Goal: Task Accomplishment & Management: Use online tool/utility

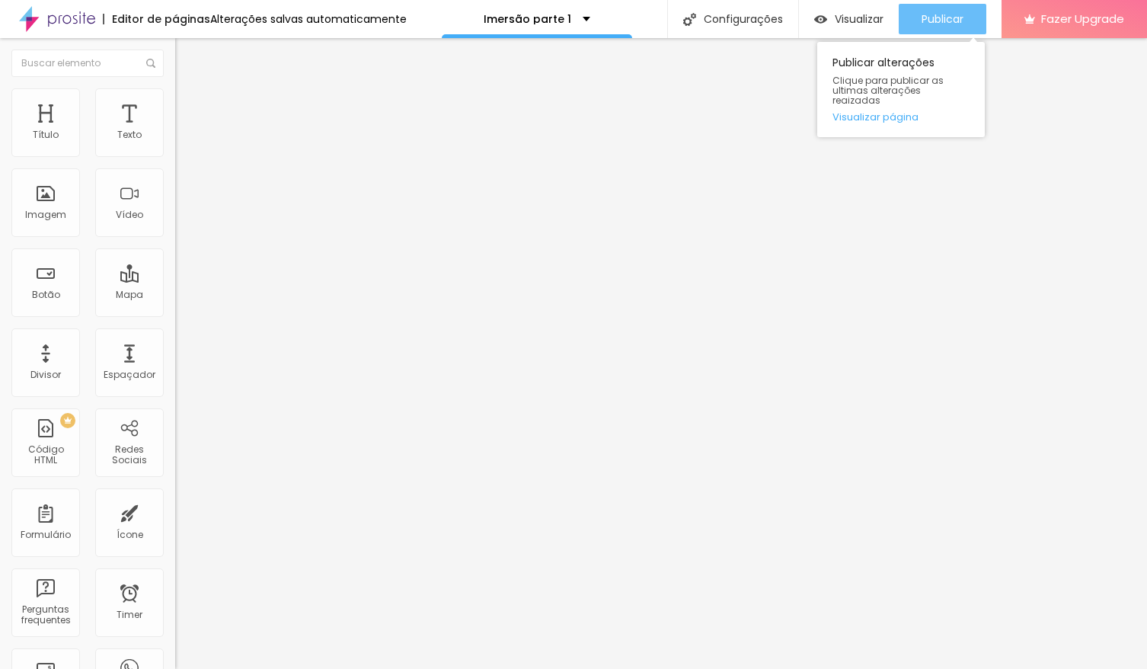
click at [951, 21] on span "Publicar" at bounding box center [942, 19] width 42 height 12
click at [960, 16] on span "Publicar" at bounding box center [942, 19] width 42 height 12
click at [944, 21] on span "Publicar" at bounding box center [942, 19] width 42 height 12
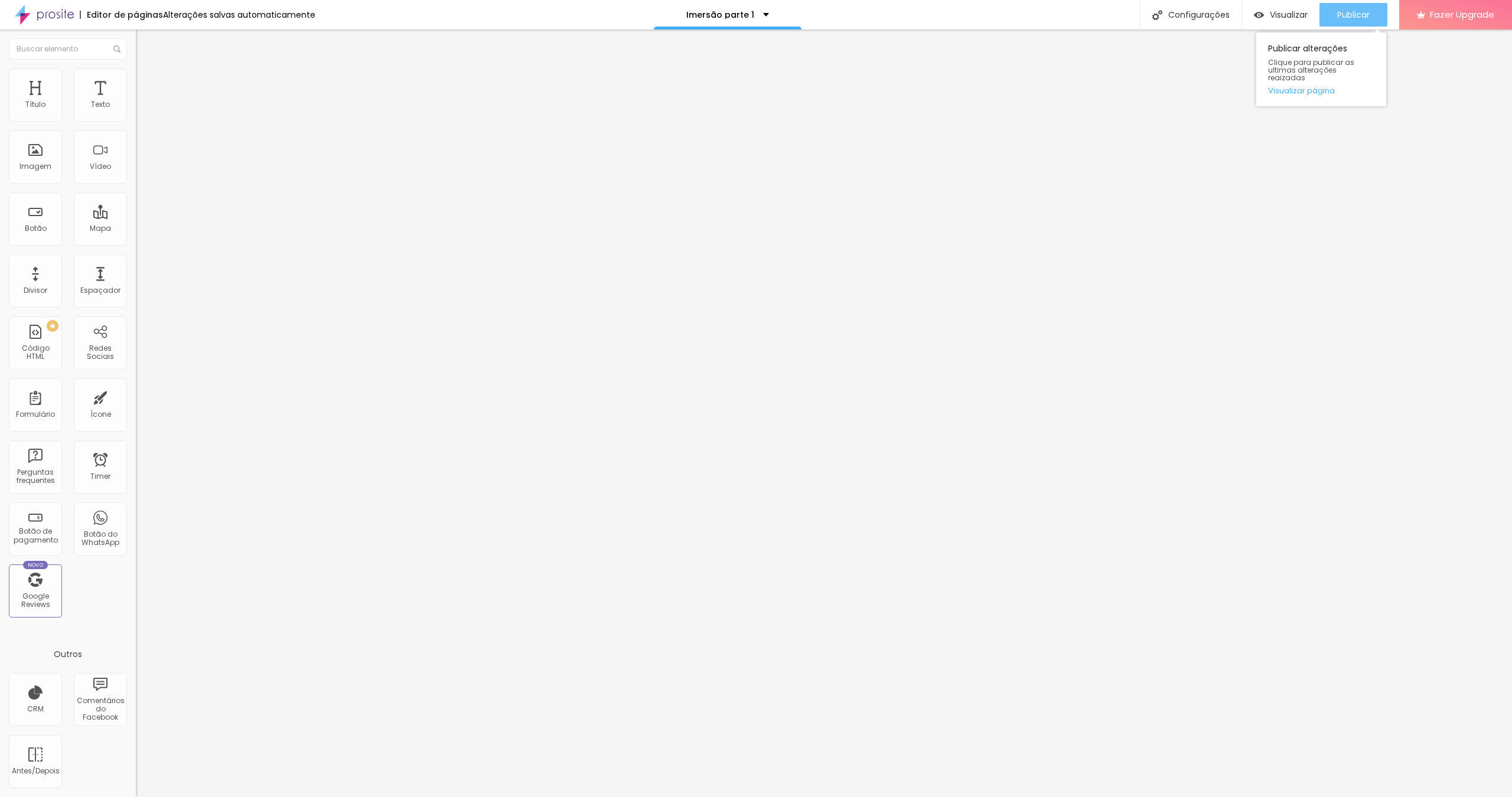
click at [889, 15] on span "Publicar" at bounding box center [1353, 15] width 33 height 9
click at [142, 170] on icon "button" at bounding box center [144, 167] width 5 height 5
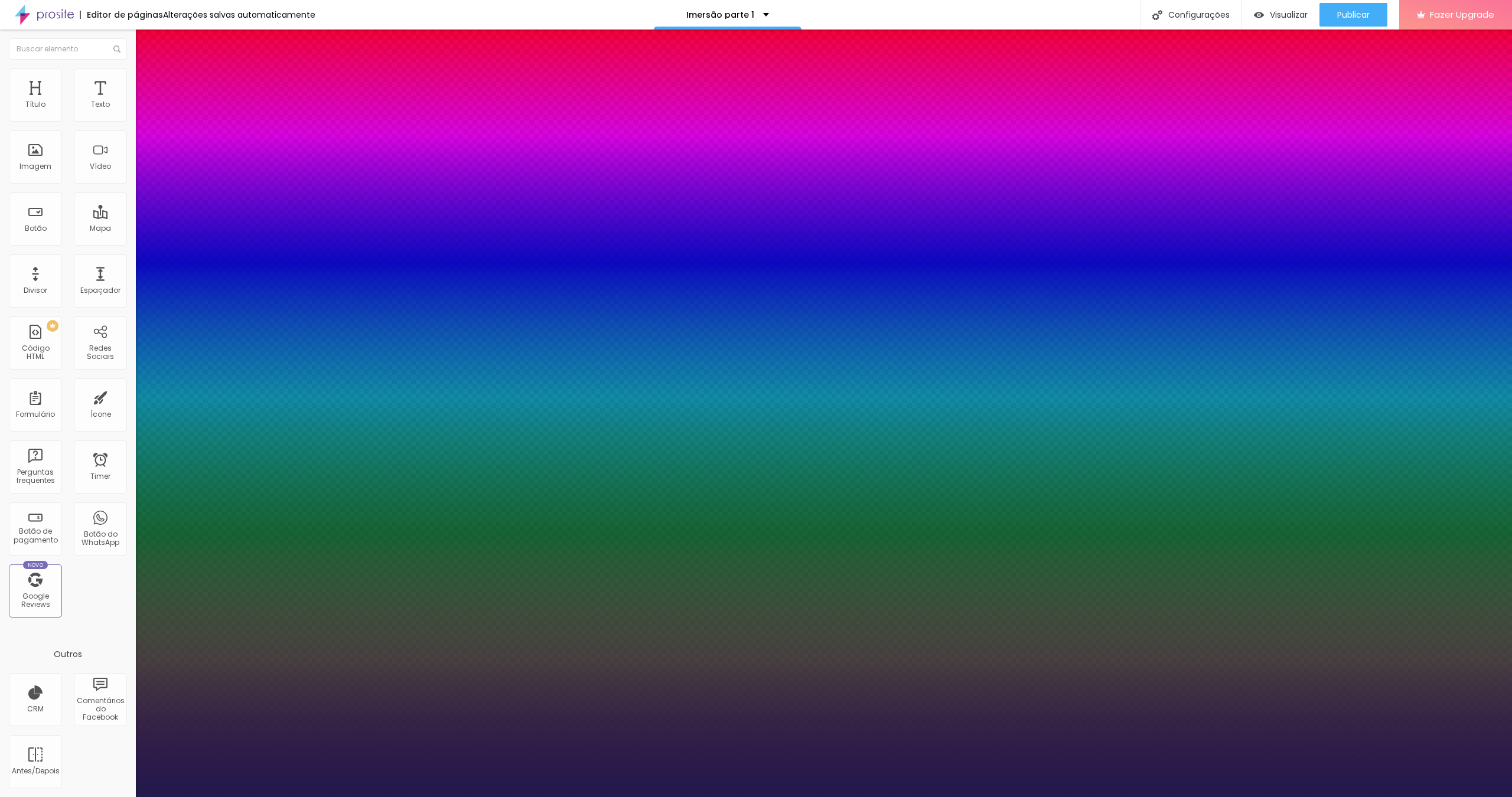
type input "1"
type input "26"
type input "1"
type input "25"
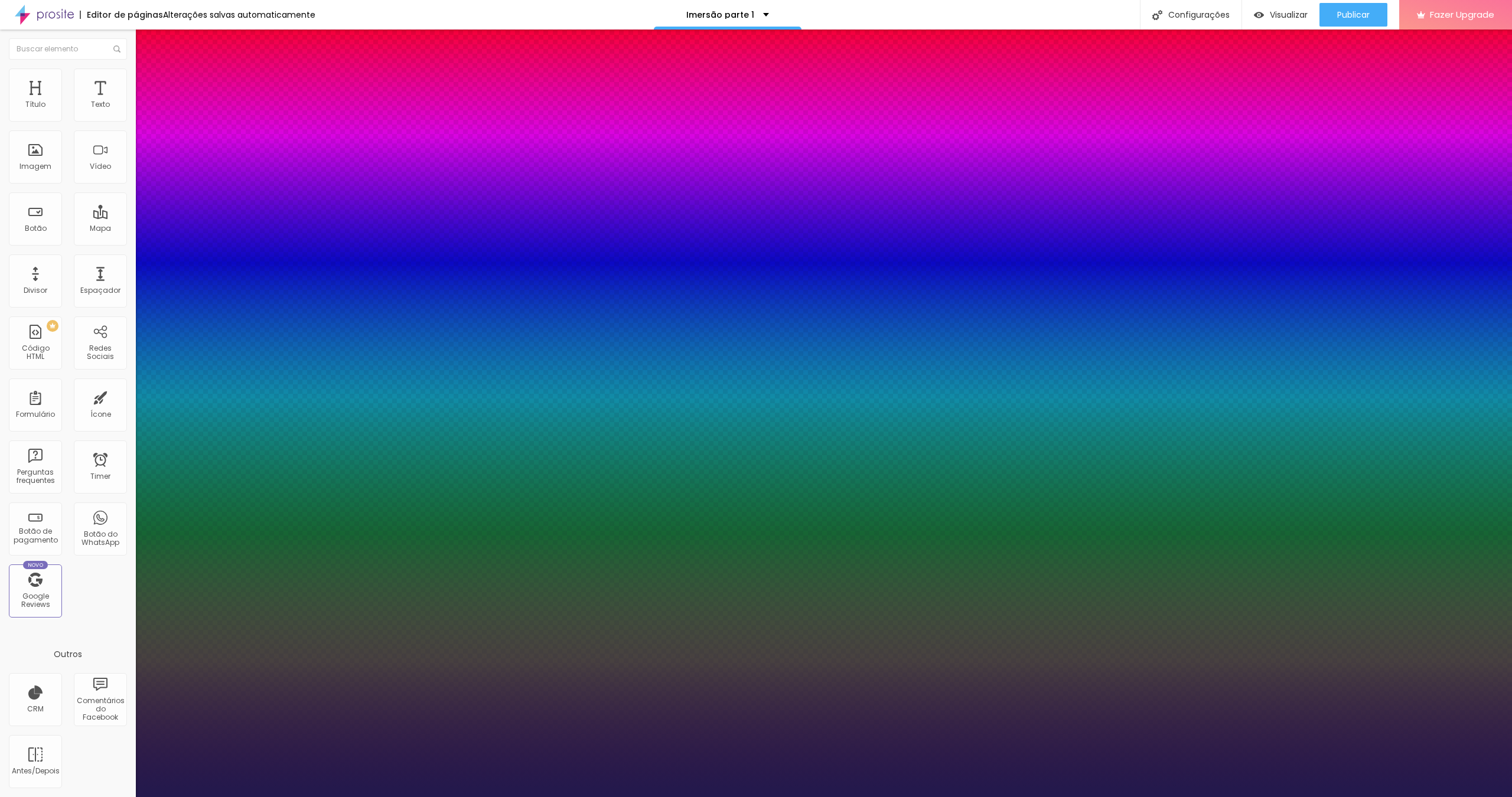
type input "25"
type input "1"
type input "25"
type input "1"
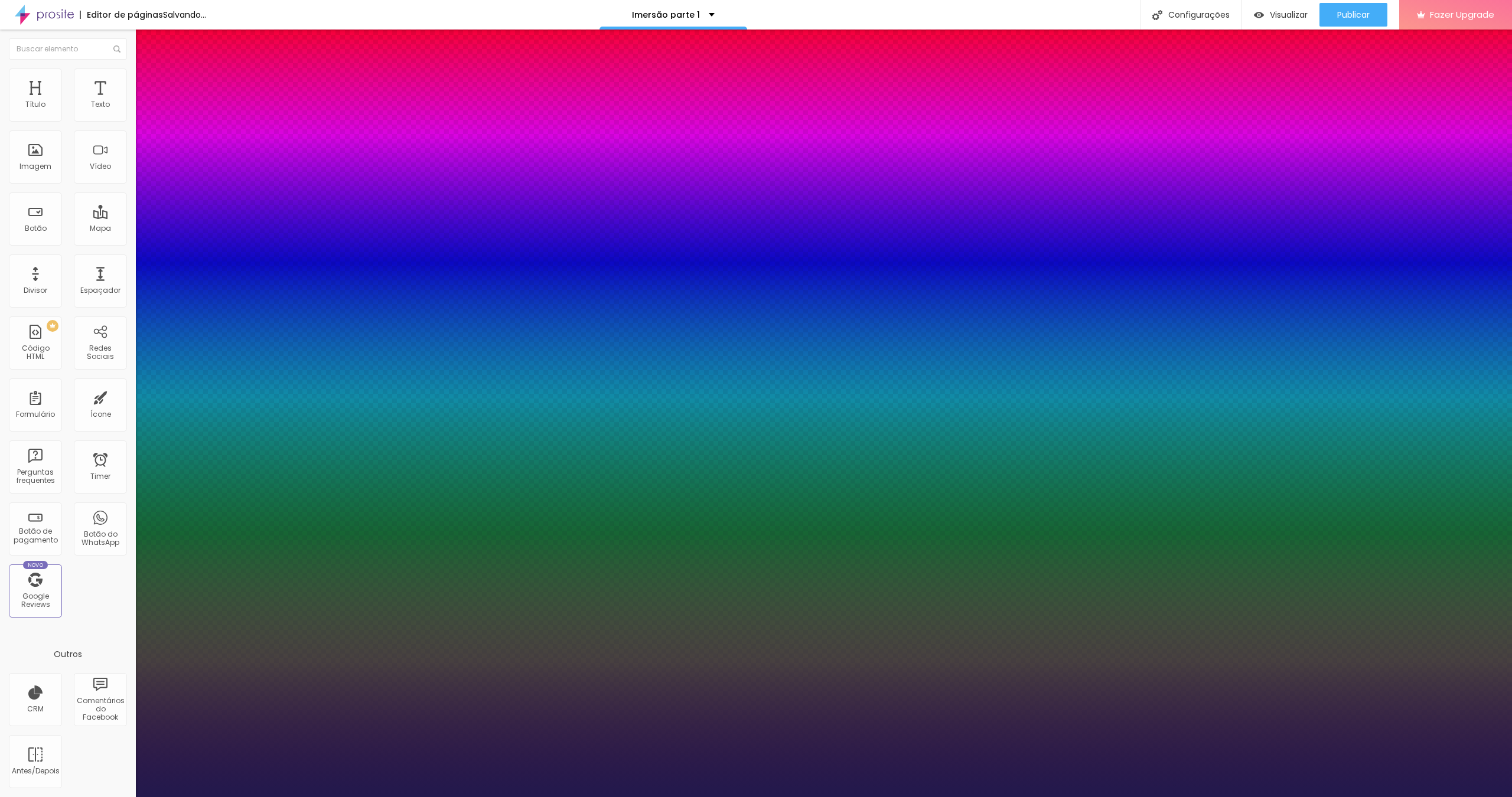
click at [889, 518] on div at bounding box center [756, 797] width 1512 height 0
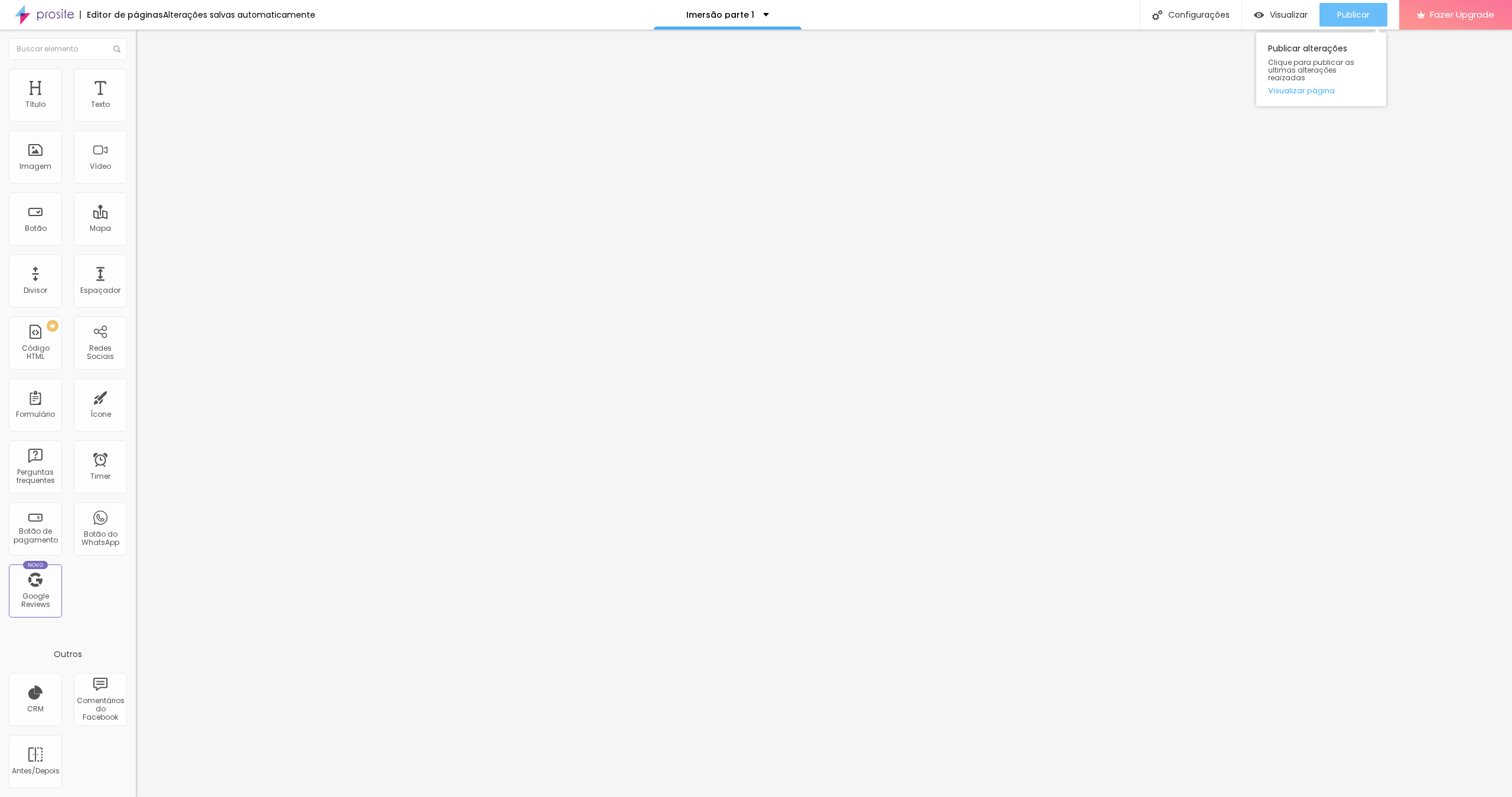
click at [889, 13] on span "Publicar" at bounding box center [1353, 15] width 33 height 9
click at [136, 113] on button "button" at bounding box center [143, 107] width 16 height 12
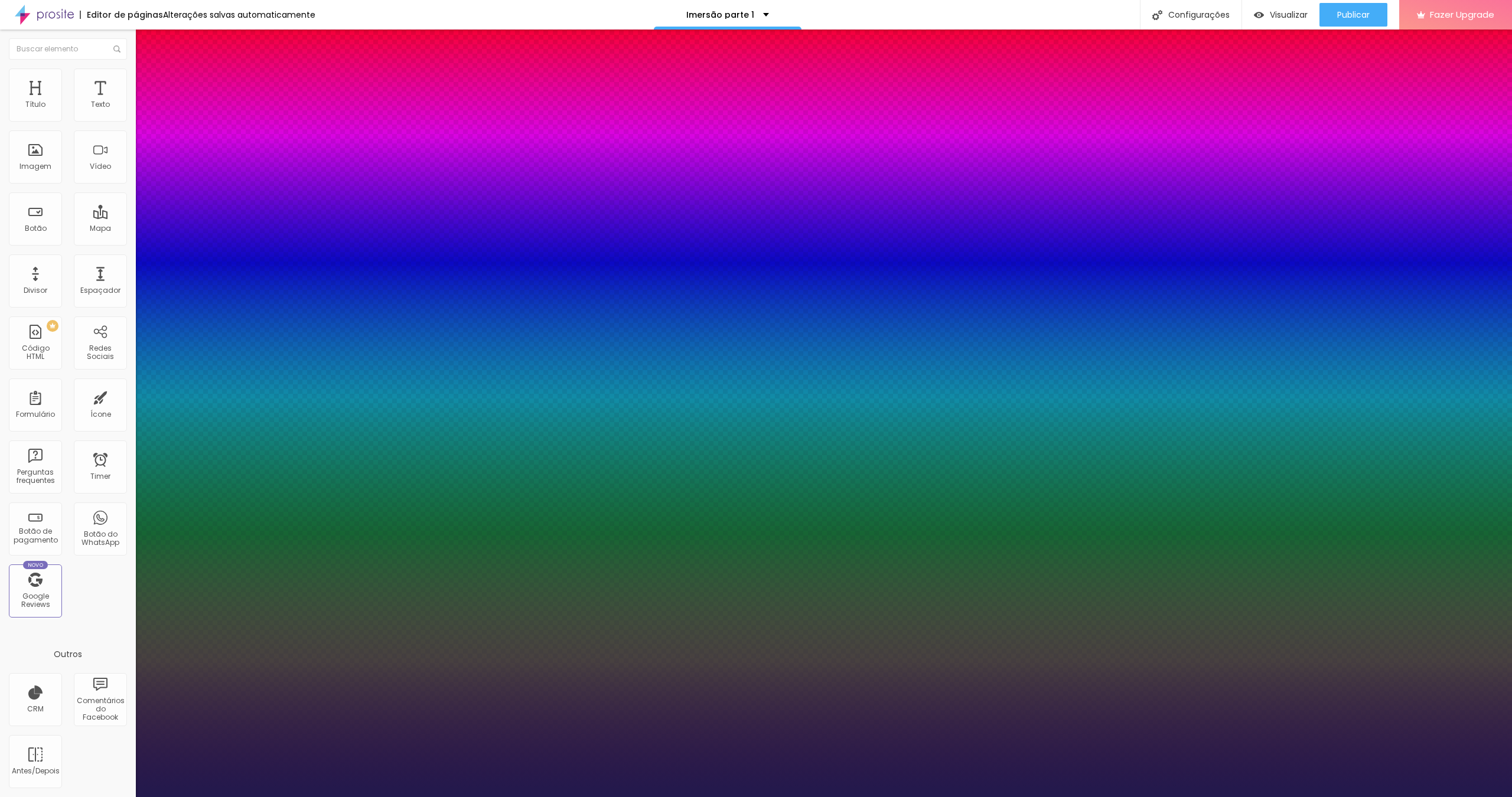
type input "1"
type input "17"
type input "1"
type input "18"
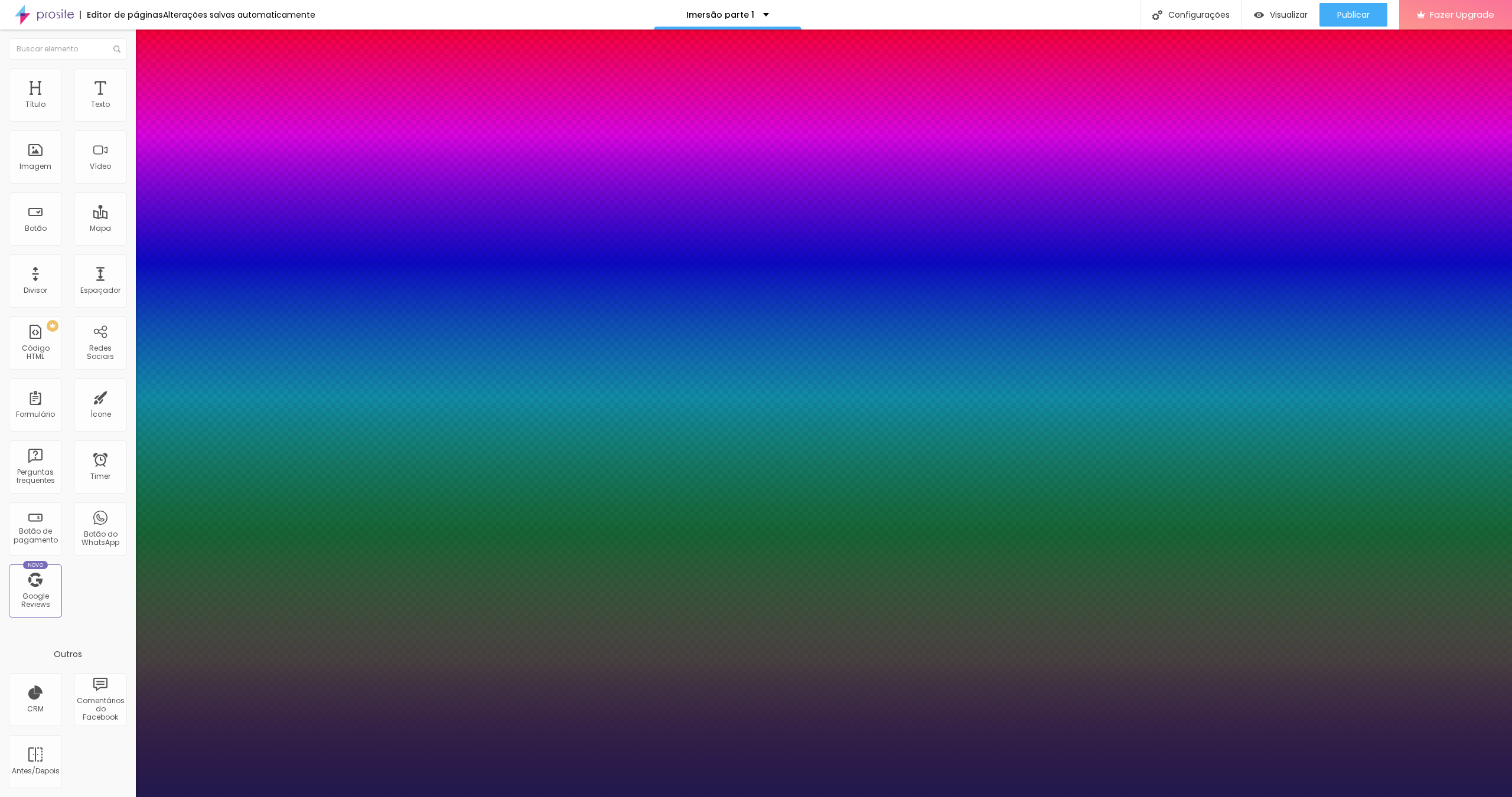
type input "18"
type input "1"
type input "19"
type input "1"
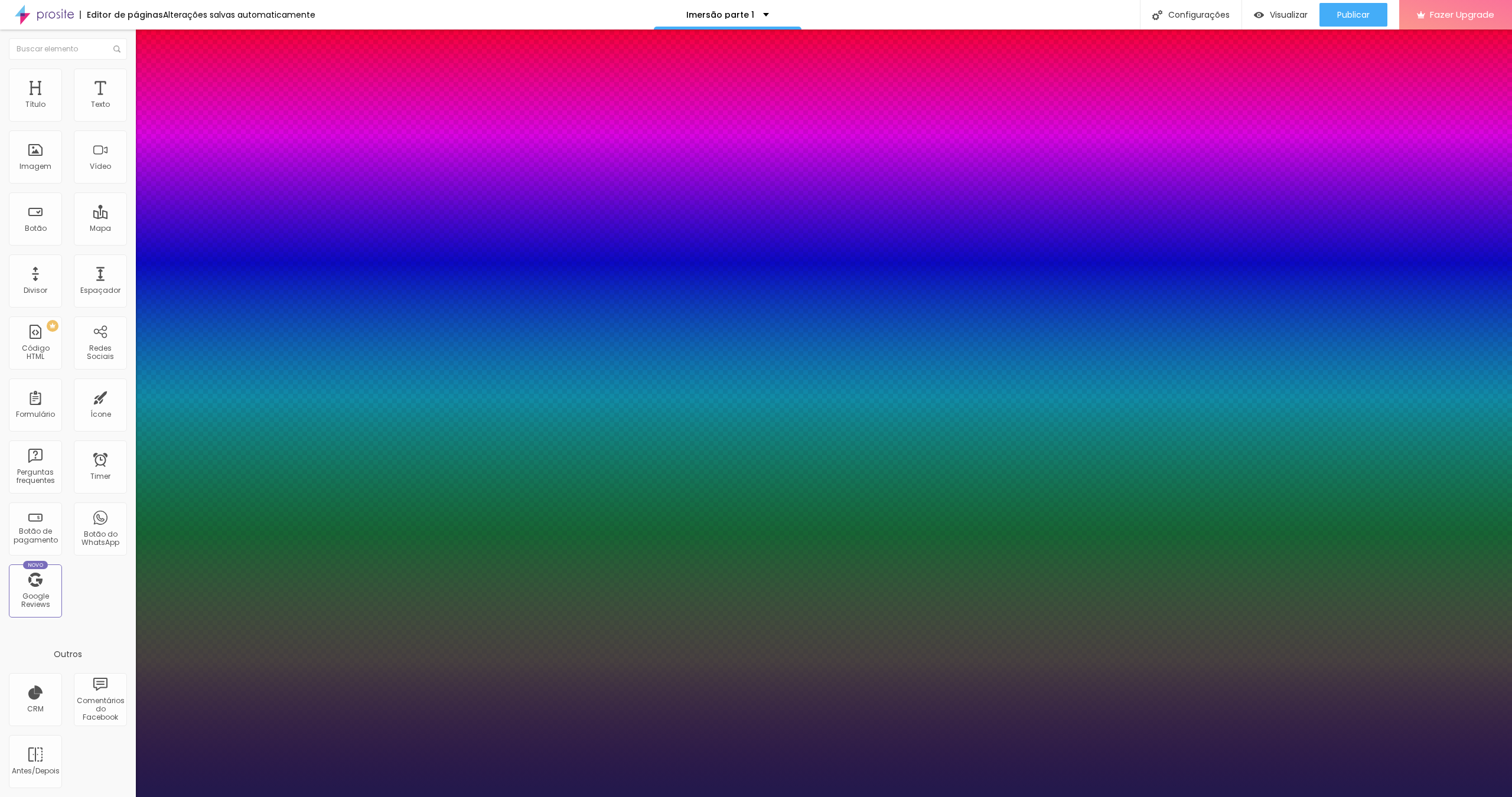
type input "20"
type input "1"
type input "19"
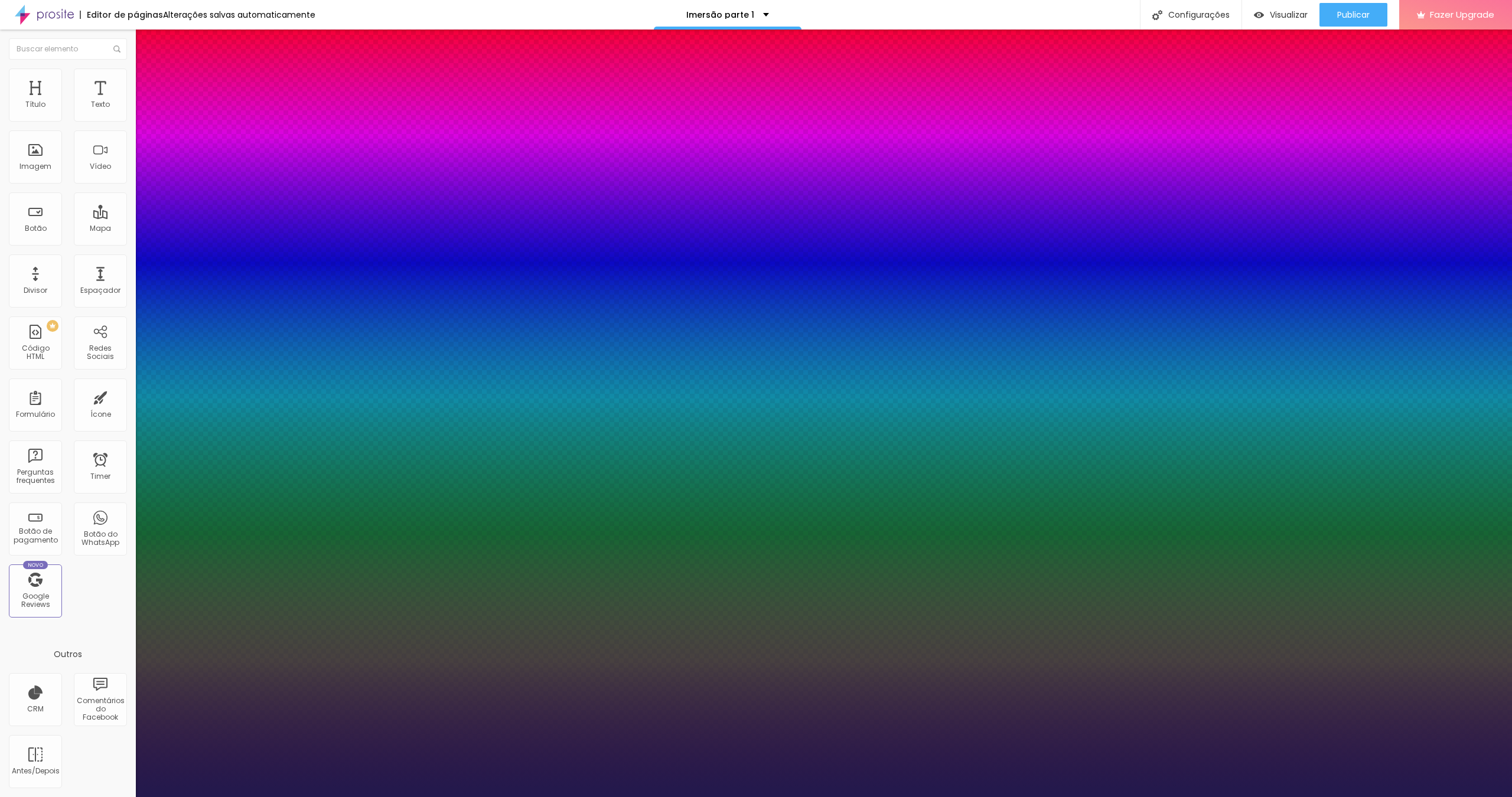
type input "1"
type input "18"
type input "1"
type input "19"
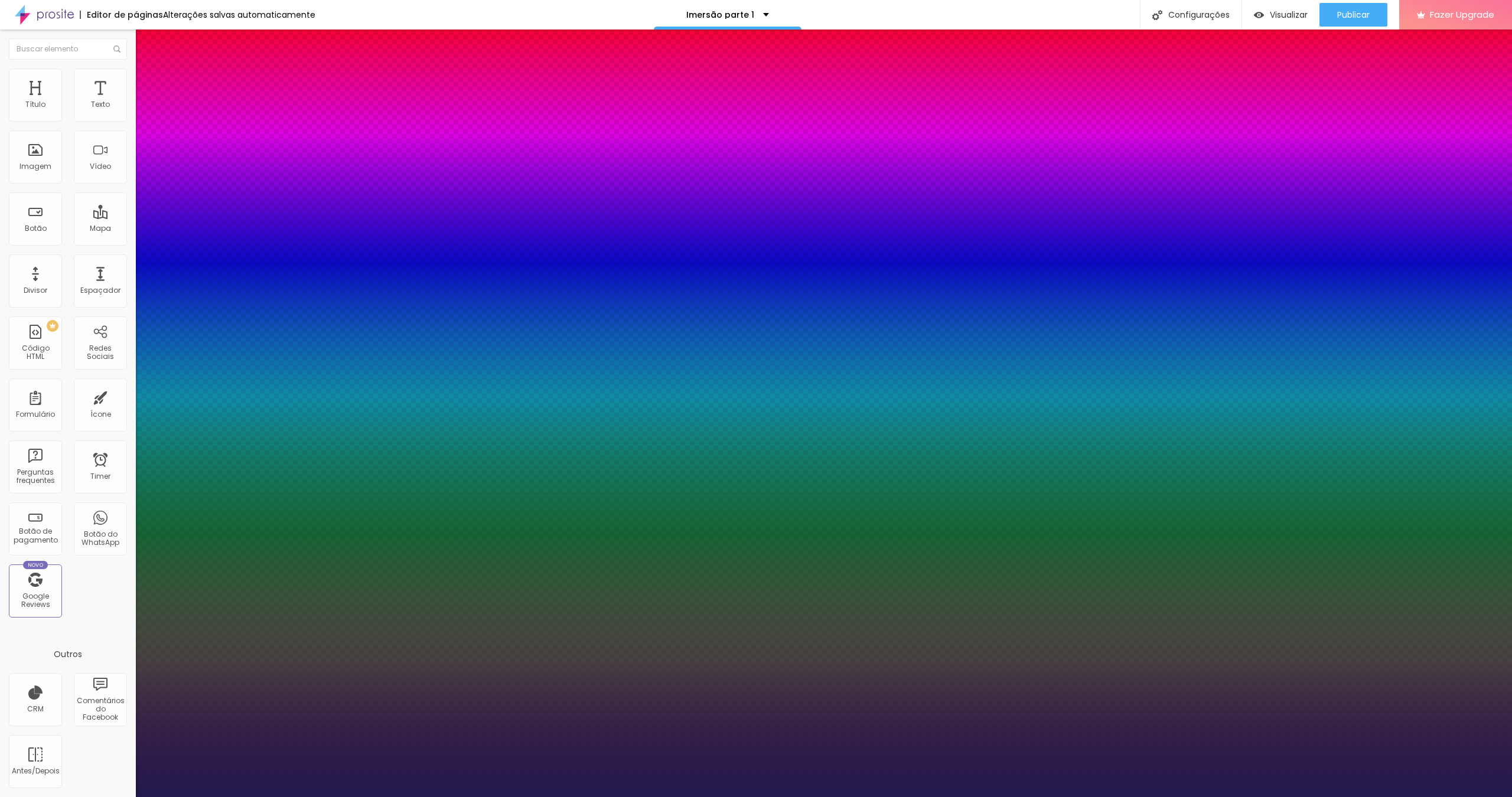
type input "19"
type input "1"
type input "20"
type input "1"
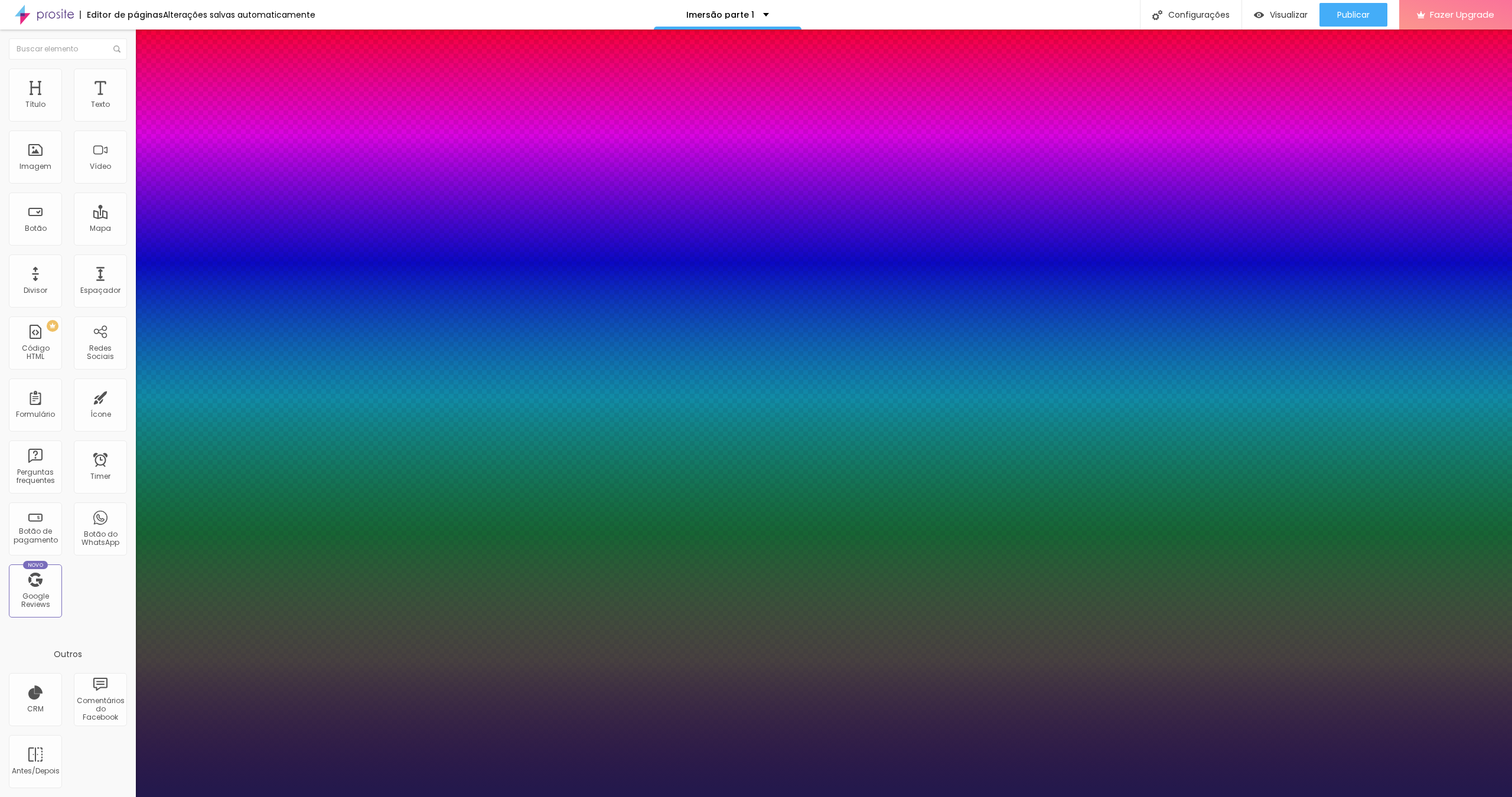
type input "20"
click at [889, 518] on div at bounding box center [756, 797] width 1512 height 0
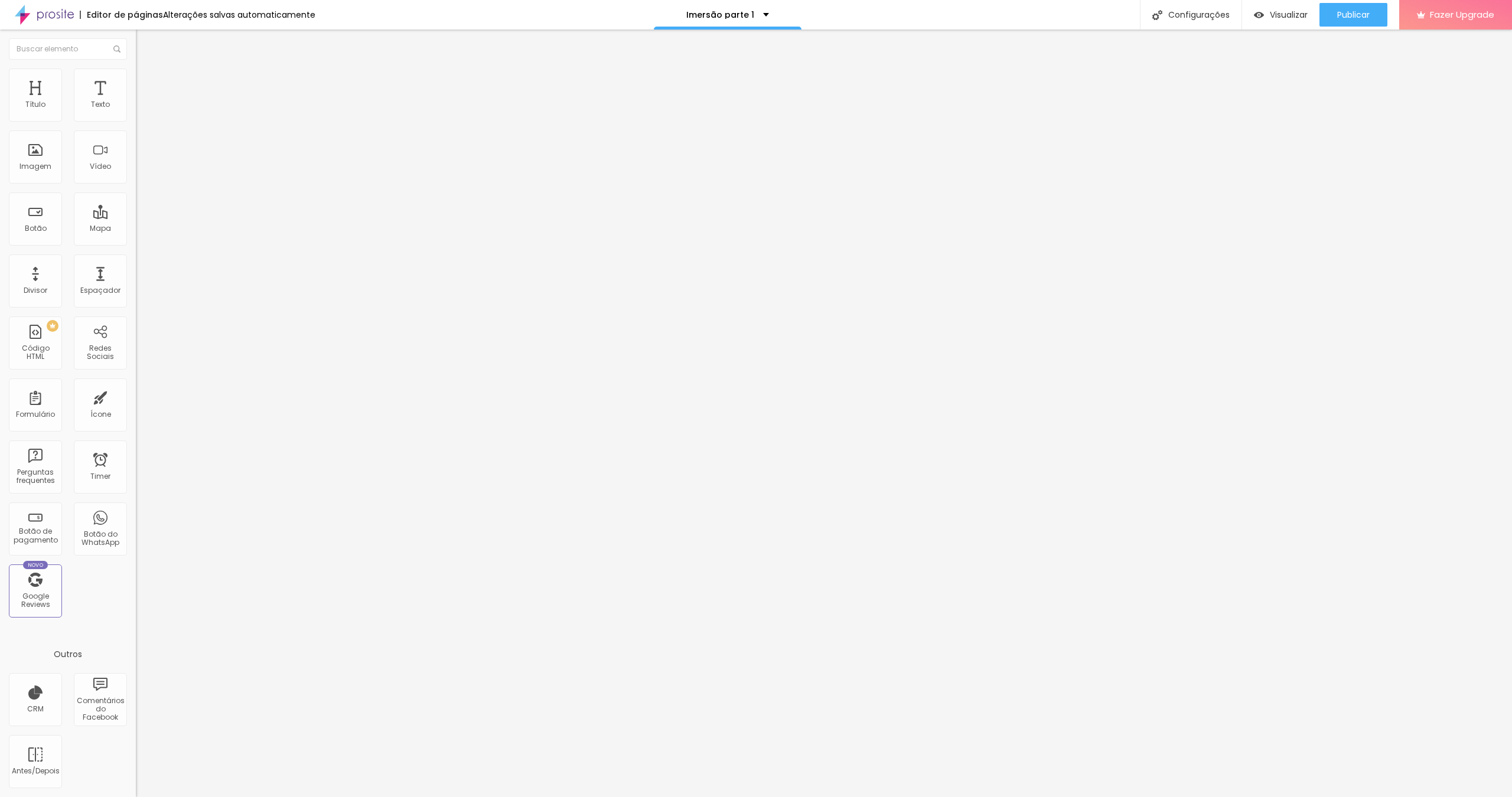
click at [136, 214] on div "Tamanho Titulo 1 H1 Titulo 2 H2 Titulo 3 H3 Titulo 4 H4 Titulo 5 H5 Titulo 6 H6…" at bounding box center [203, 147] width 136 height 134
click at [140, 171] on icon "button" at bounding box center [143, 167] width 7 height 7
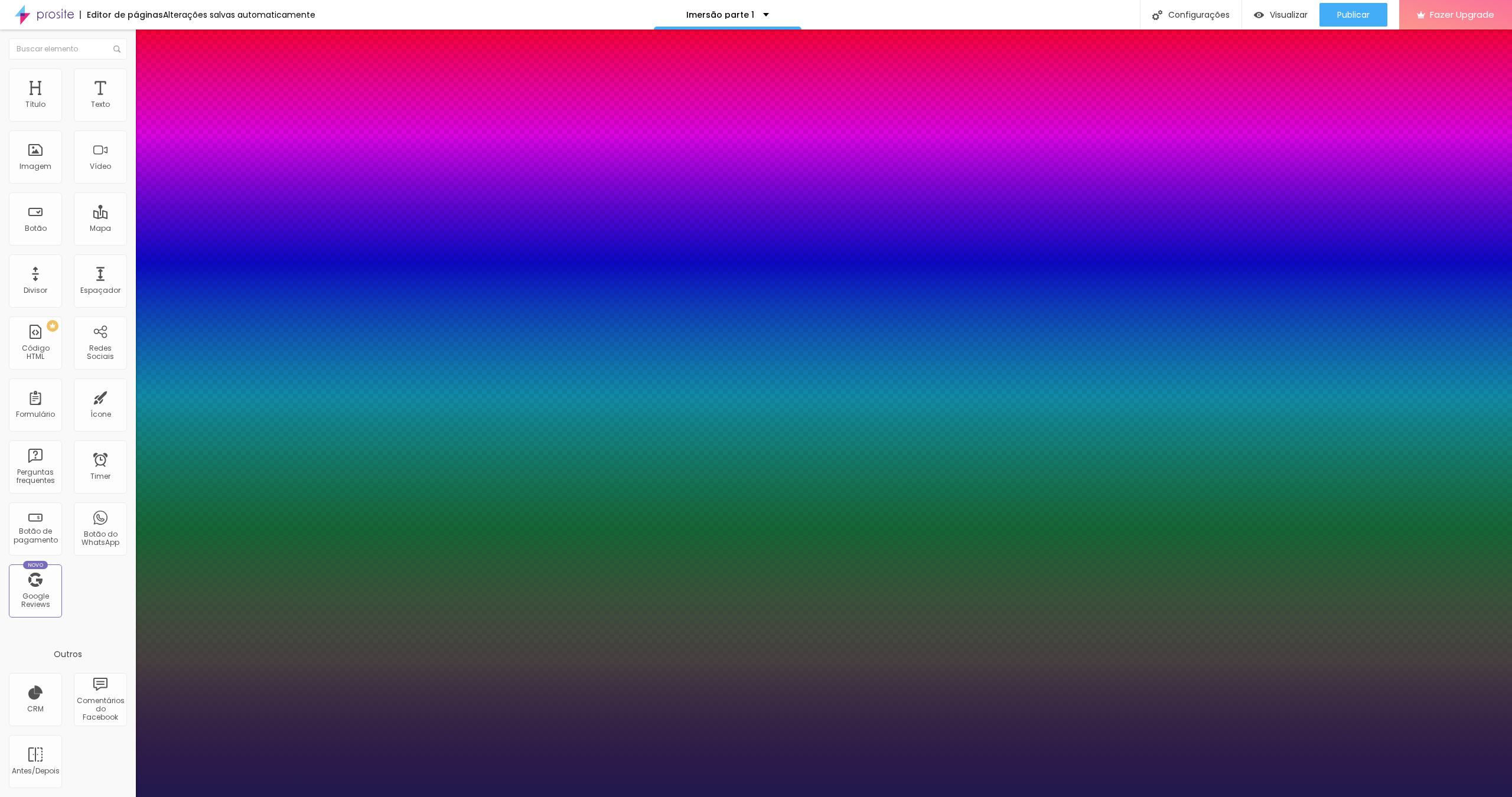
type input "1"
click at [450, 518] on div at bounding box center [756, 797] width 1512 height 0
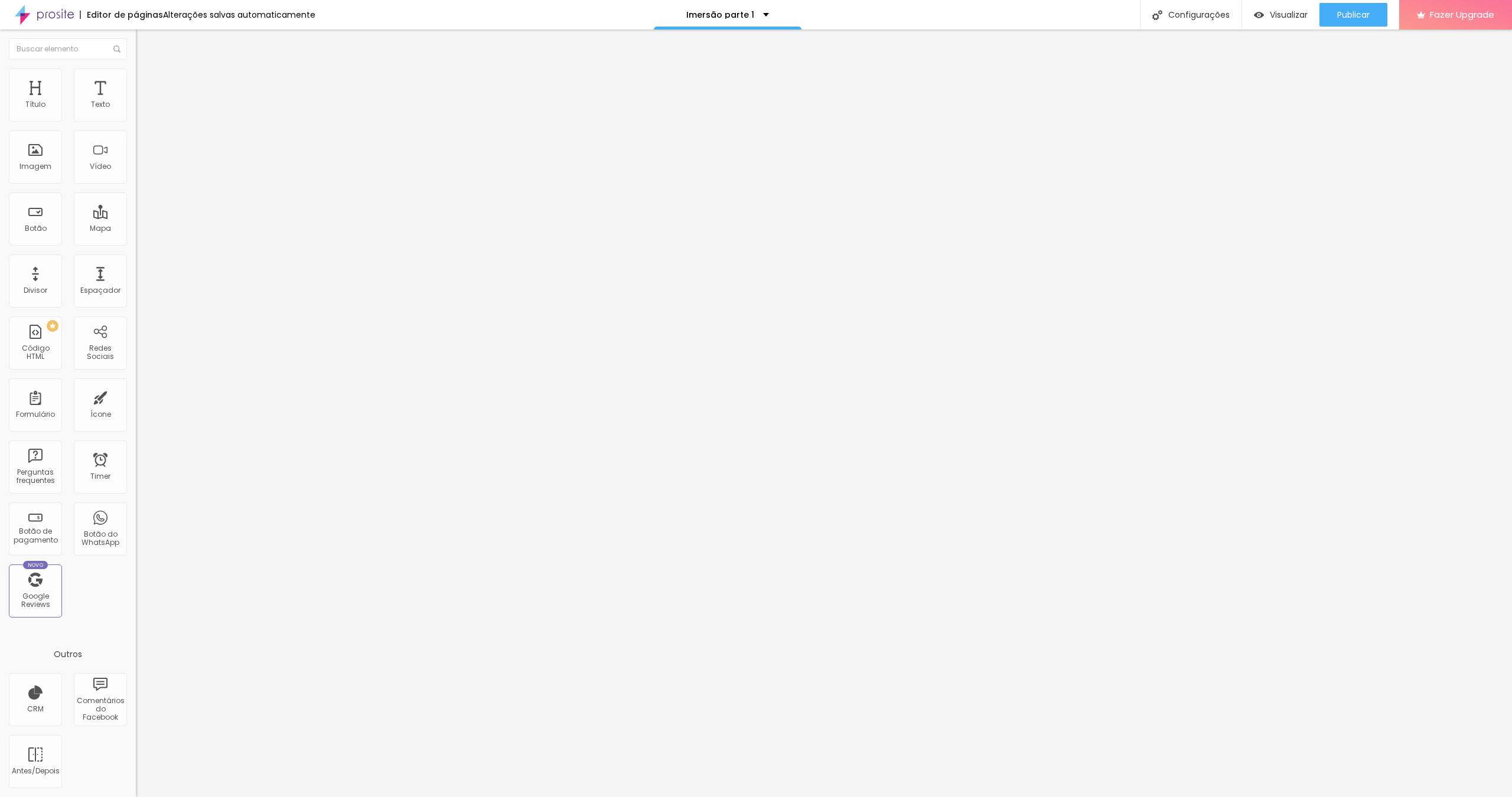
click at [140, 171] on icon "button" at bounding box center [143, 167] width 7 height 7
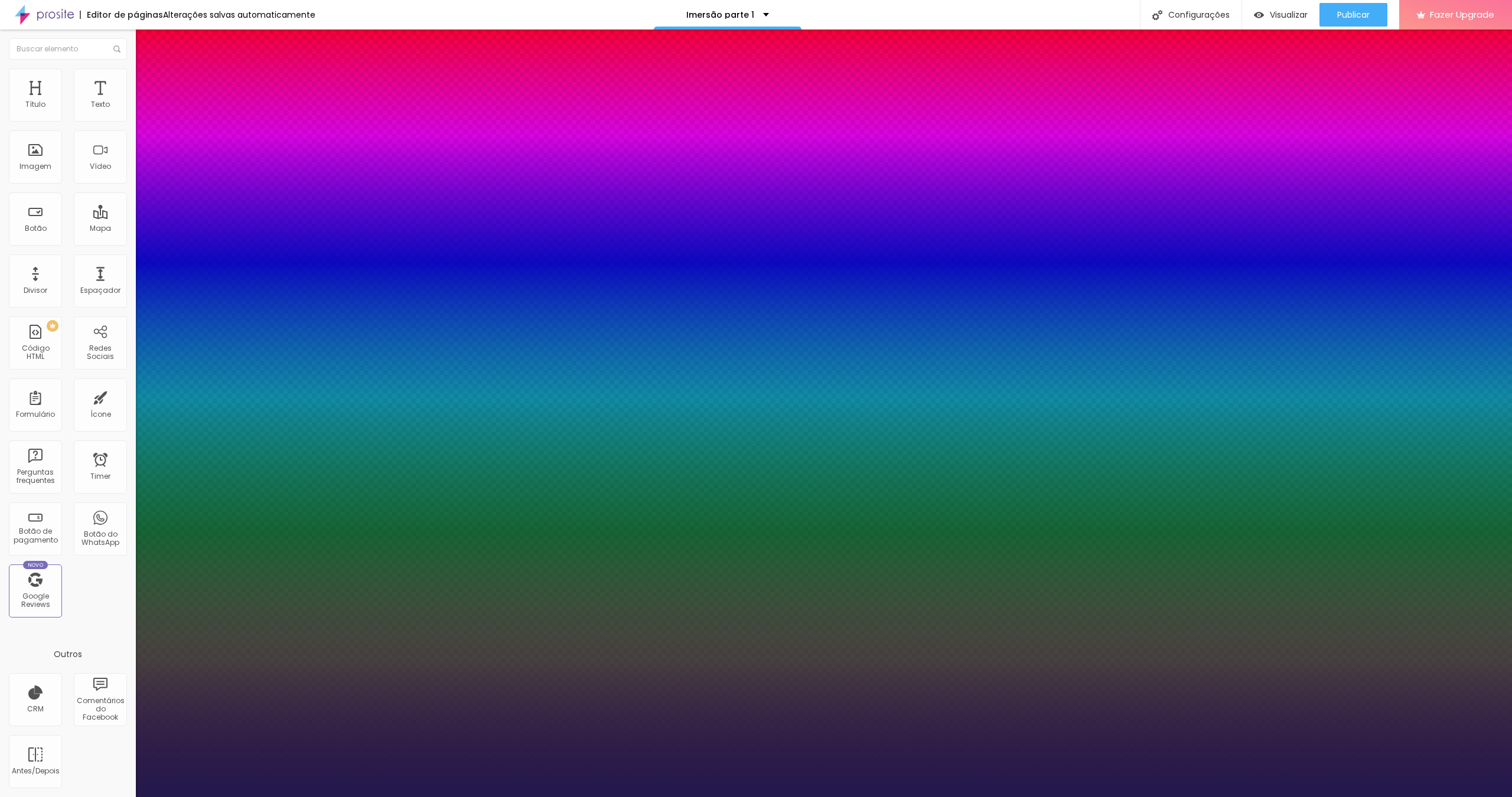
type input "1"
type input "14"
type input "1"
type input "16"
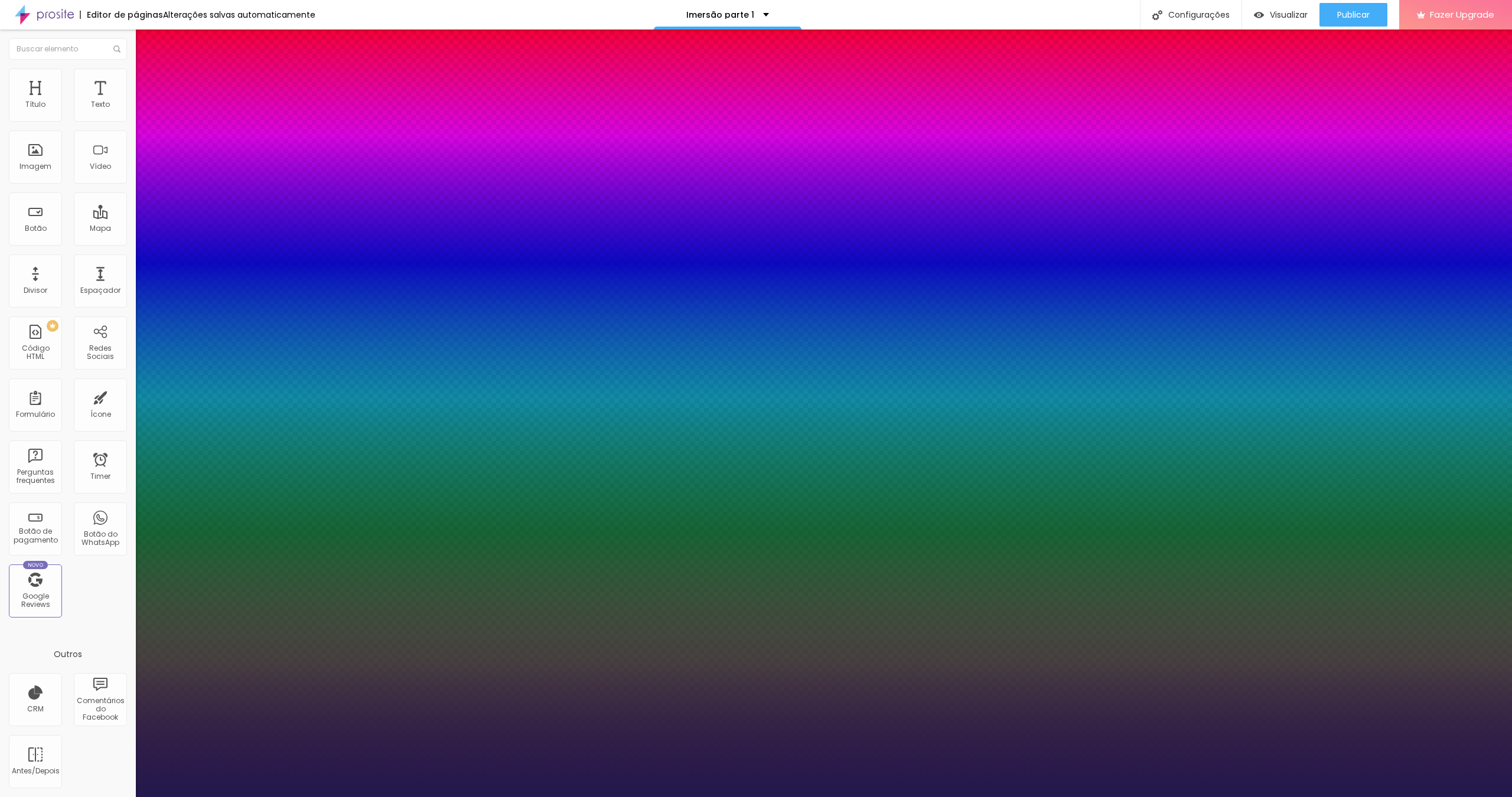
type input "16"
type input "1"
type input "17"
type input "1"
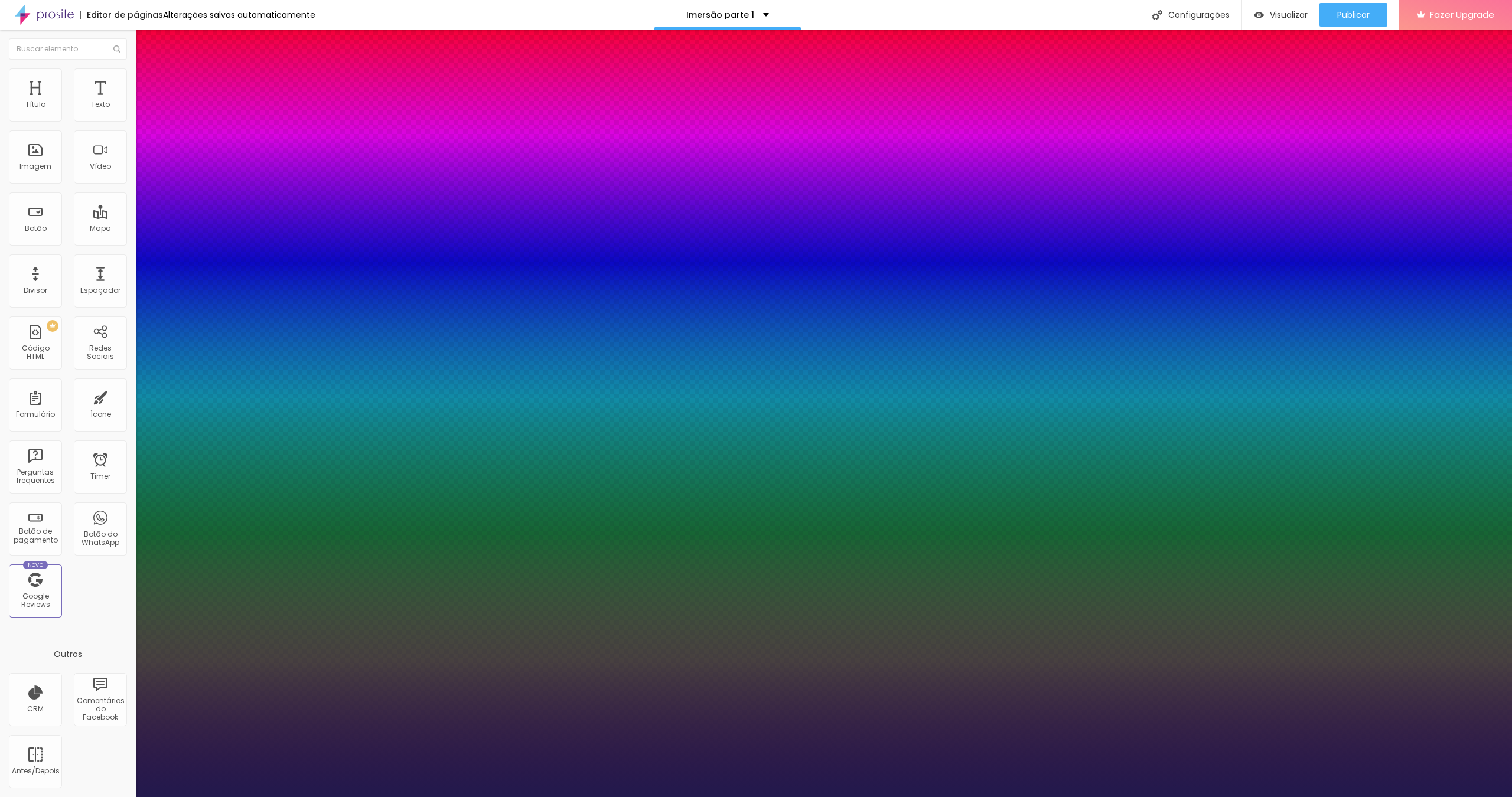
type input "18"
type input "1"
type input "20"
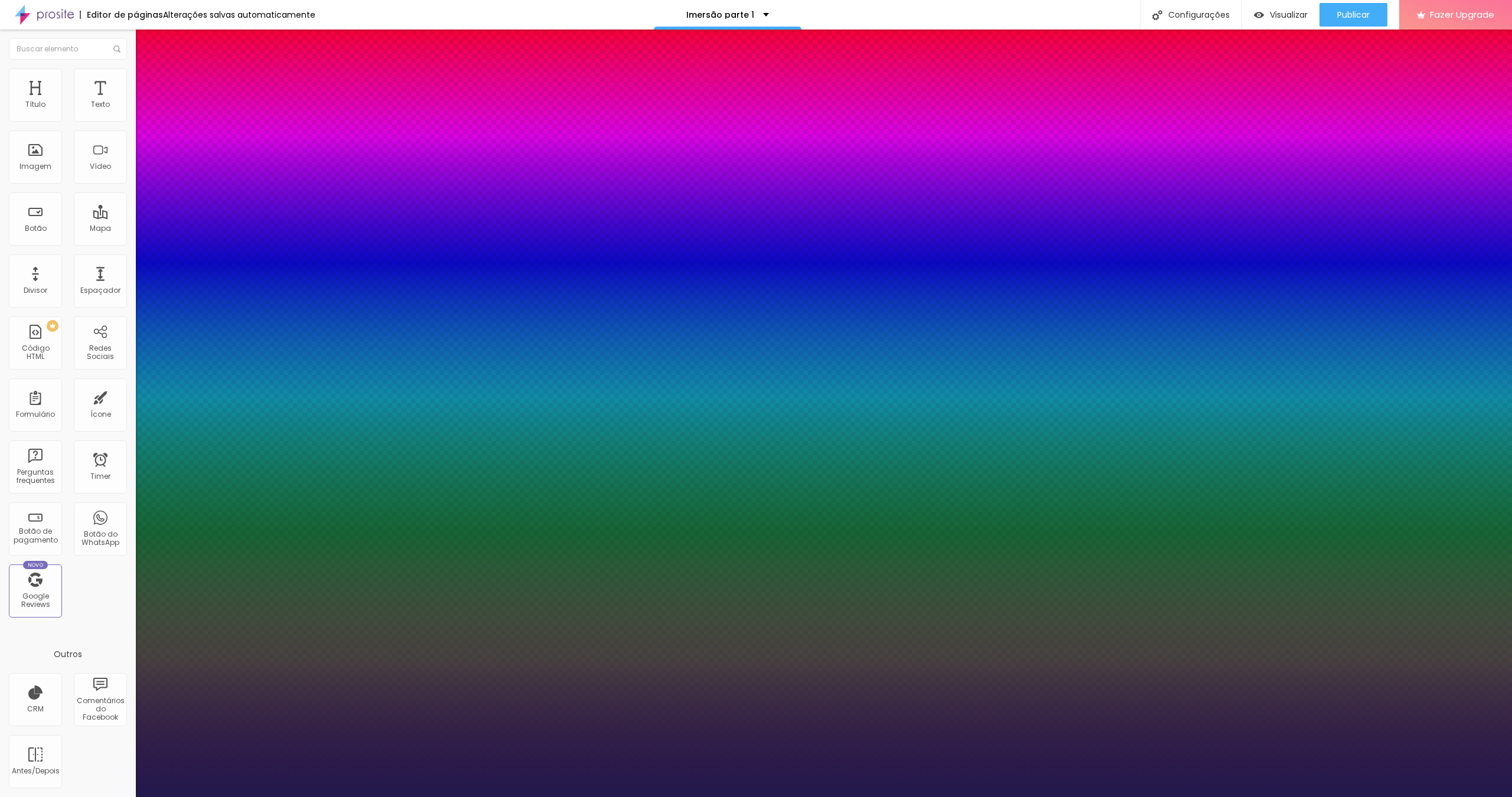
type input "1"
type input "21"
type input "1"
type input "22"
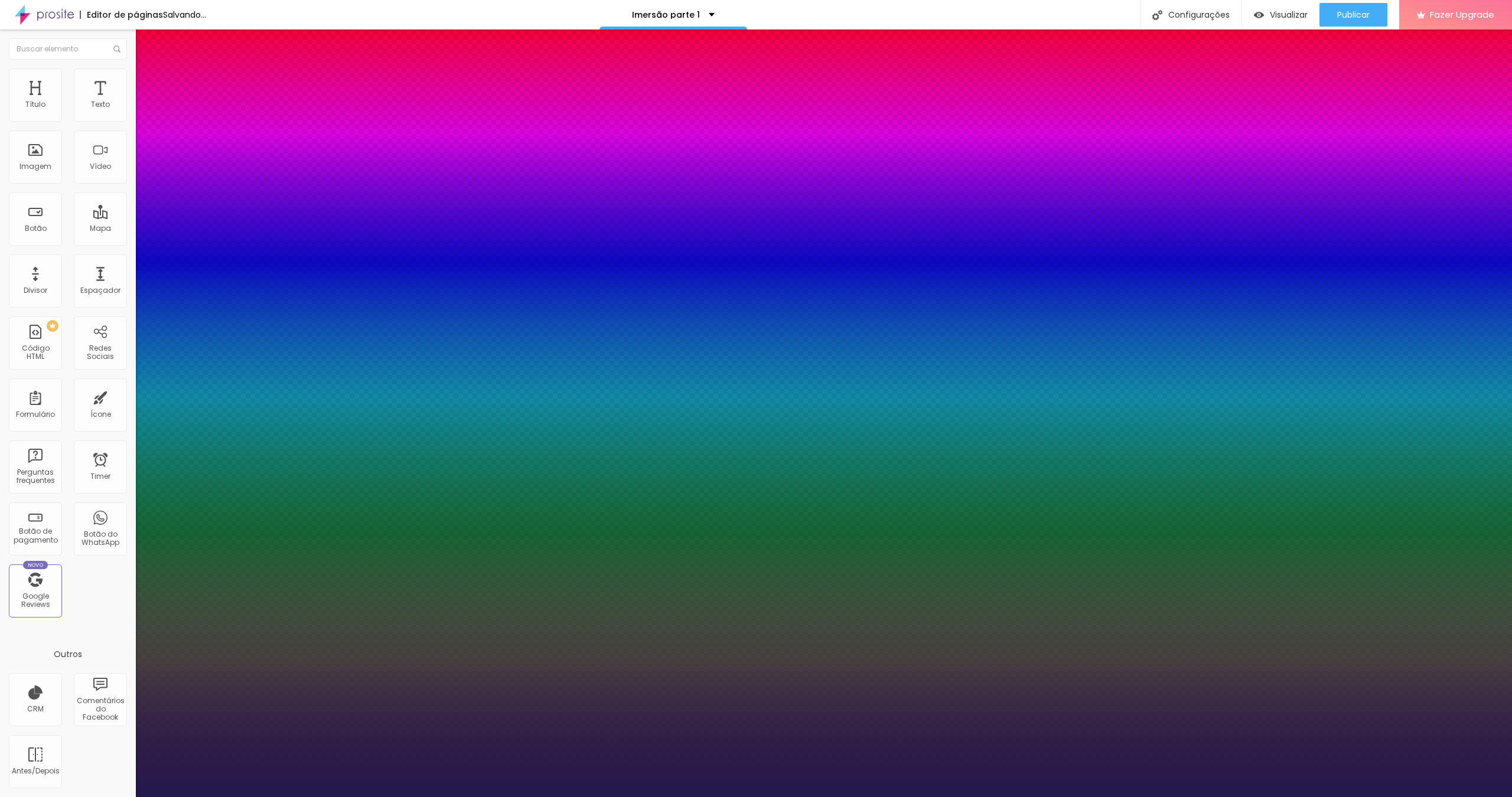
type input "22"
type input "1"
type input "23"
type input "1"
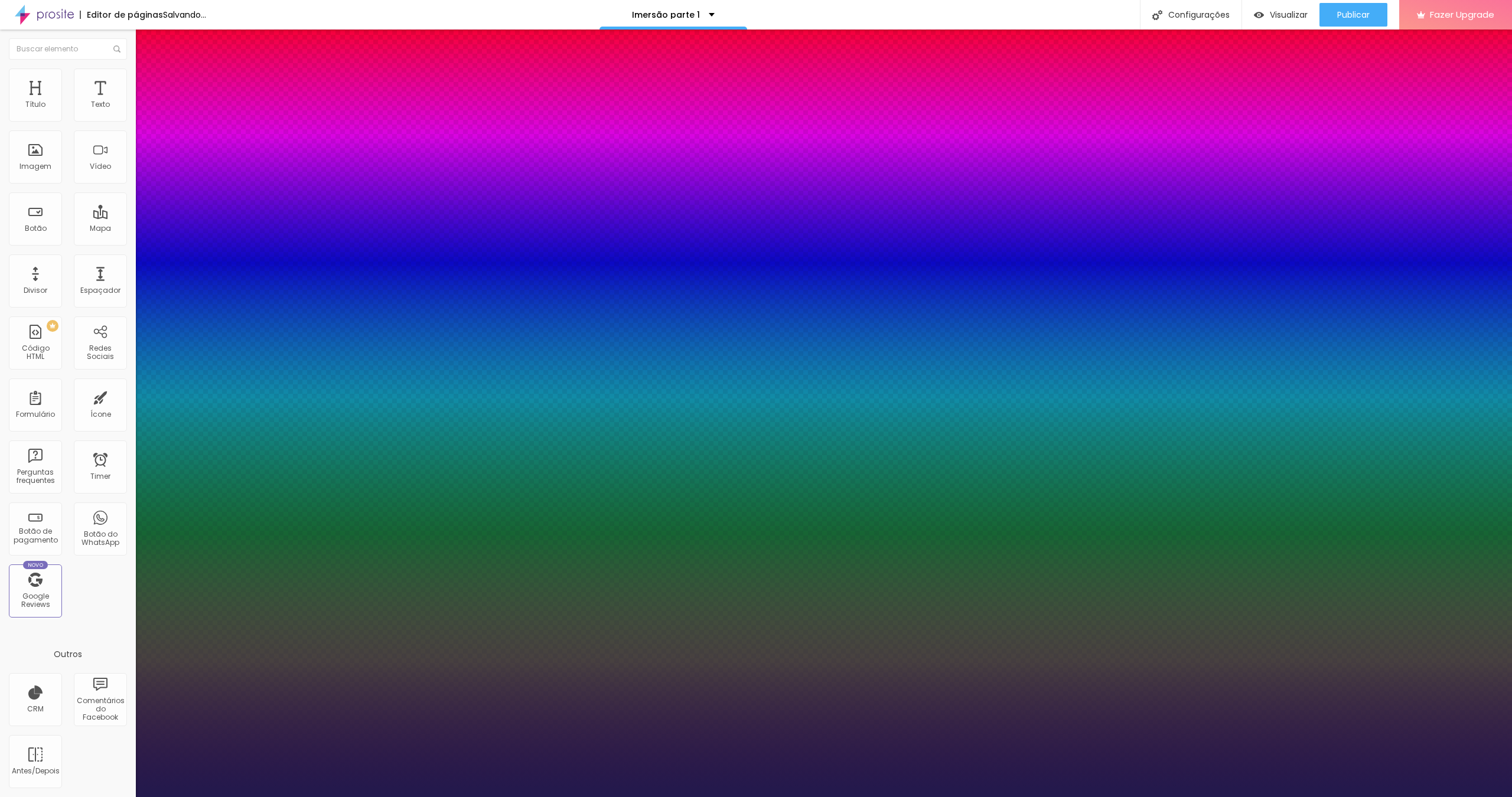
type input "24"
type input "1"
type input "25"
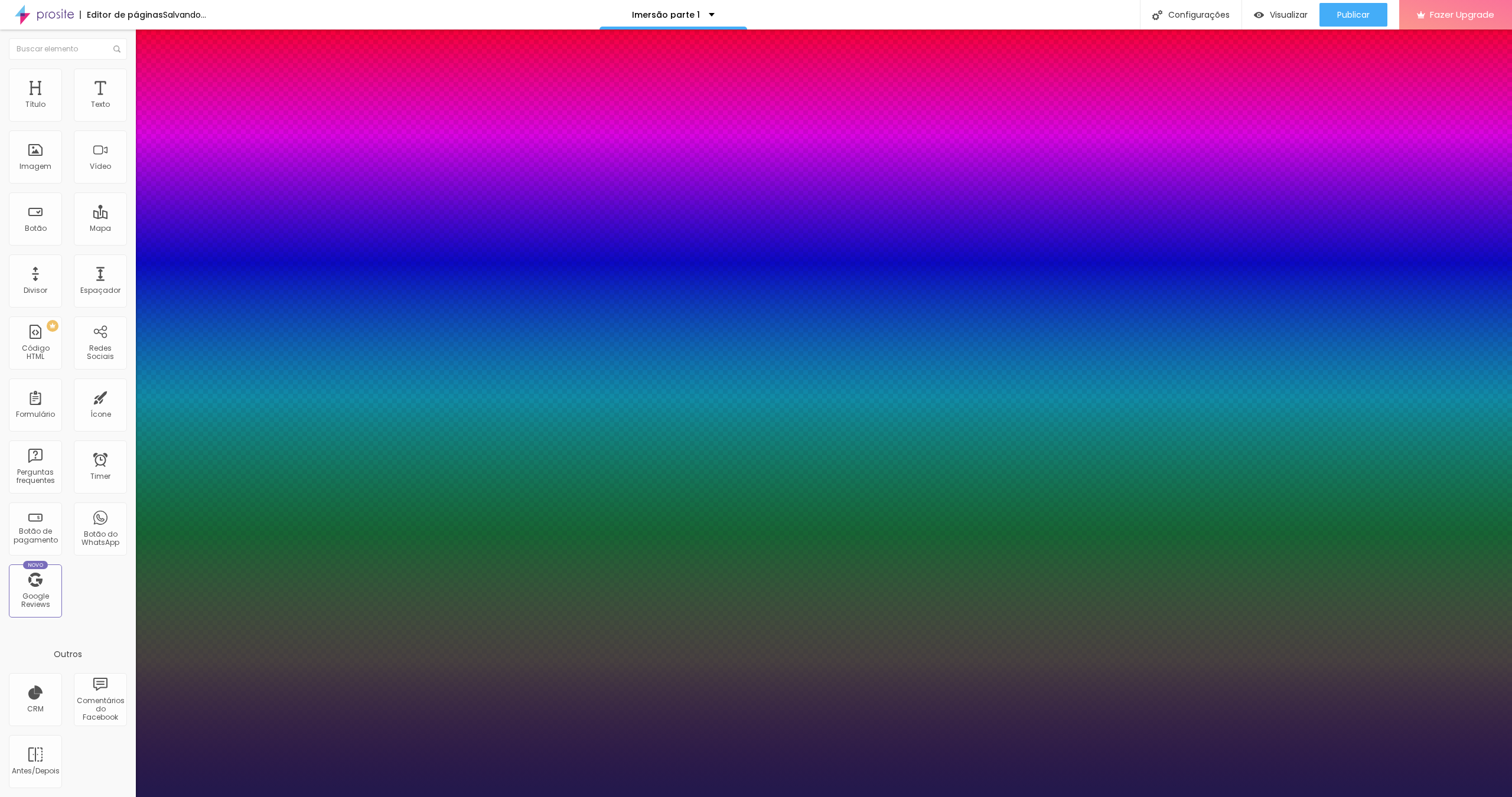
type input "1"
type input "26"
type input "1"
type input "25"
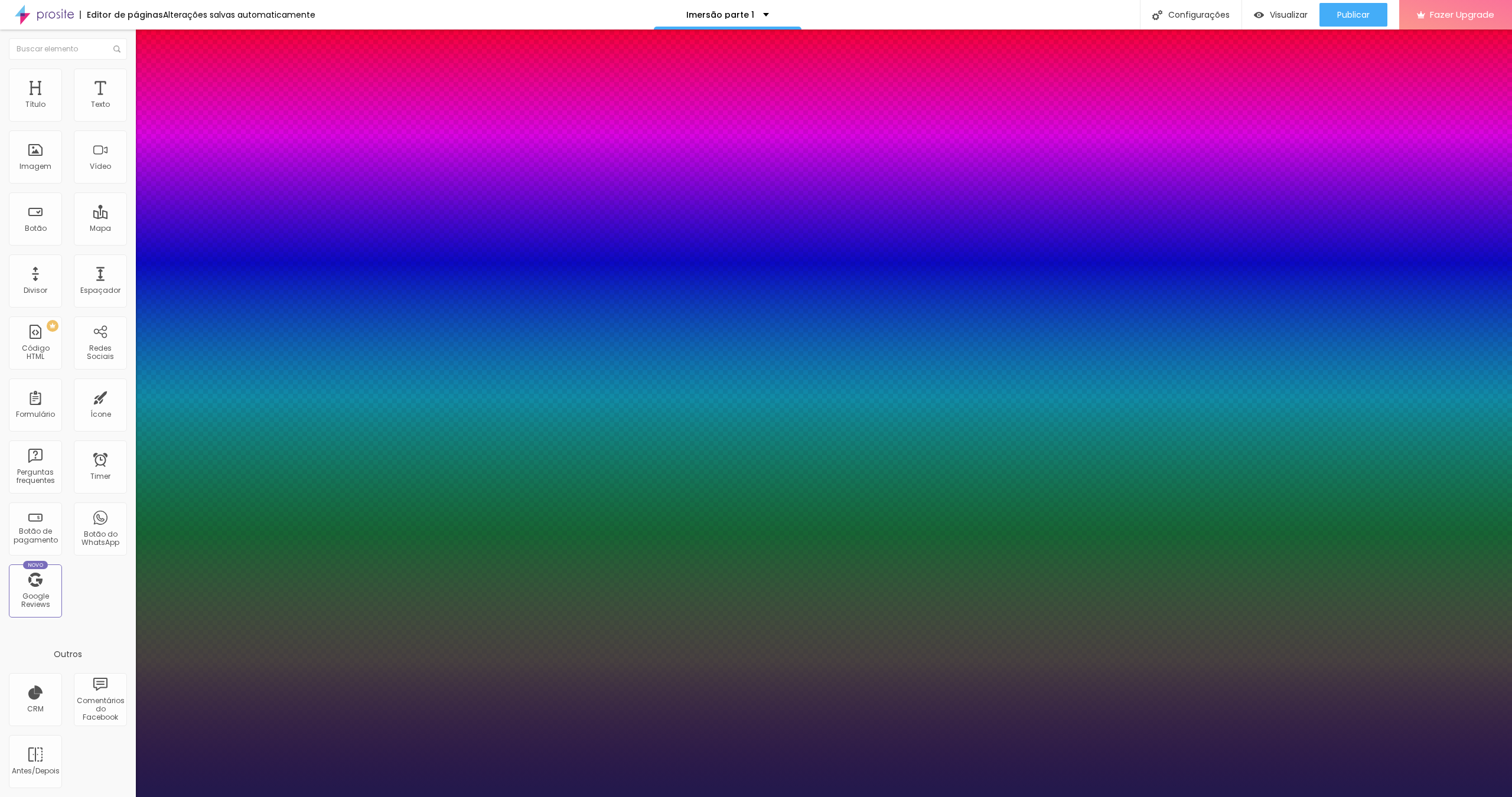
type input "25"
type input "1"
type input "24"
type input "1"
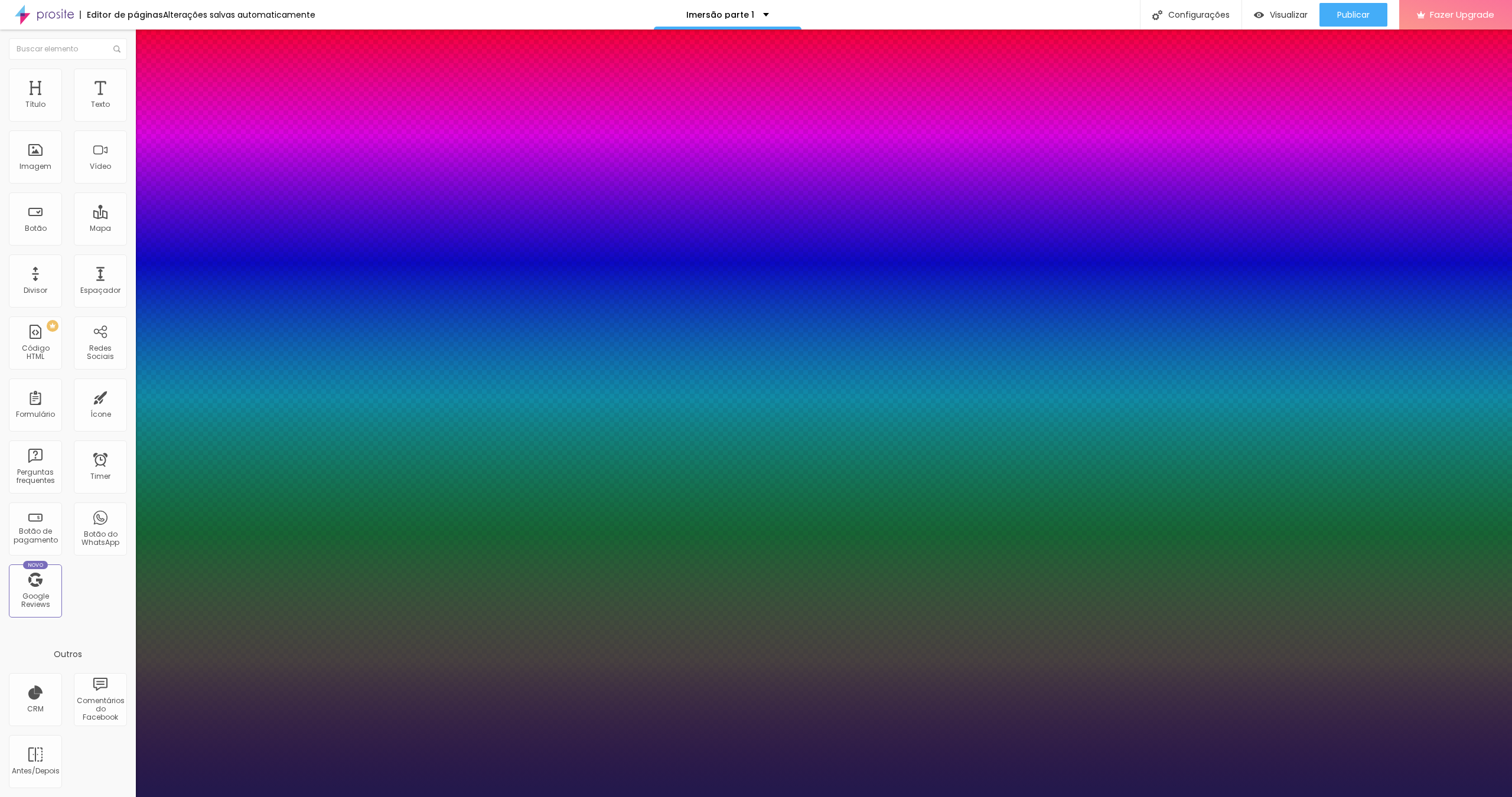
type input "25"
type input "1"
drag, startPoint x: 158, startPoint y: 328, endPoint x: 167, endPoint y: 328, distance: 9.0
type input "25"
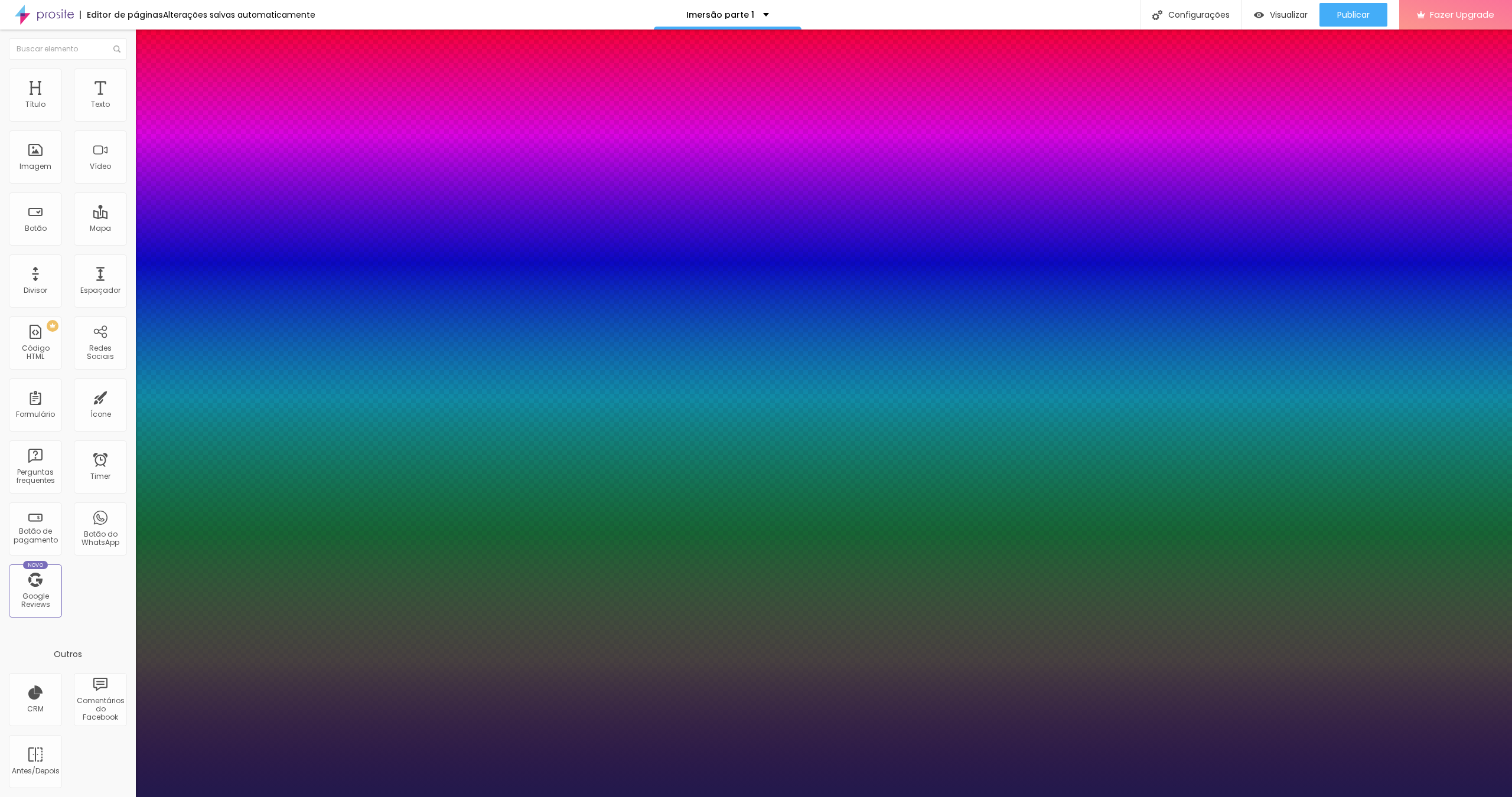
type input "1"
click at [889, 518] on div at bounding box center [756, 797] width 1512 height 0
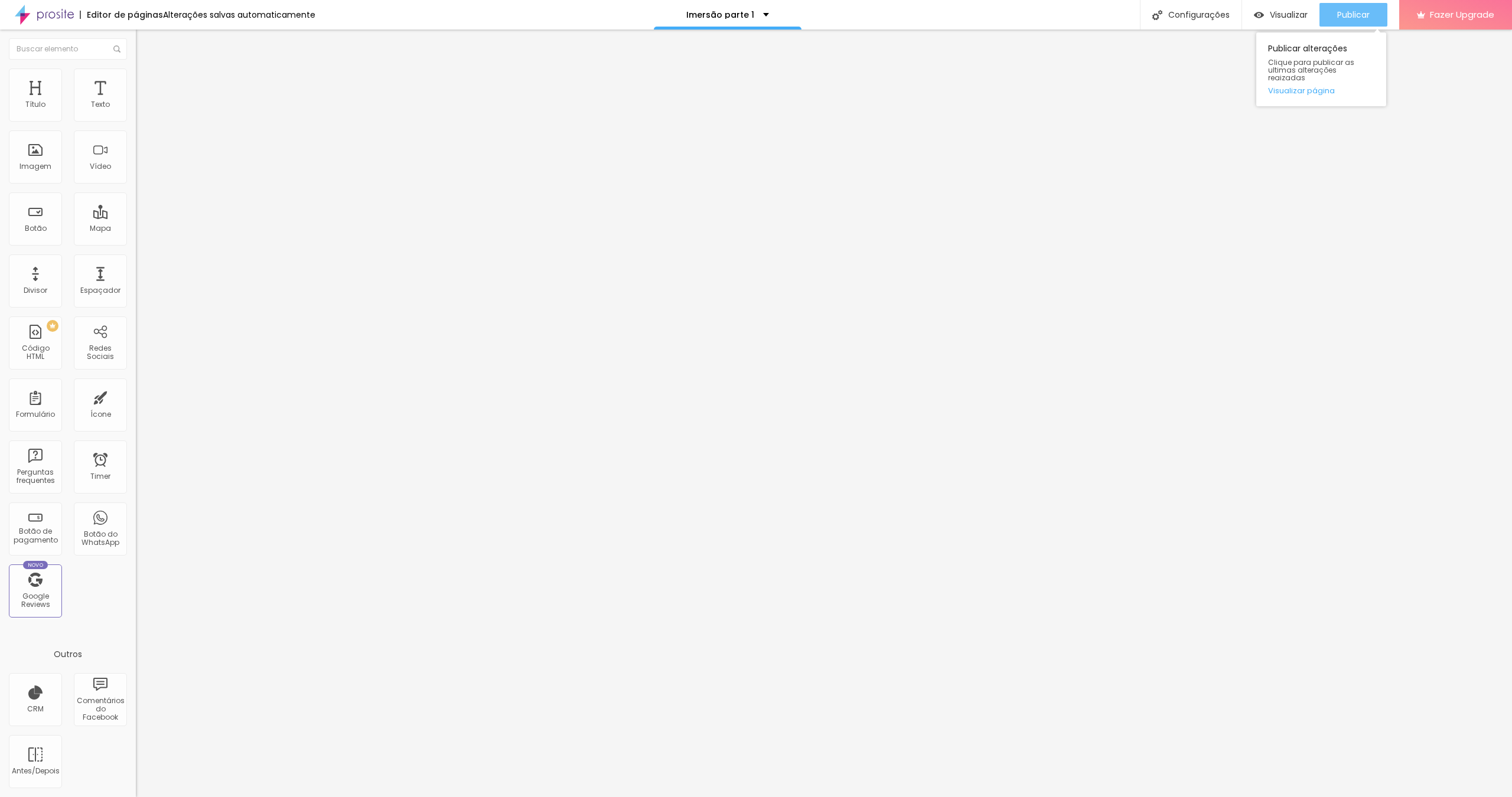
click at [889, 21] on button "Publicar" at bounding box center [1353, 15] width 68 height 23
click at [889, 21] on div "Publicar" at bounding box center [1353, 15] width 33 height 23
click at [136, 81] on li "Avançado" at bounding box center [203, 86] width 136 height 12
type input "23"
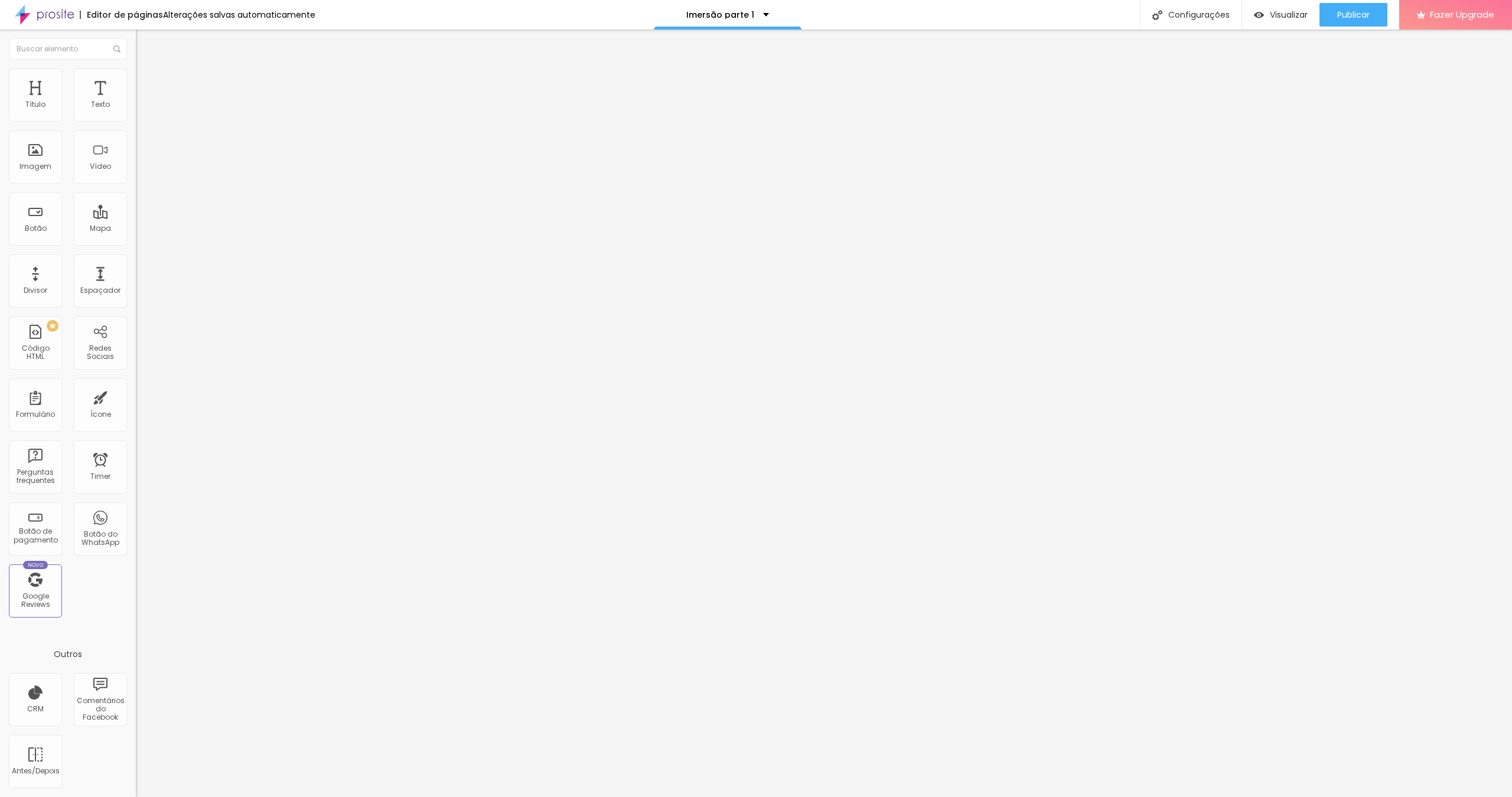
type input "13"
type input "0"
drag, startPoint x: 29, startPoint y: 146, endPoint x: 0, endPoint y: 145, distance: 29.0
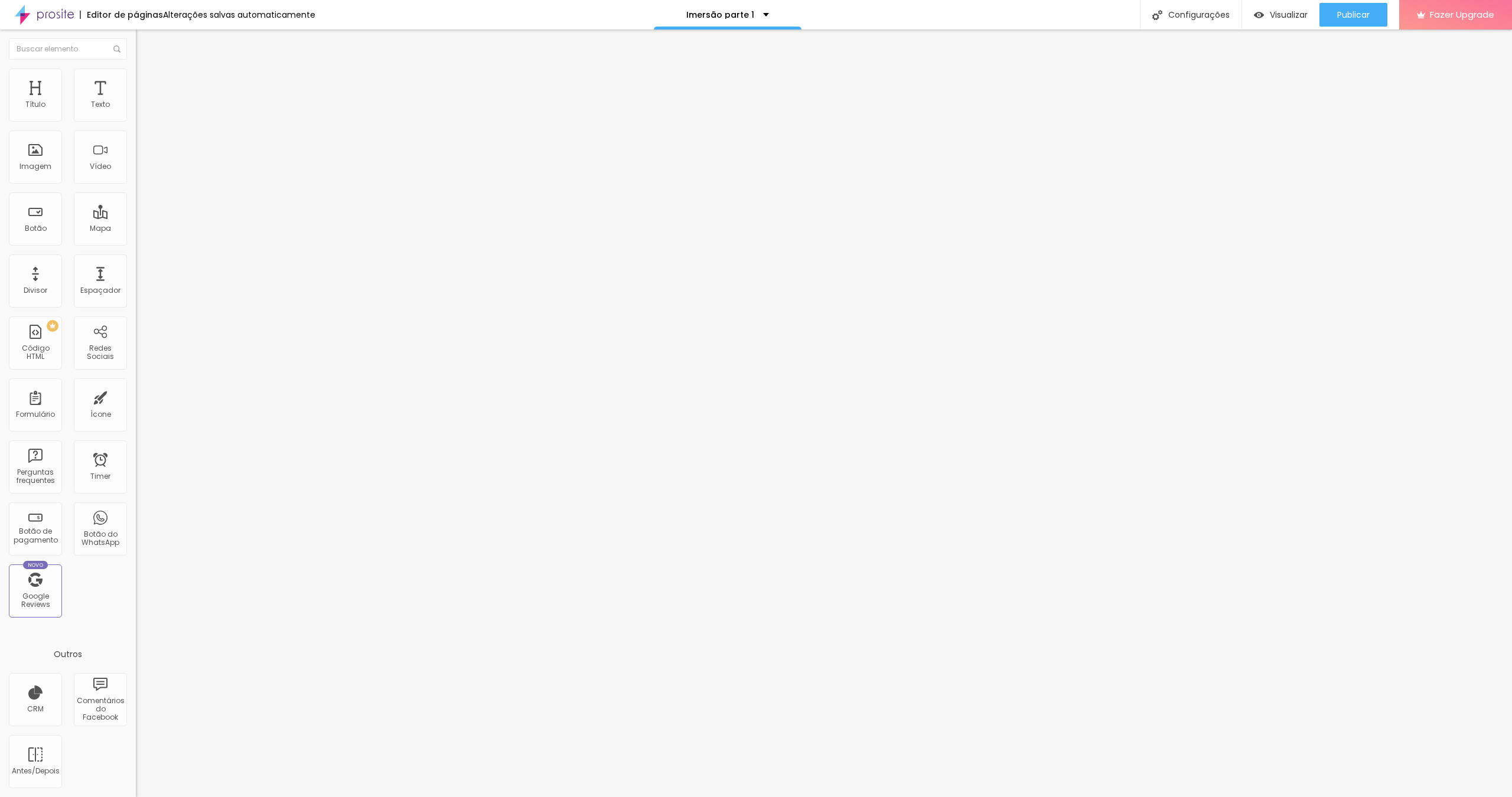
type input "0"
click at [136, 145] on div "20 Espaçamento entre colunas 0 px Espaçamento vertical ID Html Classes Html Vis…" at bounding box center [203, 340] width 136 height 496
click at [889, 16] on span "Publicar" at bounding box center [1353, 15] width 33 height 9
click at [889, 19] on span "Publicar" at bounding box center [1353, 15] width 33 height 9
click at [140, 110] on icon "button" at bounding box center [143, 106] width 7 height 7
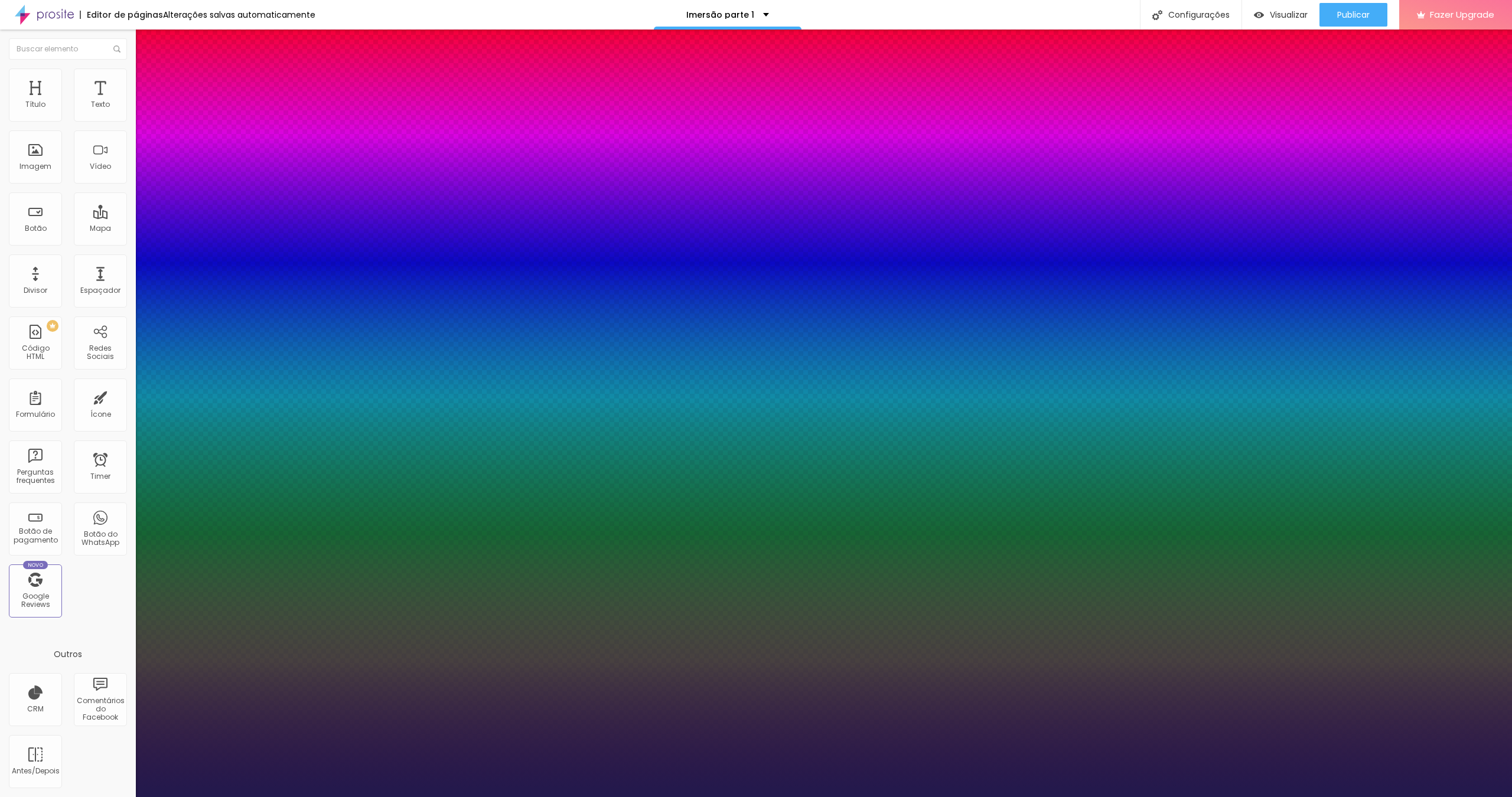
type input "1"
click at [889, 518] on div at bounding box center [756, 797] width 1512 height 0
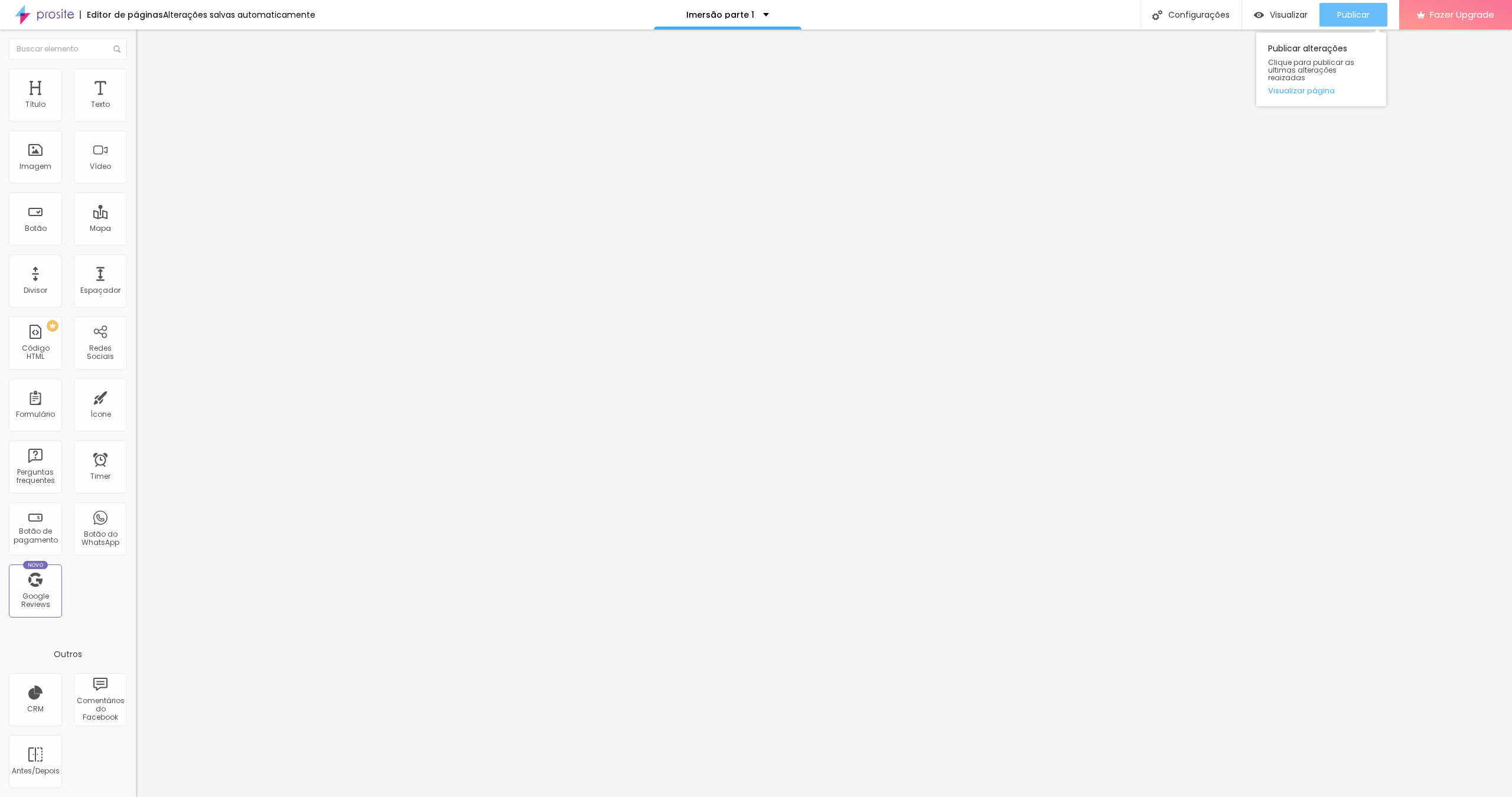
click at [889, 19] on span "Publicar" at bounding box center [1353, 15] width 33 height 9
click at [889, 6] on div "Publicar" at bounding box center [1353, 15] width 33 height 23
click at [136, 81] on img at bounding box center [141, 86] width 11 height 11
type input "18"
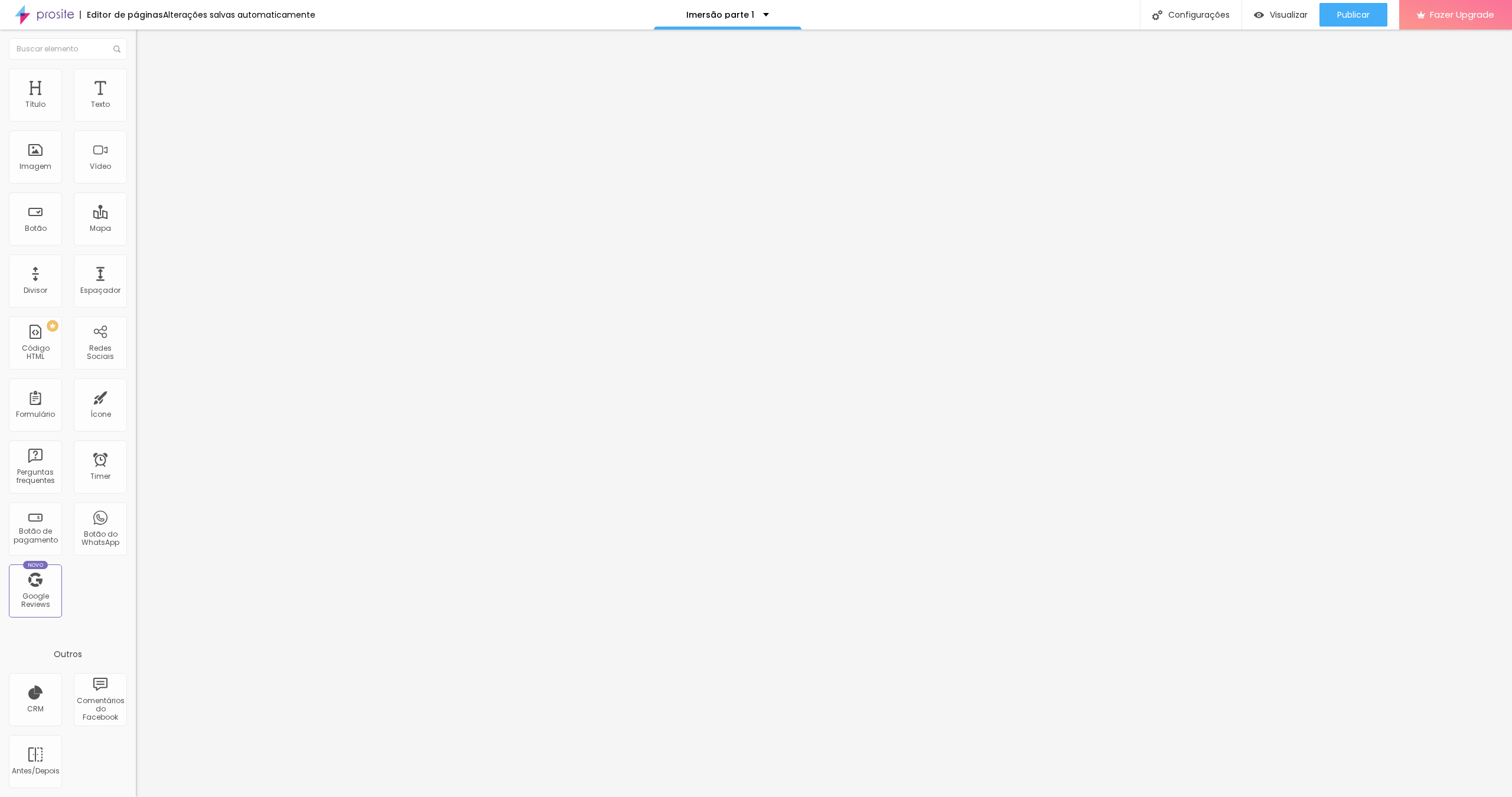
type input "0"
drag, startPoint x: 29, startPoint y: 146, endPoint x: 2, endPoint y: 146, distance: 27.0
type input "0"
click at [136, 146] on div "20 Espaçamento entre colunas 0 px Espaçamento vertical ID Html Classes Html Vis…" at bounding box center [203, 340] width 136 height 496
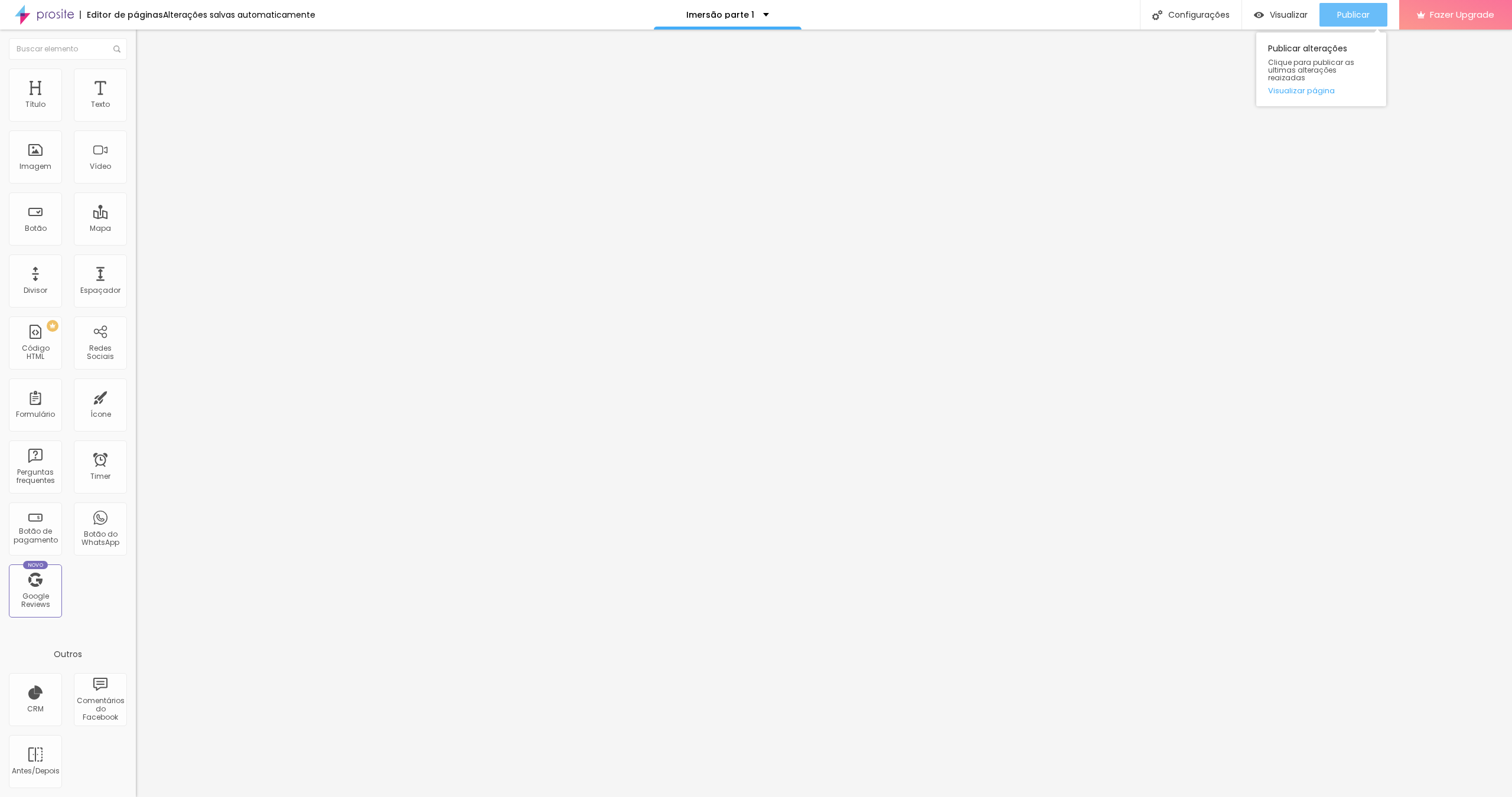
click at [889, 19] on span "Publicar" at bounding box center [1353, 15] width 33 height 9
click at [136, 71] on img at bounding box center [141, 74] width 11 height 11
click at [136, 68] on li "Estilo" at bounding box center [203, 62] width 136 height 12
click at [136, 73] on img at bounding box center [141, 74] width 11 height 11
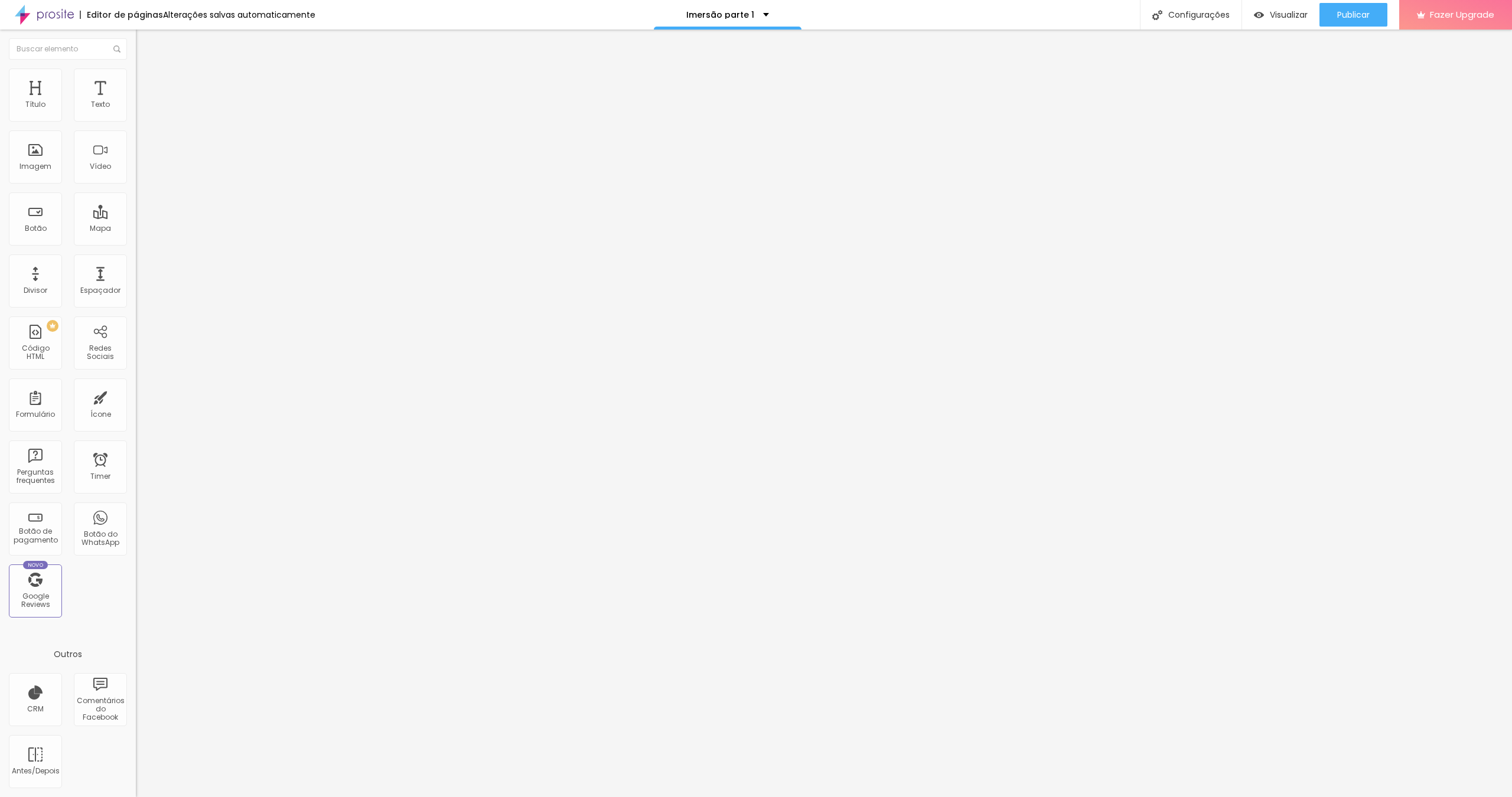
click at [136, 68] on li "Estilo" at bounding box center [203, 62] width 136 height 12
click at [142, 170] on icon "button" at bounding box center [144, 167] width 5 height 5
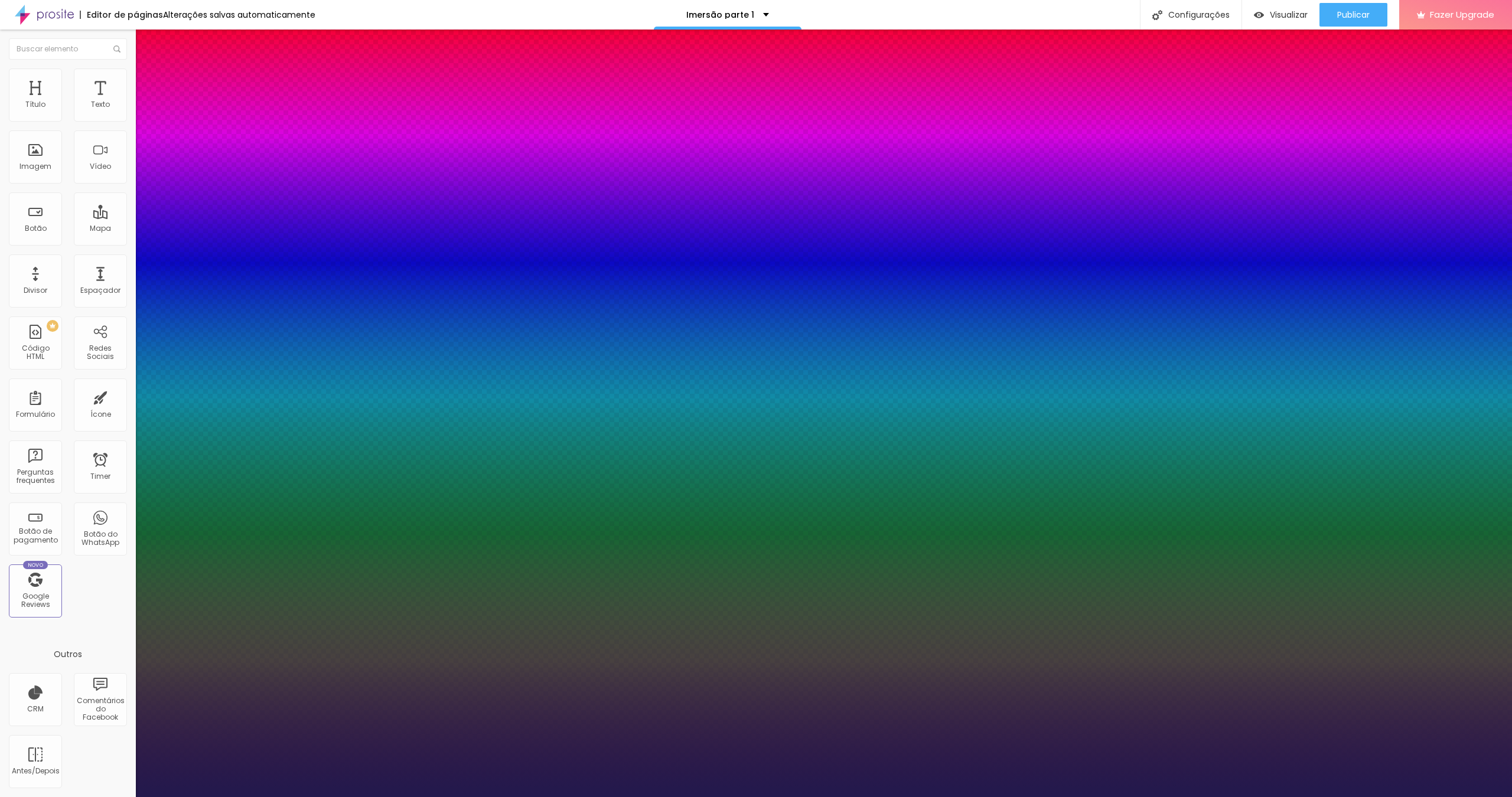
type input "1"
click at [259, 518] on div at bounding box center [756, 797] width 1512 height 0
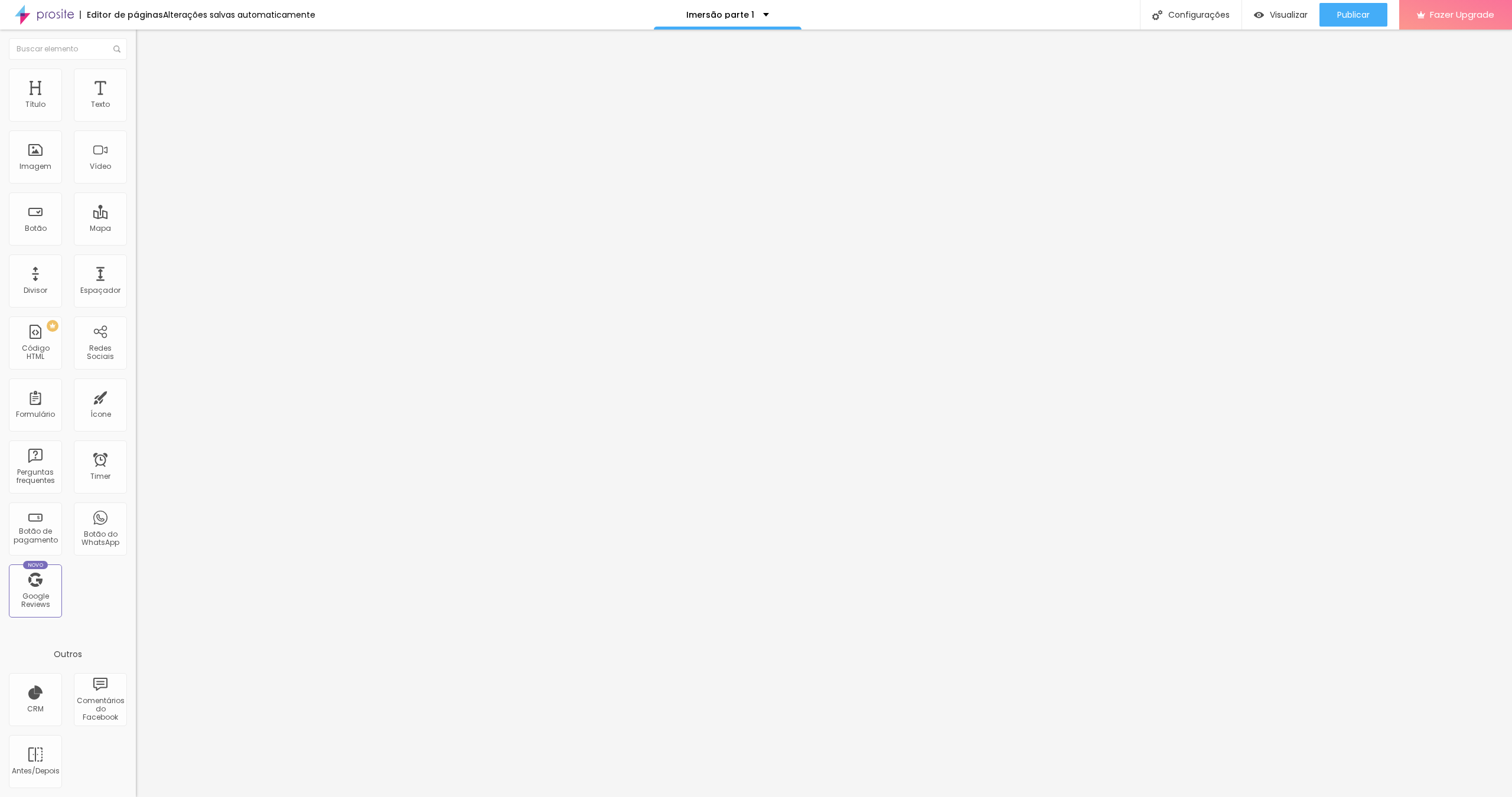
click at [136, 75] on li "Estilo" at bounding box center [203, 74] width 136 height 12
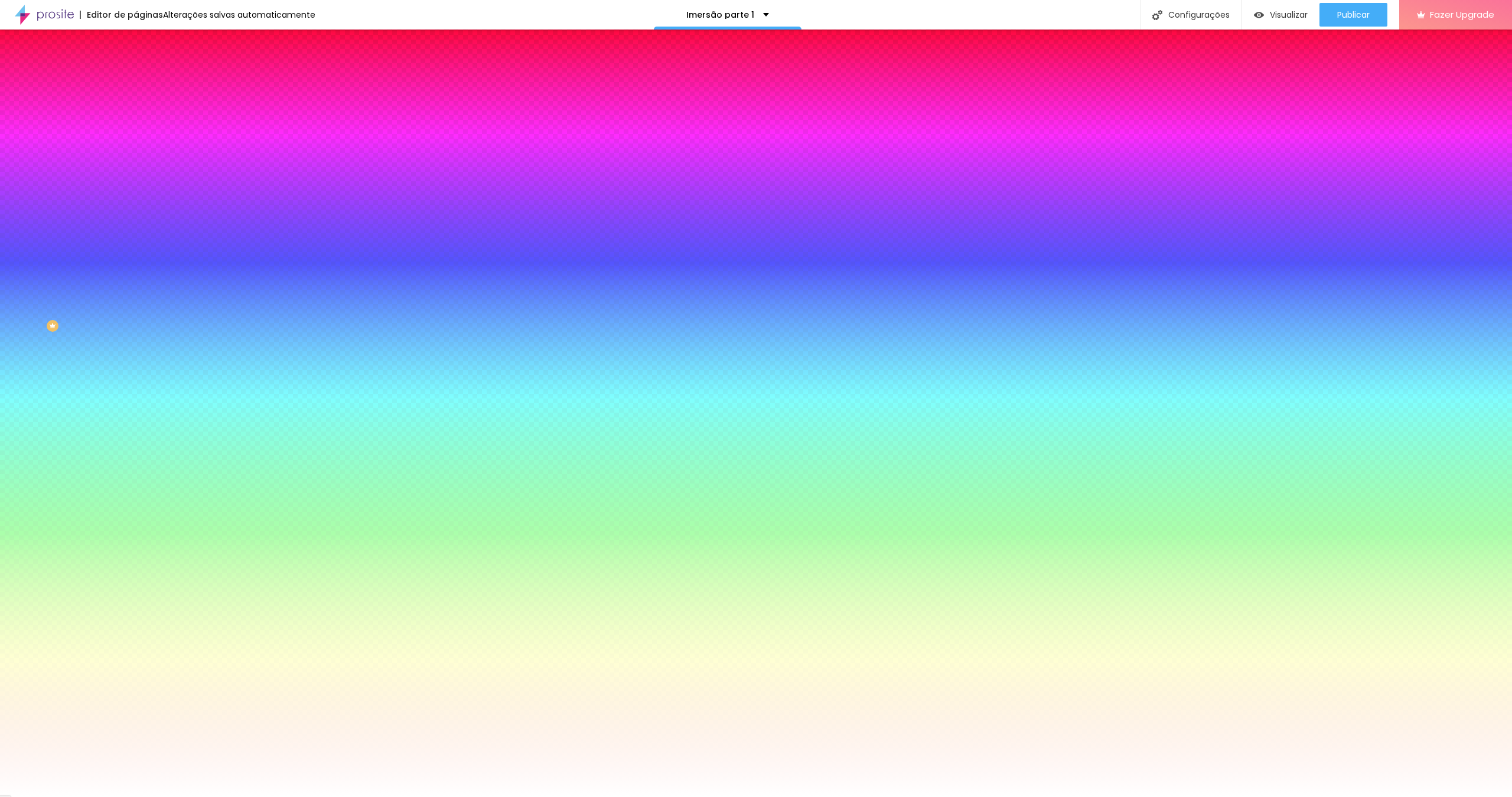
click at [136, 112] on div at bounding box center [203, 112] width 136 height 0
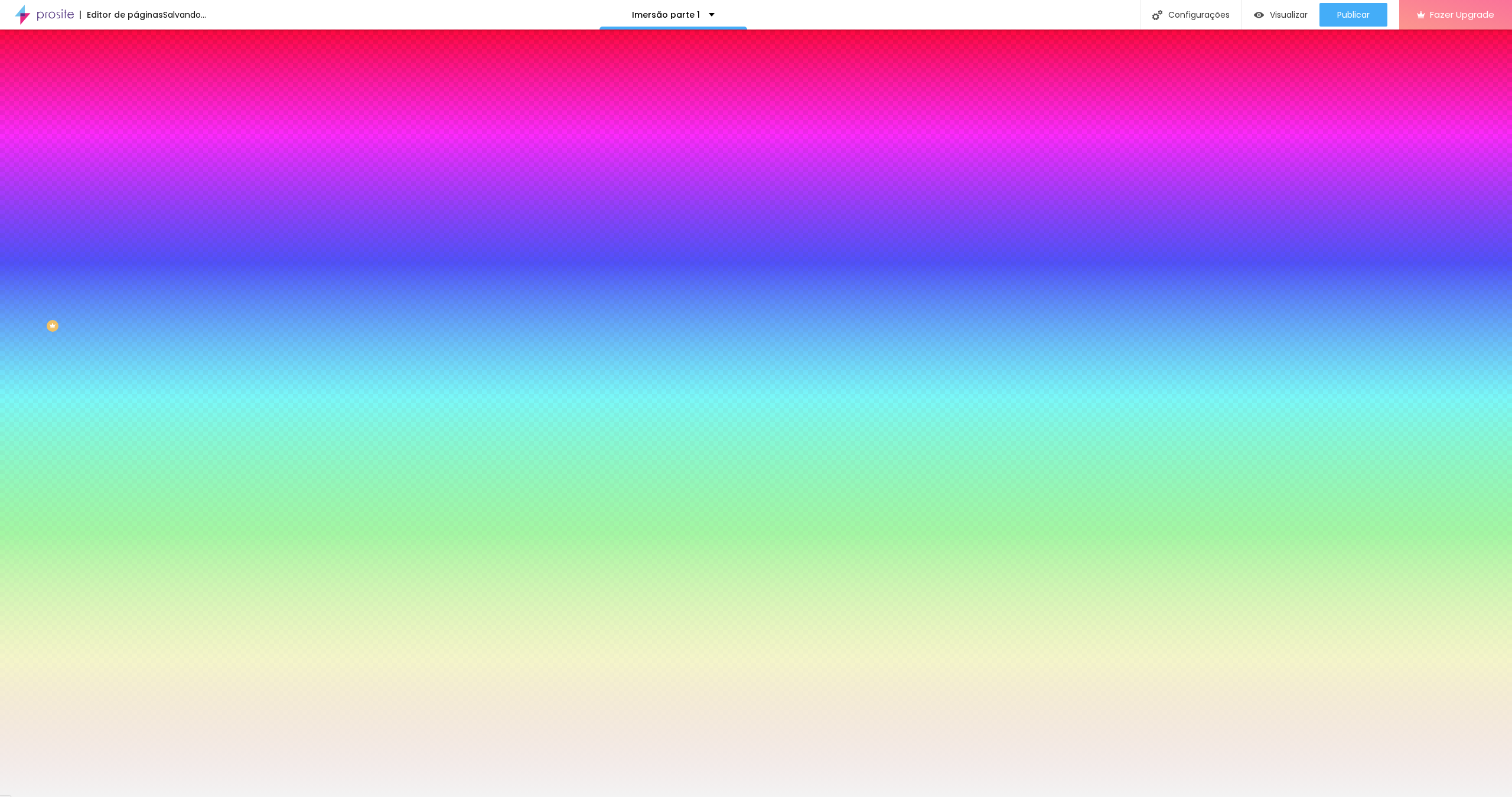
scroll to position [0, 0]
type input "#F1F1F1"
drag, startPoint x: 29, startPoint y: 147, endPoint x: 18, endPoint y: 138, distance: 14.2
click at [136, 125] on div at bounding box center [203, 125] width 136 height 0
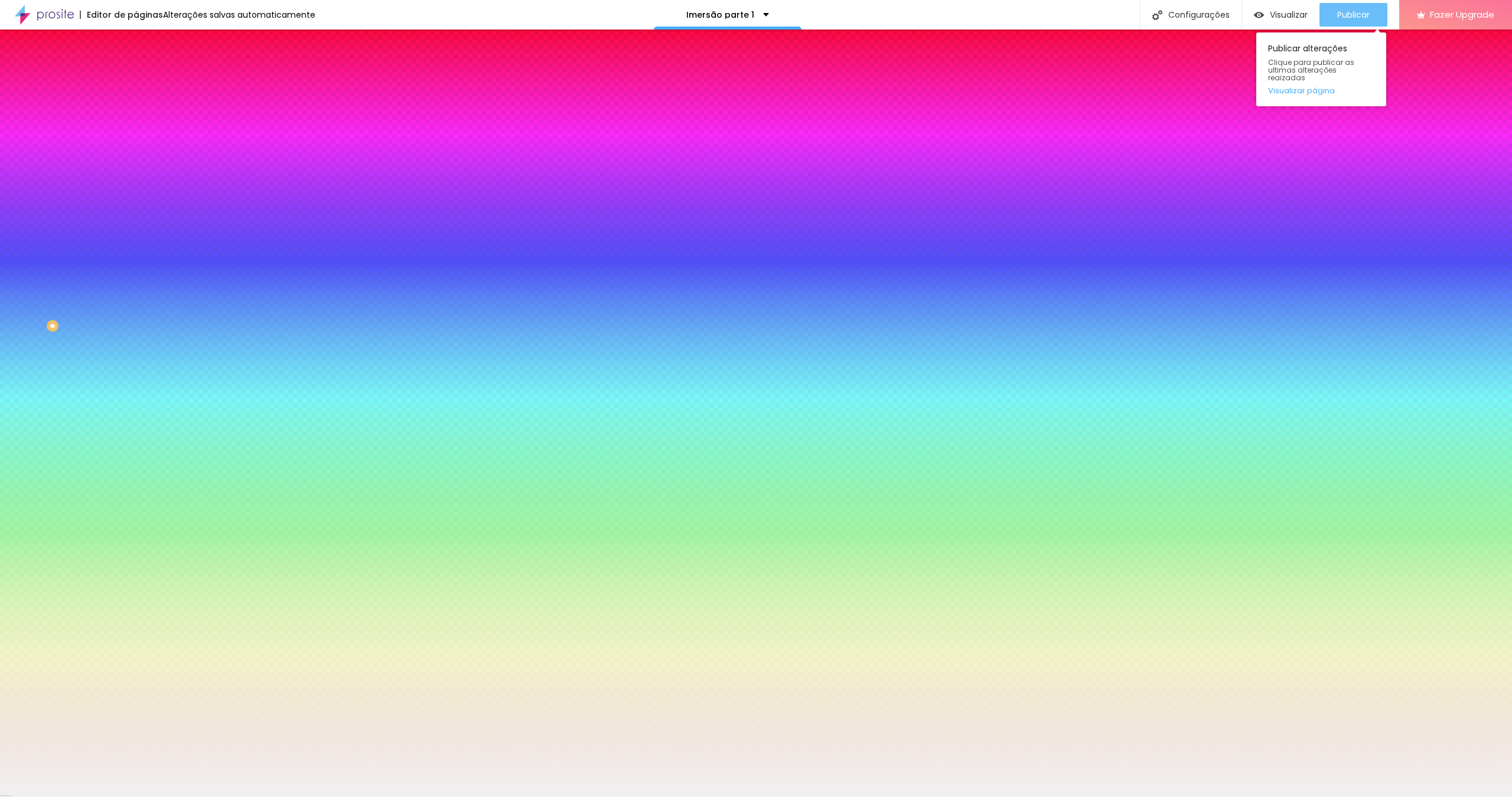
click at [889, 10] on span "Publicar" at bounding box center [1353, 15] width 33 height 9
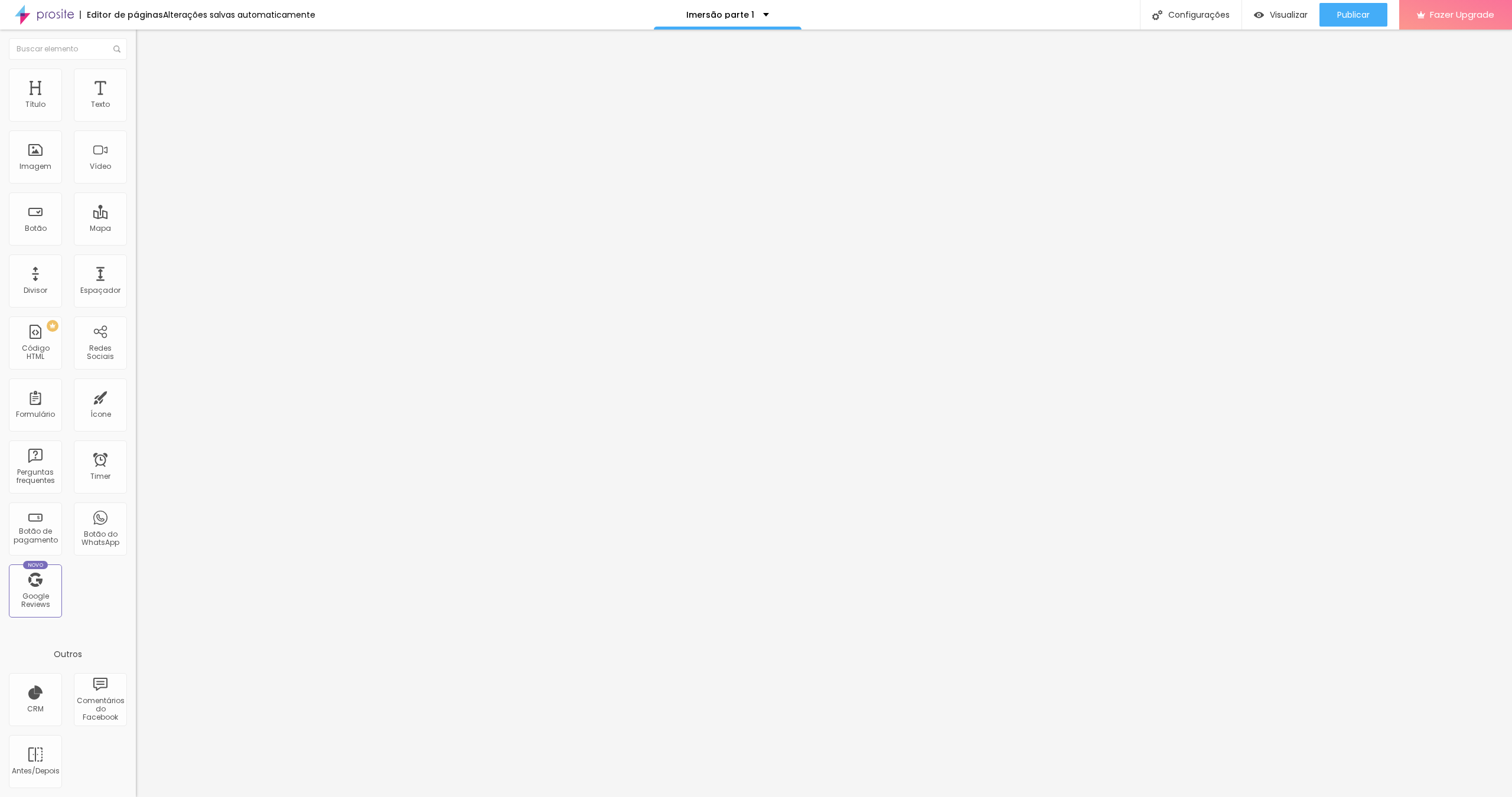
click at [136, 81] on img at bounding box center [141, 86] width 11 height 11
click at [136, 81] on li "Avançado" at bounding box center [203, 86] width 136 height 12
type input "15"
type input "10"
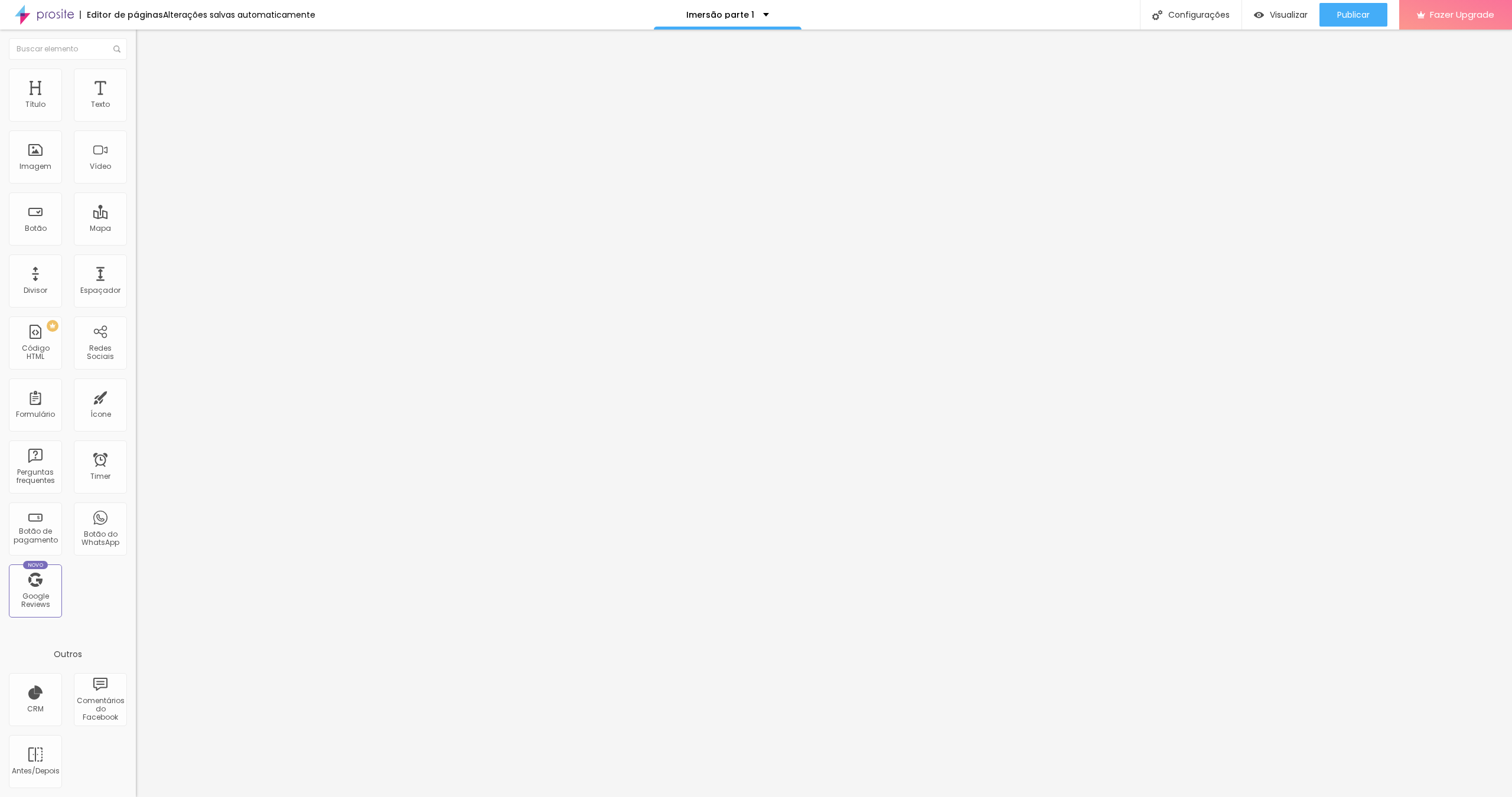
type input "10"
type input "5"
type input "0"
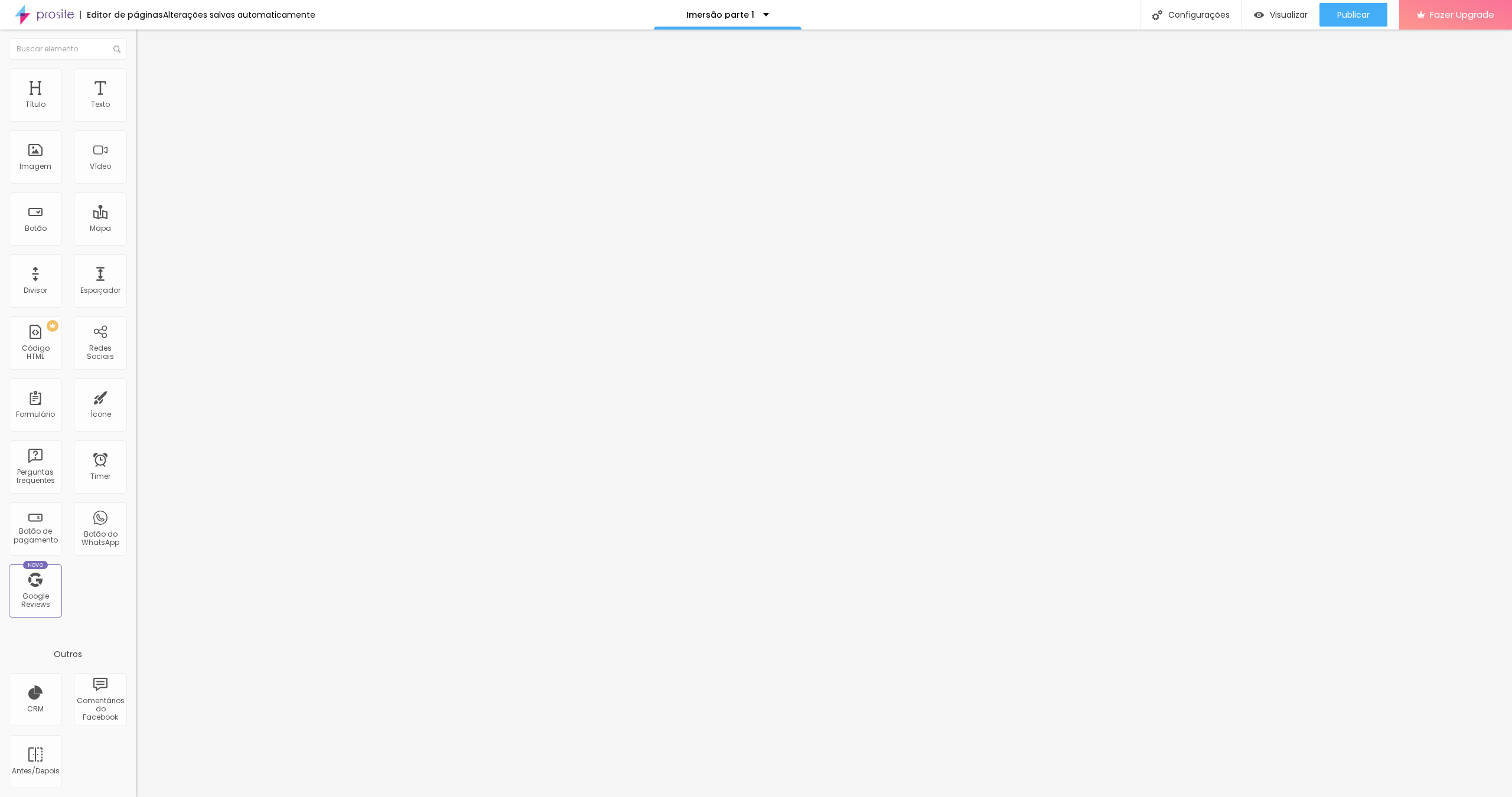
drag, startPoint x: 48, startPoint y: 118, endPoint x: 29, endPoint y: 118, distance: 19.0
type input "0"
click at [136, 229] on input "range" at bounding box center [174, 233] width 76 height 9
click at [136, 81] on img at bounding box center [141, 86] width 11 height 11
type input "15"
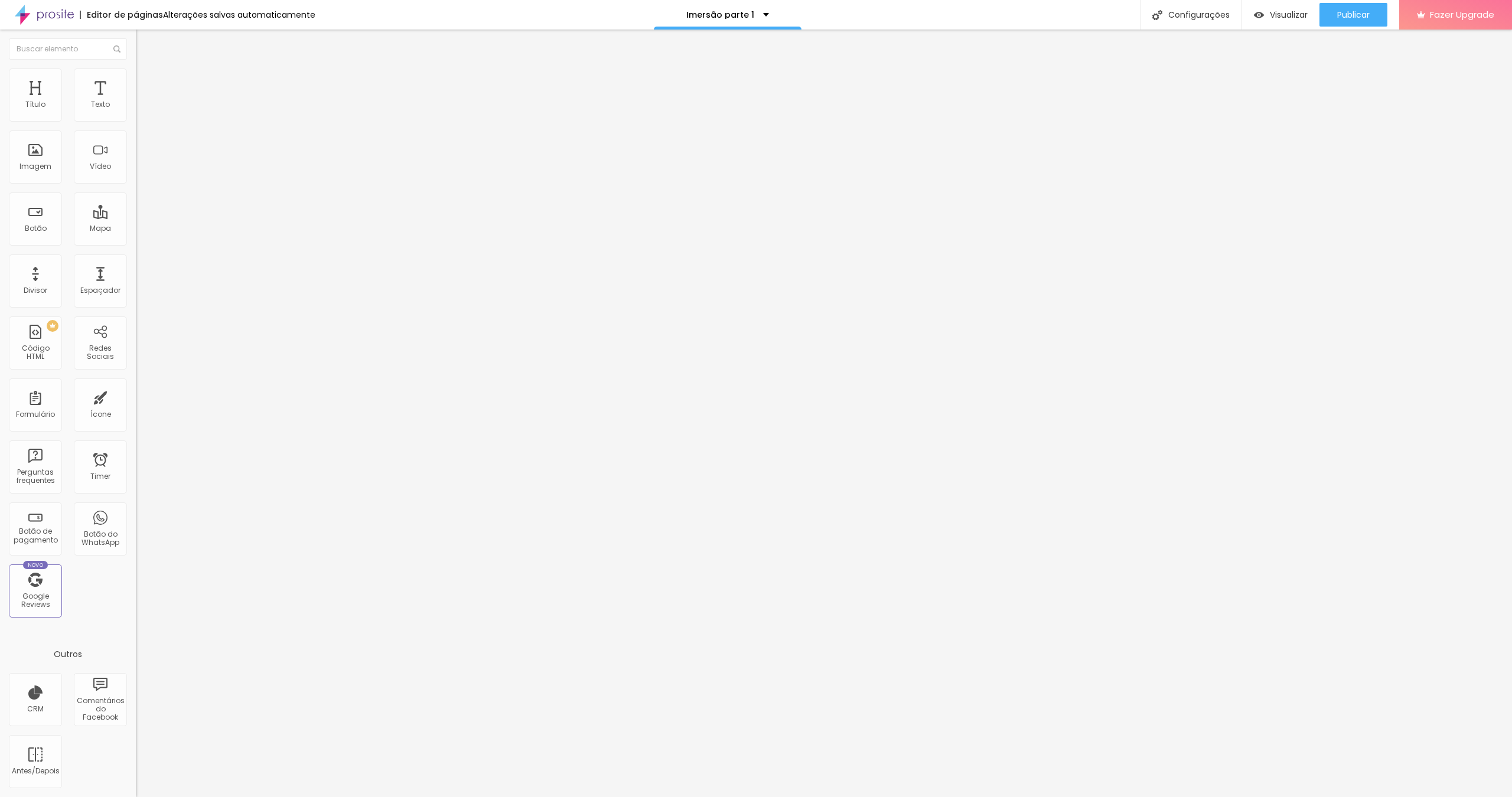
type input "15"
type input "10"
type input "5"
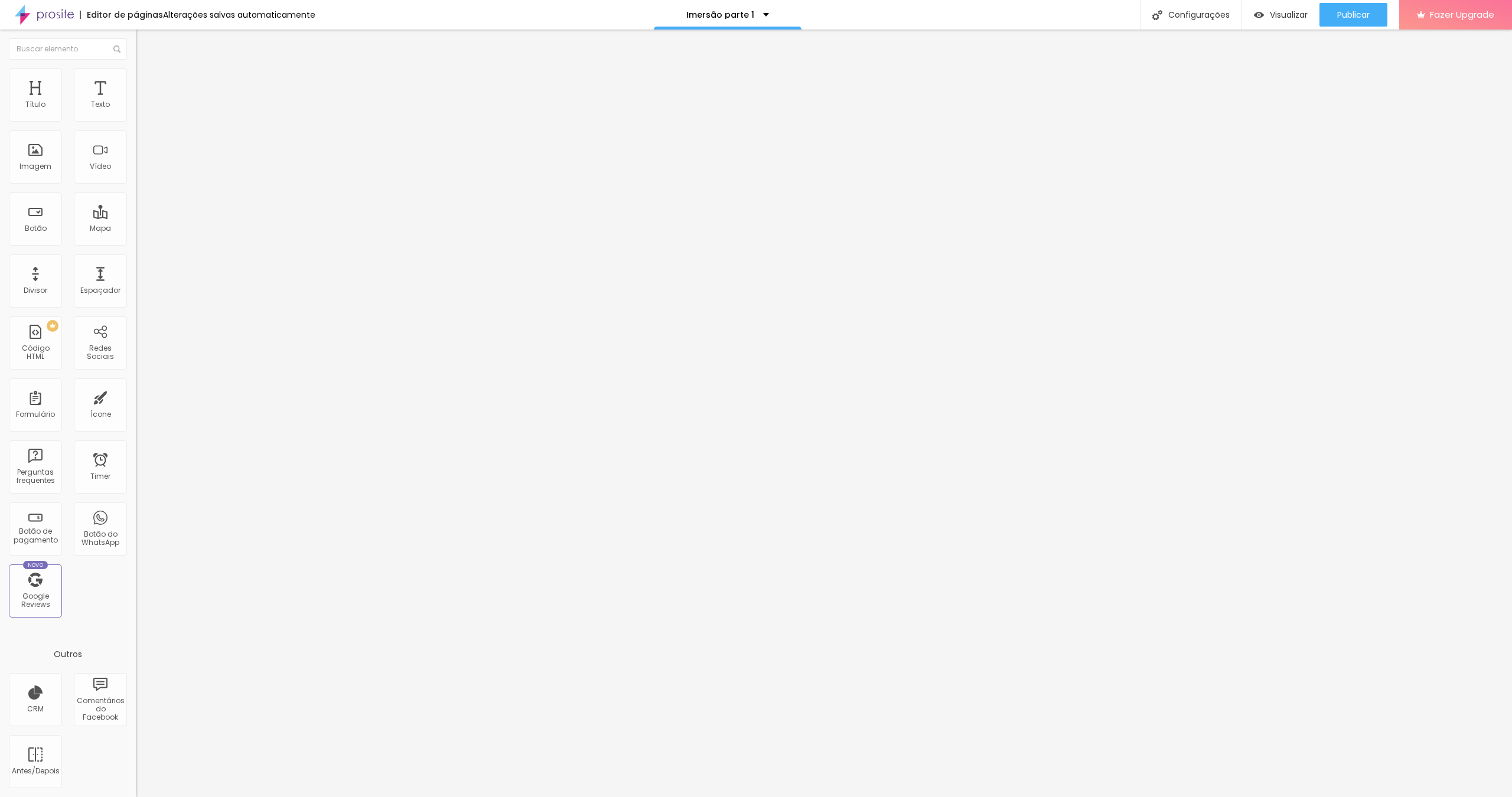
type input "0"
click at [136, 116] on div "0 px Espaçamento Interno" at bounding box center [203, 176] width 136 height 167
click at [889, 16] on span "Publicar" at bounding box center [1353, 15] width 33 height 9
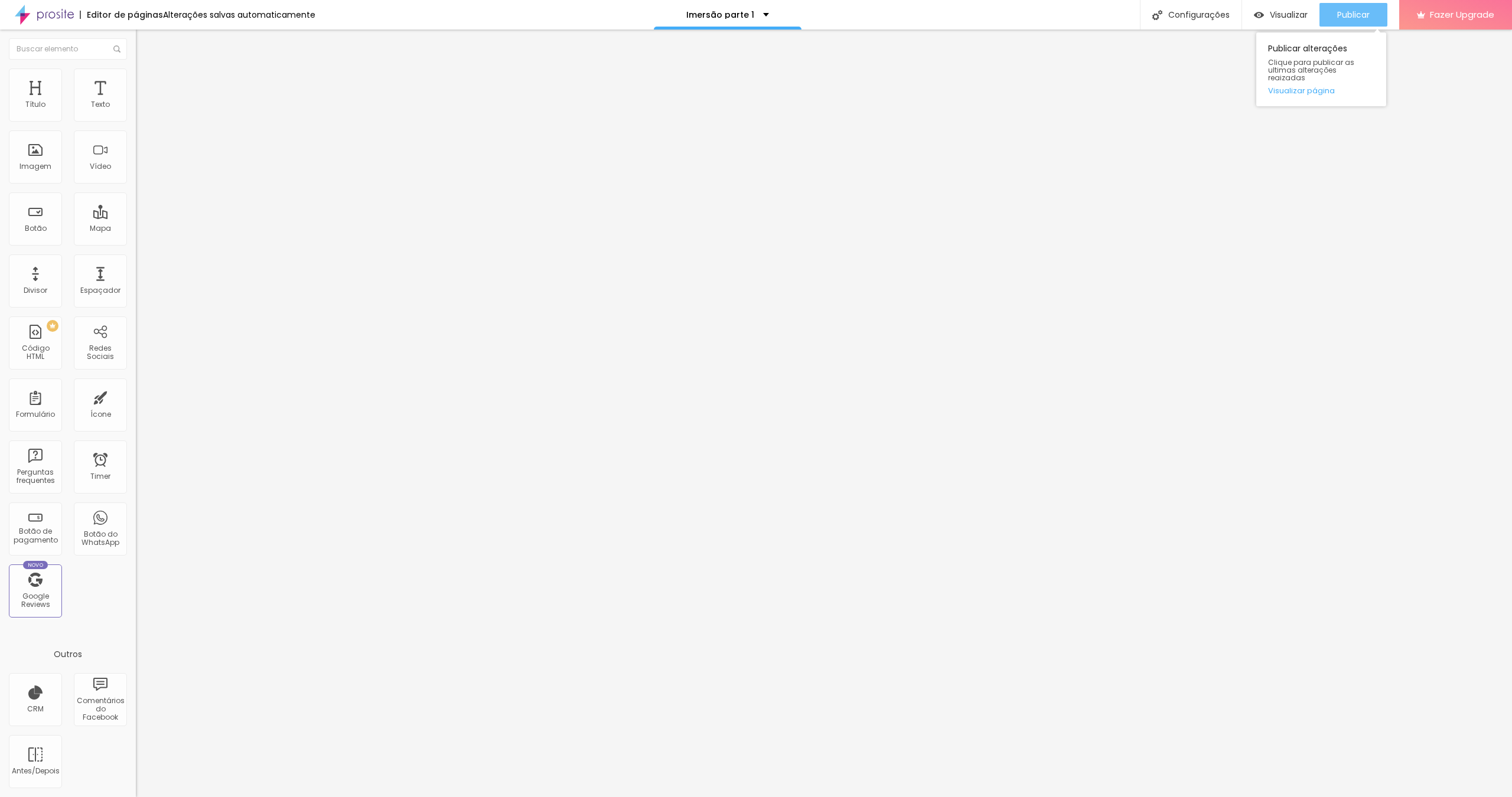
click at [889, 19] on span "Publicar" at bounding box center [1353, 15] width 33 height 9
click at [145, 46] on img "button" at bounding box center [150, 43] width 9 height 9
click at [136, 81] on img at bounding box center [141, 86] width 11 height 11
type input "23"
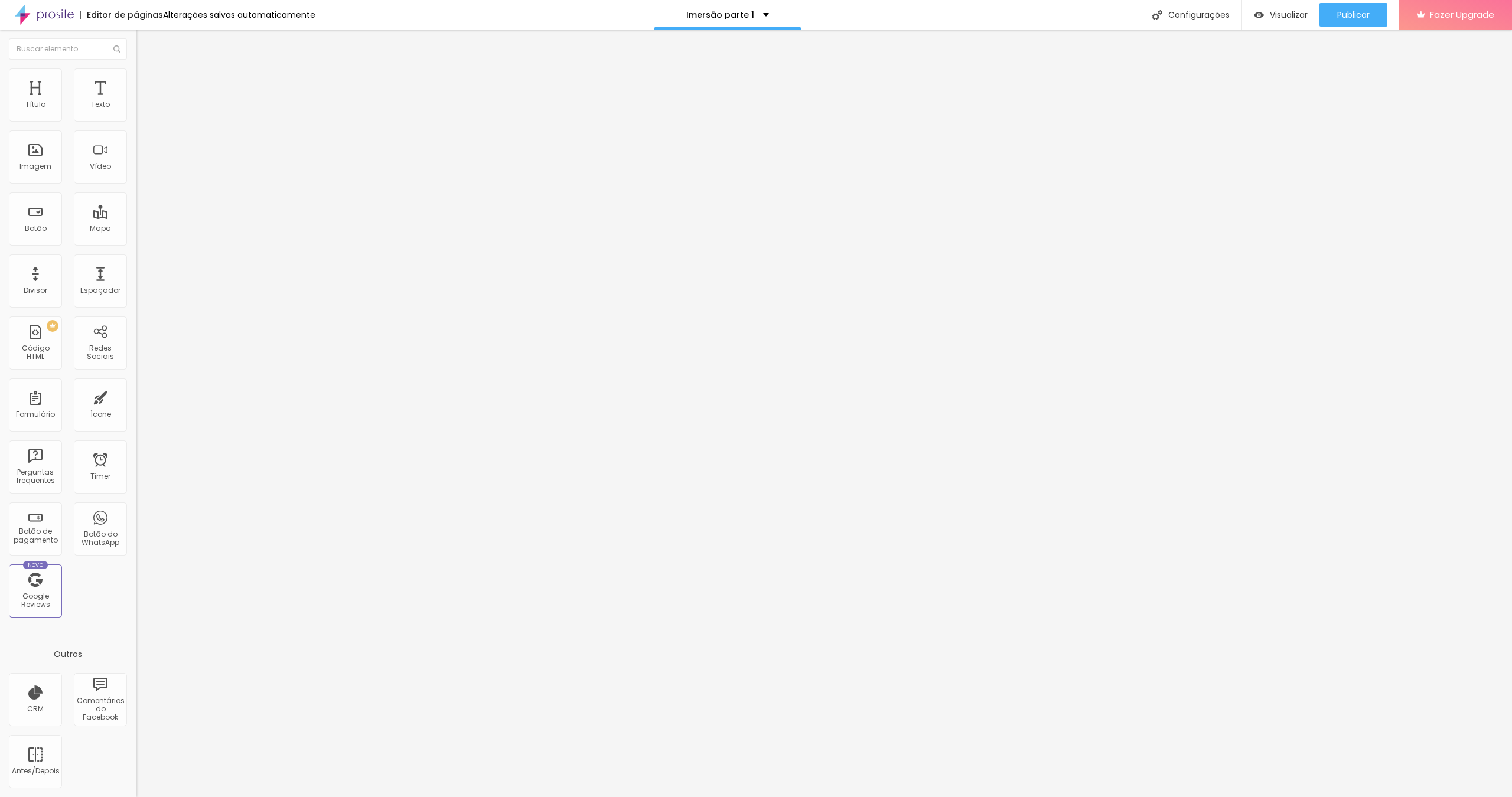
type input "13"
type input "0"
drag, startPoint x: 29, startPoint y: 145, endPoint x: 0, endPoint y: 143, distance: 29.1
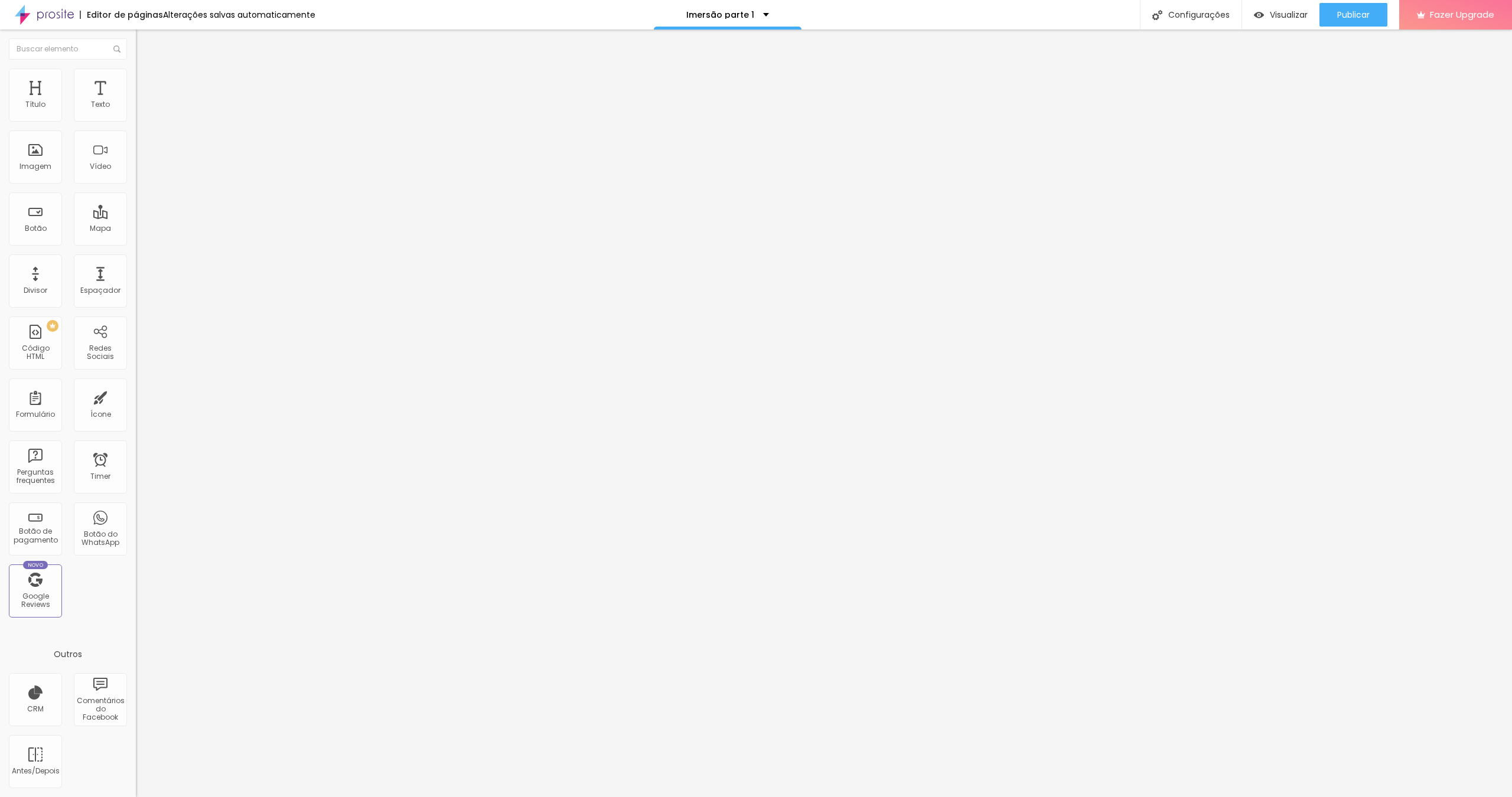
type input "0"
click at [136, 143] on div "20 Espaçamento entre colunas 0 px Espaçamento vertical ID Html Classes Html Vis…" at bounding box center [203, 340] width 136 height 496
click at [136, 81] on img at bounding box center [141, 86] width 11 height 11
type input "2"
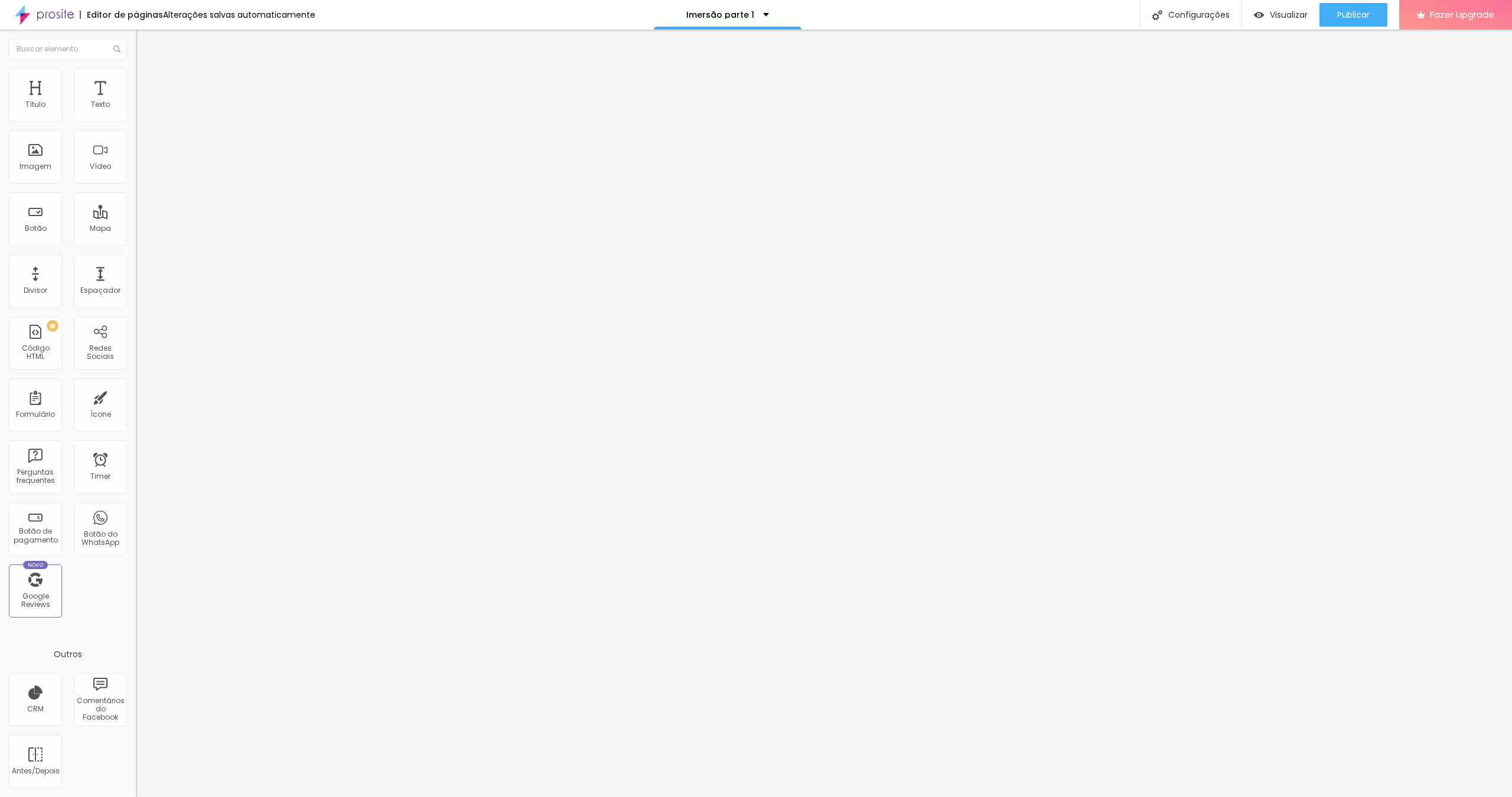
type input "0"
drag, startPoint x: 27, startPoint y: 144, endPoint x: 0, endPoint y: 143, distance: 27.0
type input "0"
click at [136, 143] on div "20 Espaçamento entre colunas 0 px Espaçamento vertical ID Html Classes Html Vis…" at bounding box center [203, 340] width 136 height 496
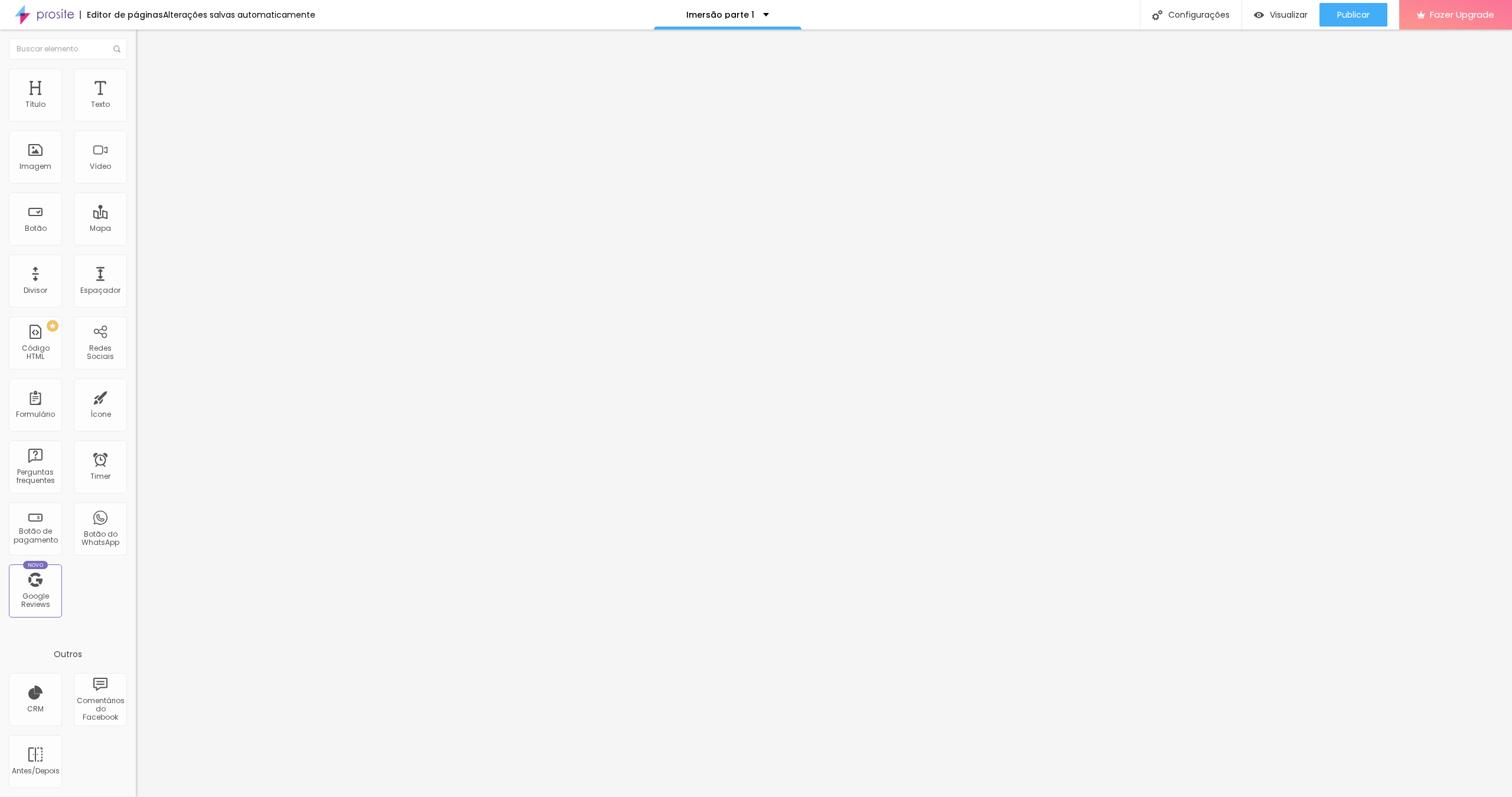
click at [136, 68] on img at bounding box center [141, 74] width 11 height 11
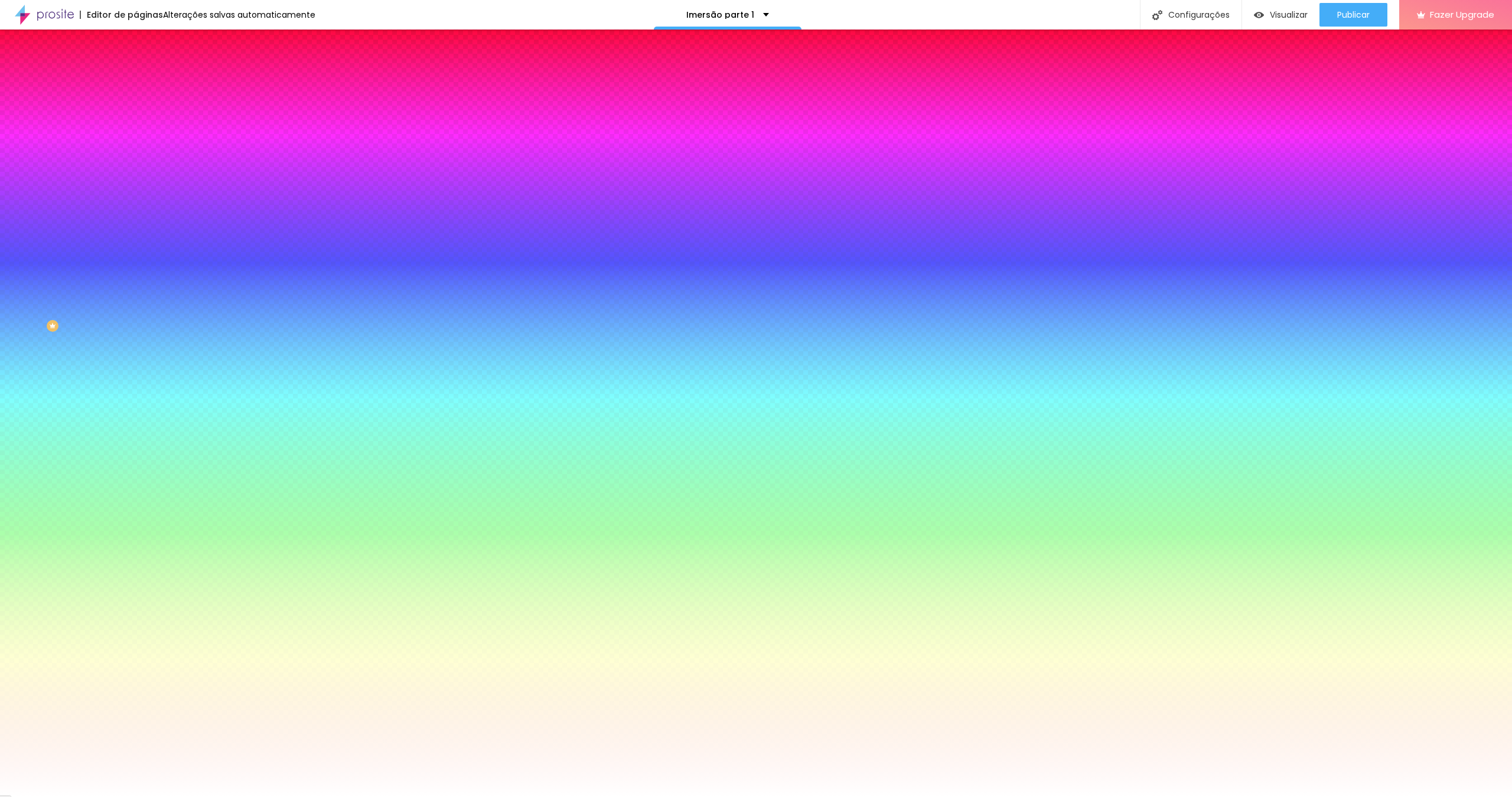
click at [136, 67] on img at bounding box center [141, 62] width 11 height 11
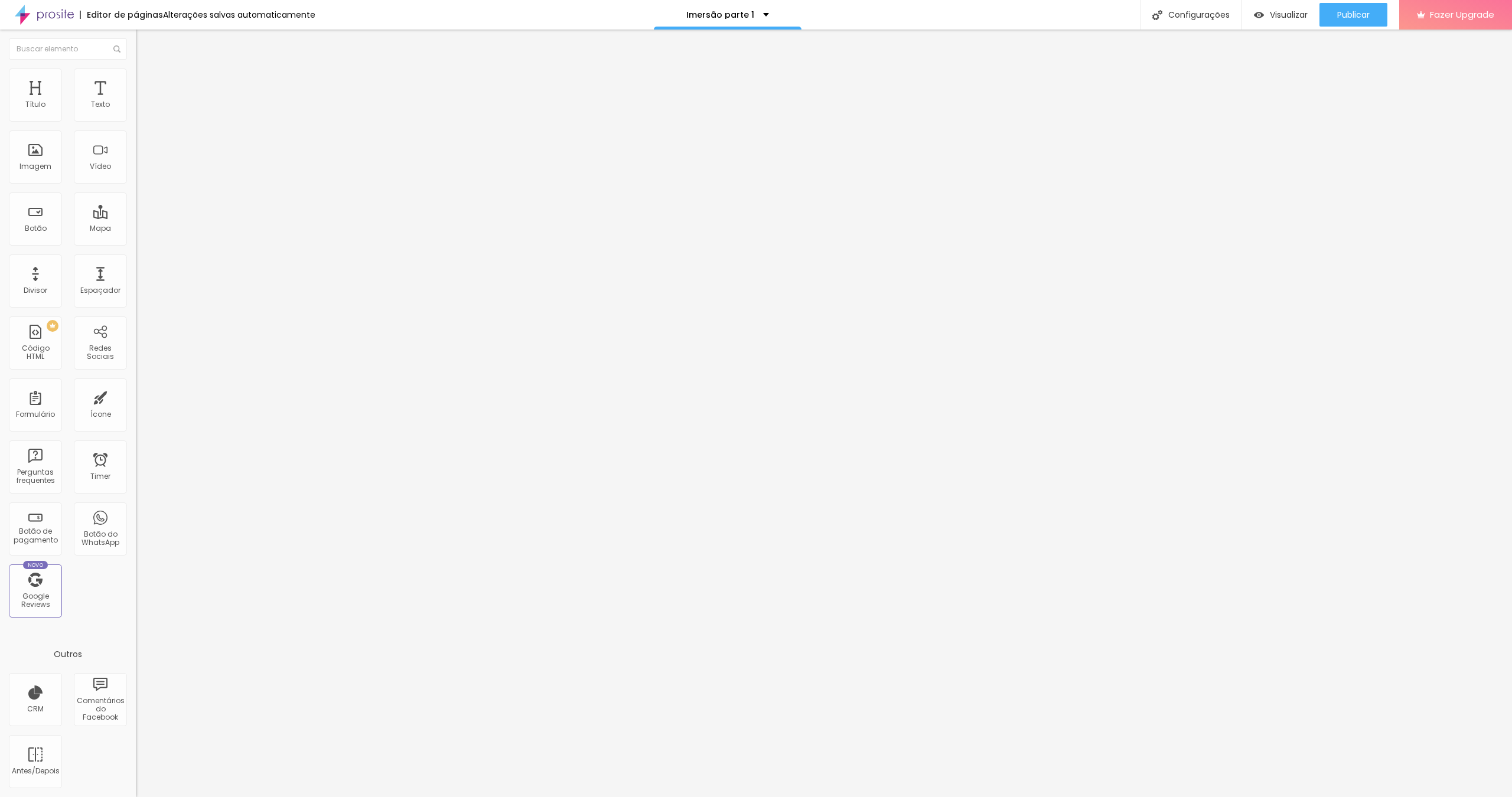
click at [140, 171] on icon "button" at bounding box center [143, 167] width 7 height 7
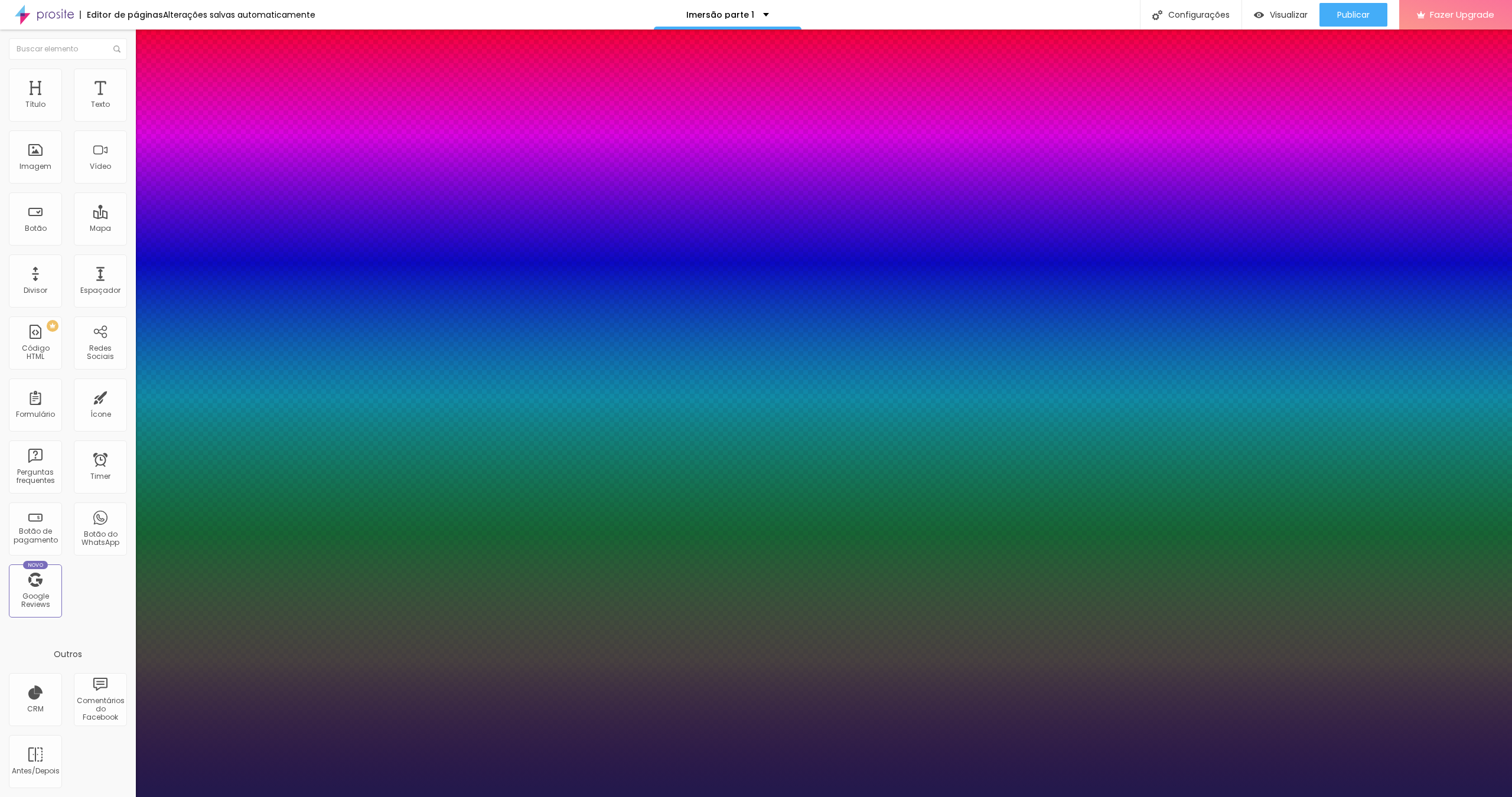
type input "1"
type input "13"
type input "1"
type input "14"
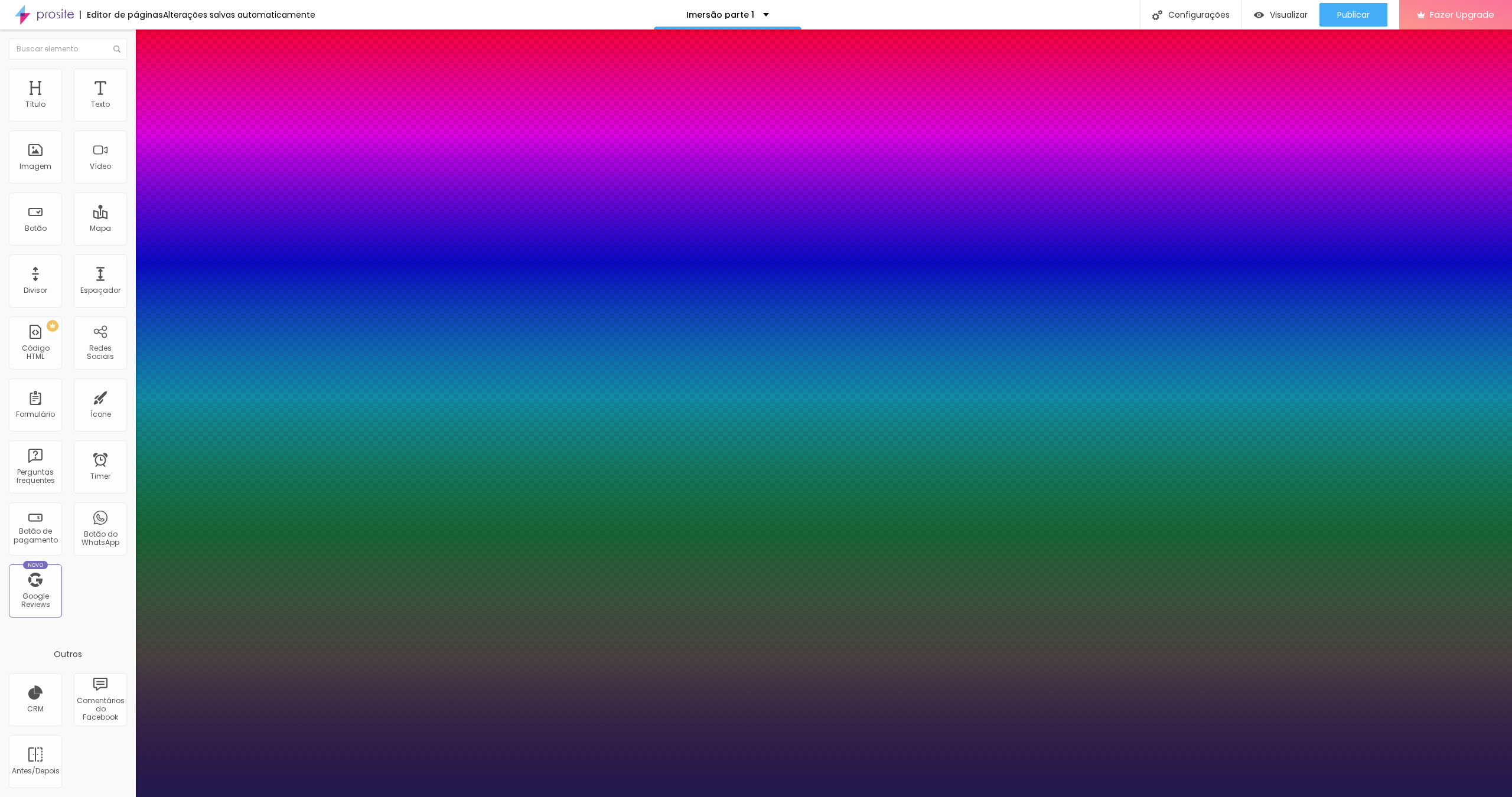
type input "14"
type input "1"
type input "15"
type input "1"
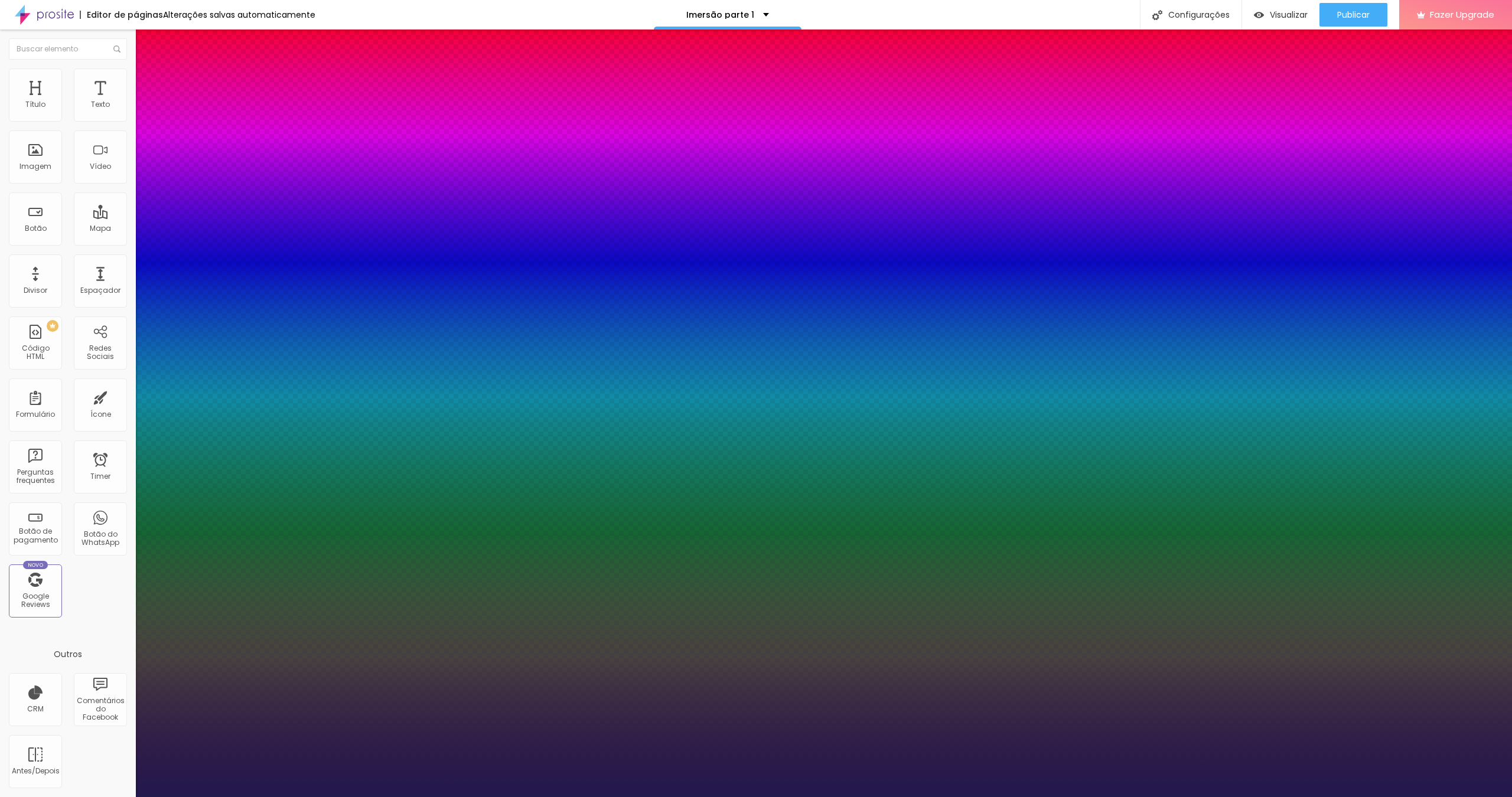
type input "16"
type input "1"
type input "17"
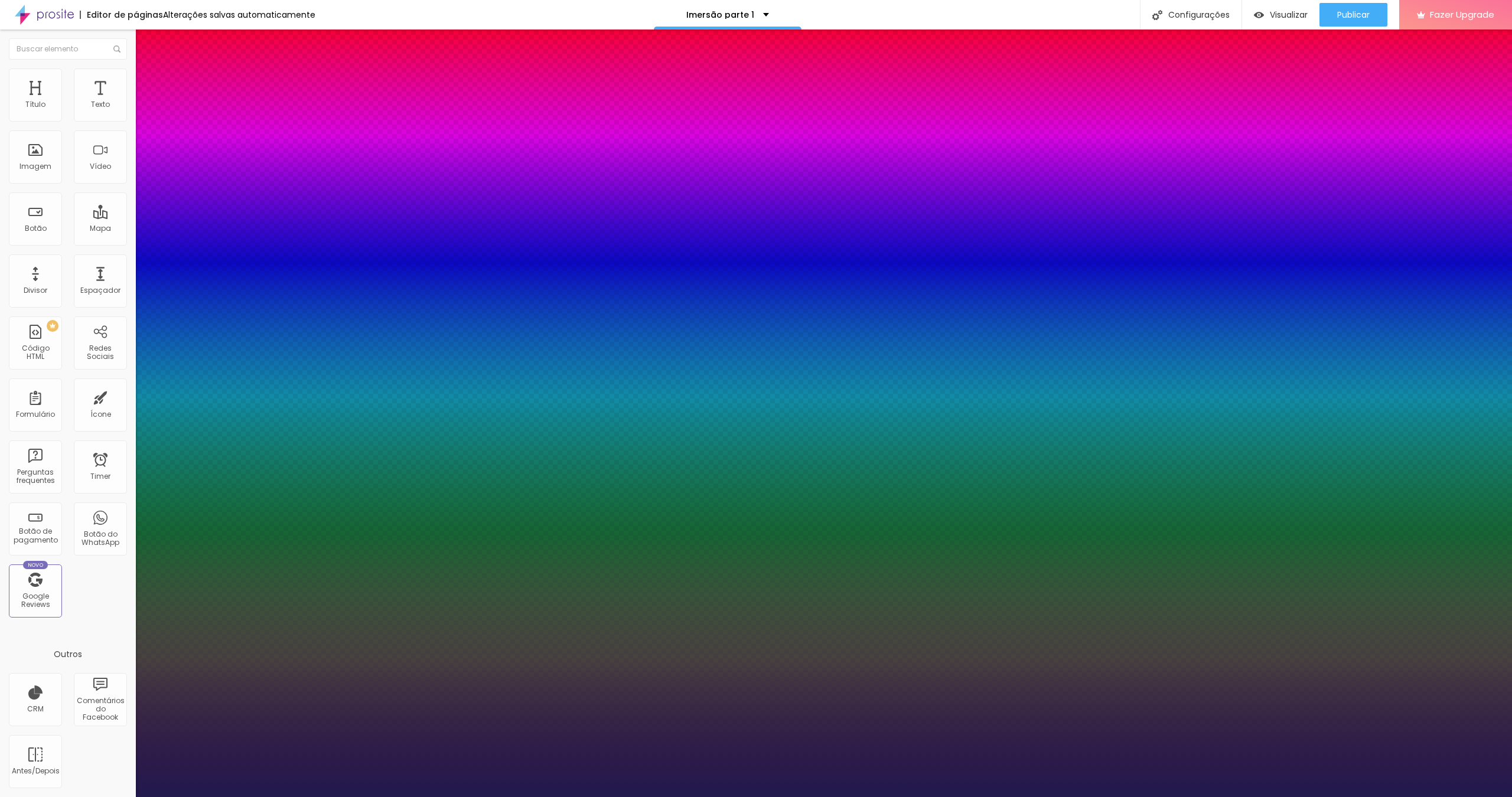
type input "1"
type input "18"
type input "1"
type input "19"
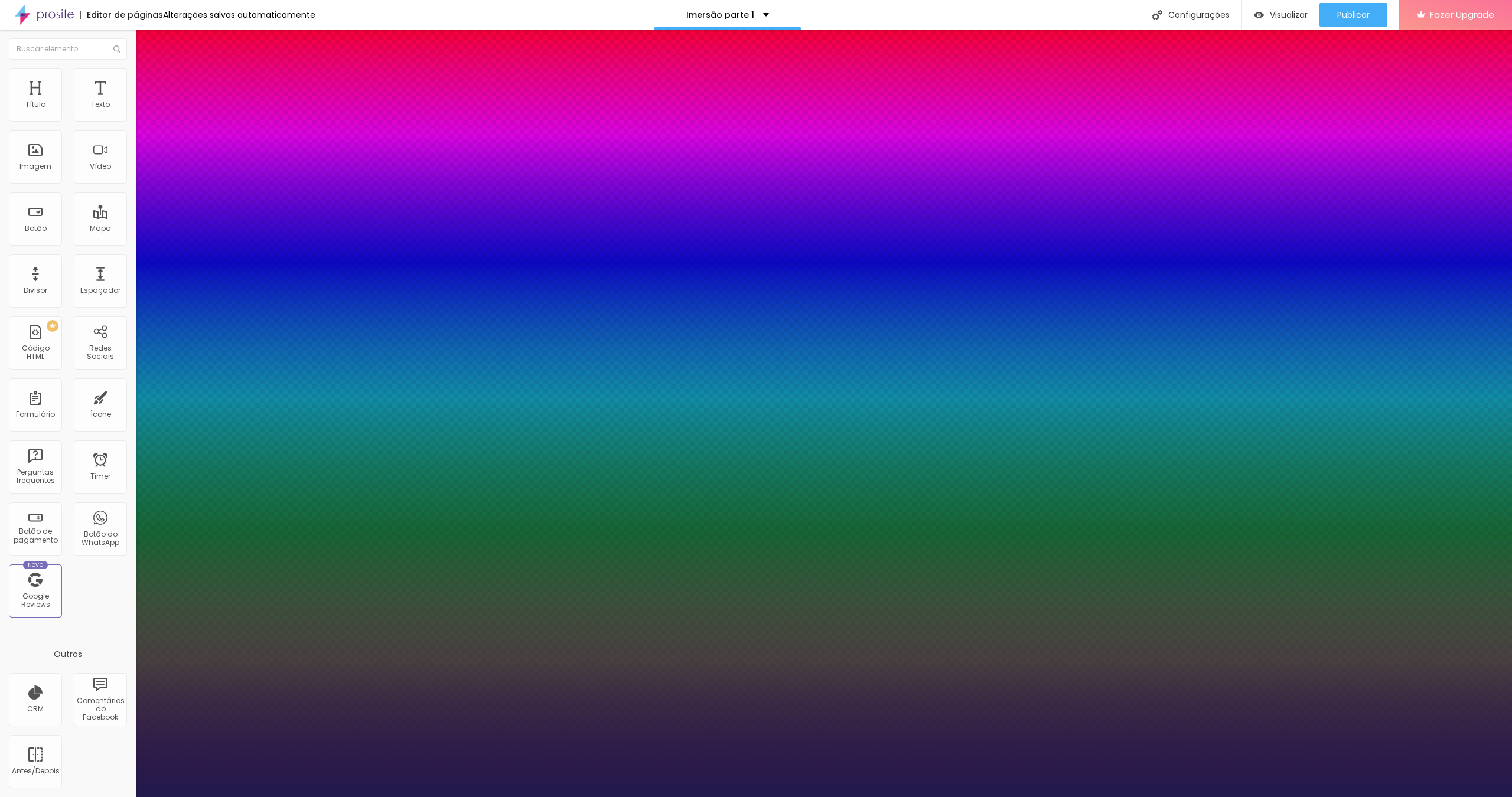
type input "19"
type input "1"
type input "20"
type input "1"
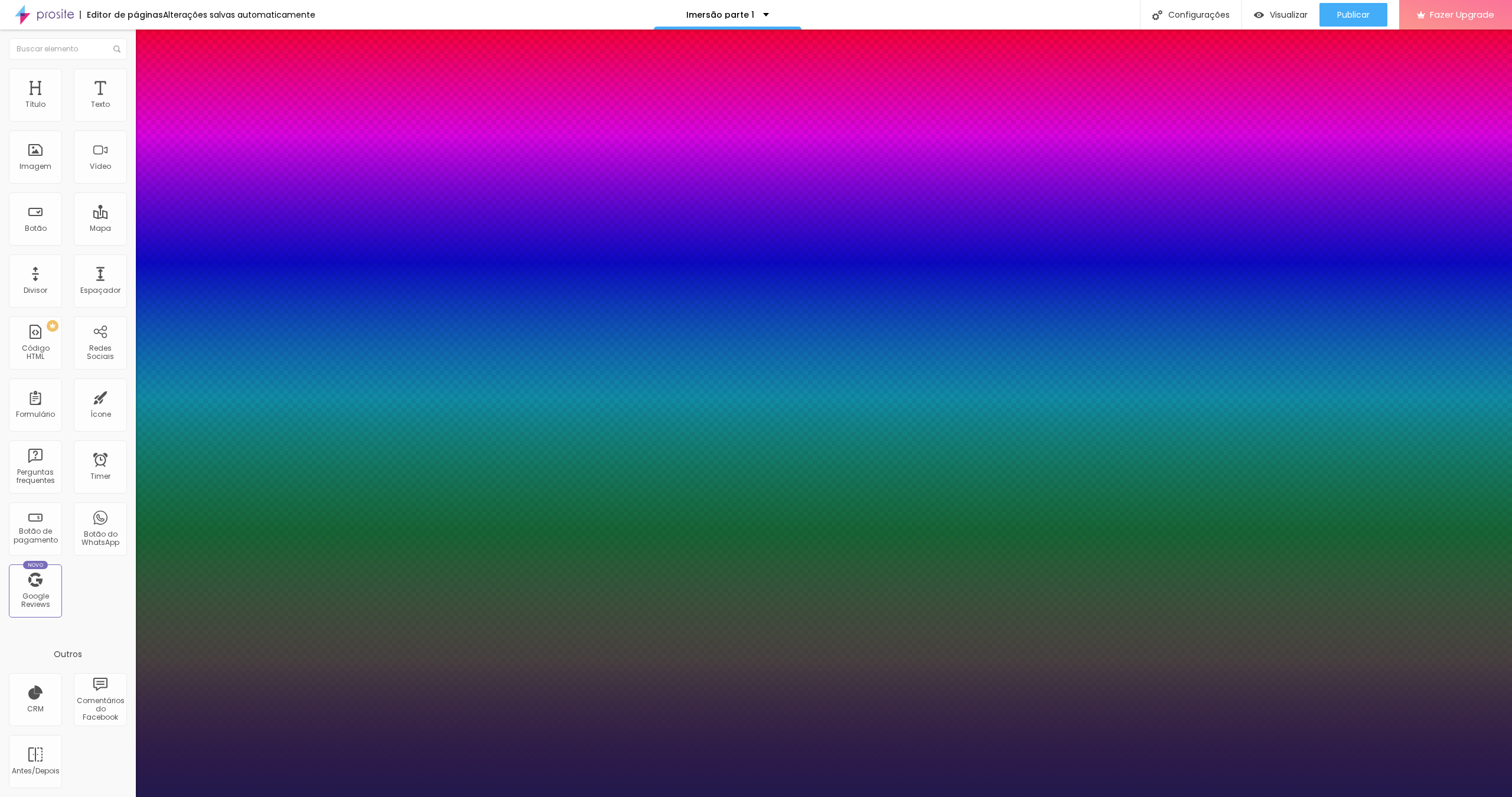
type input "21"
type input "1"
type input "22"
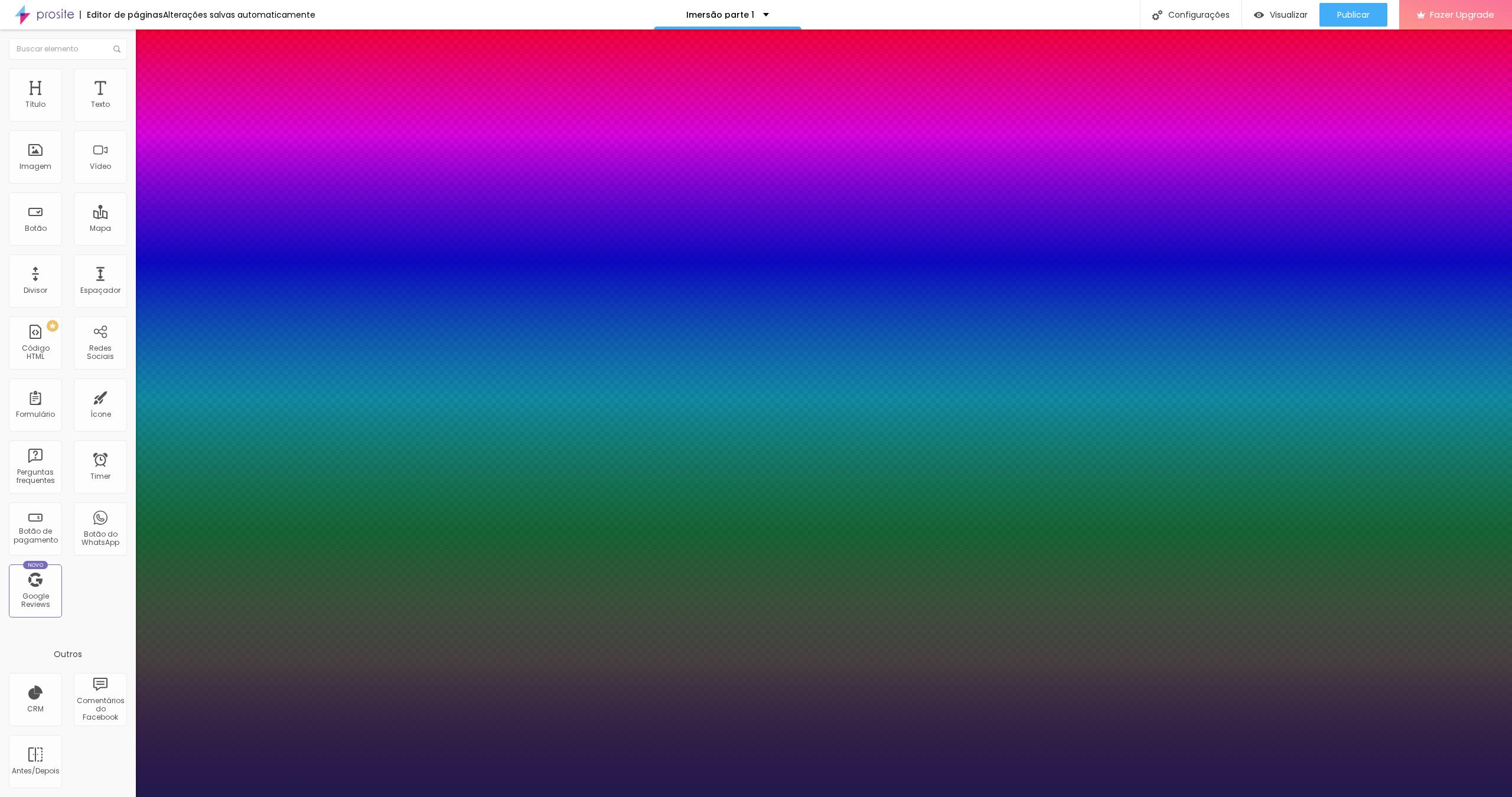
type input "1"
type input "23"
type input "1"
type input "24"
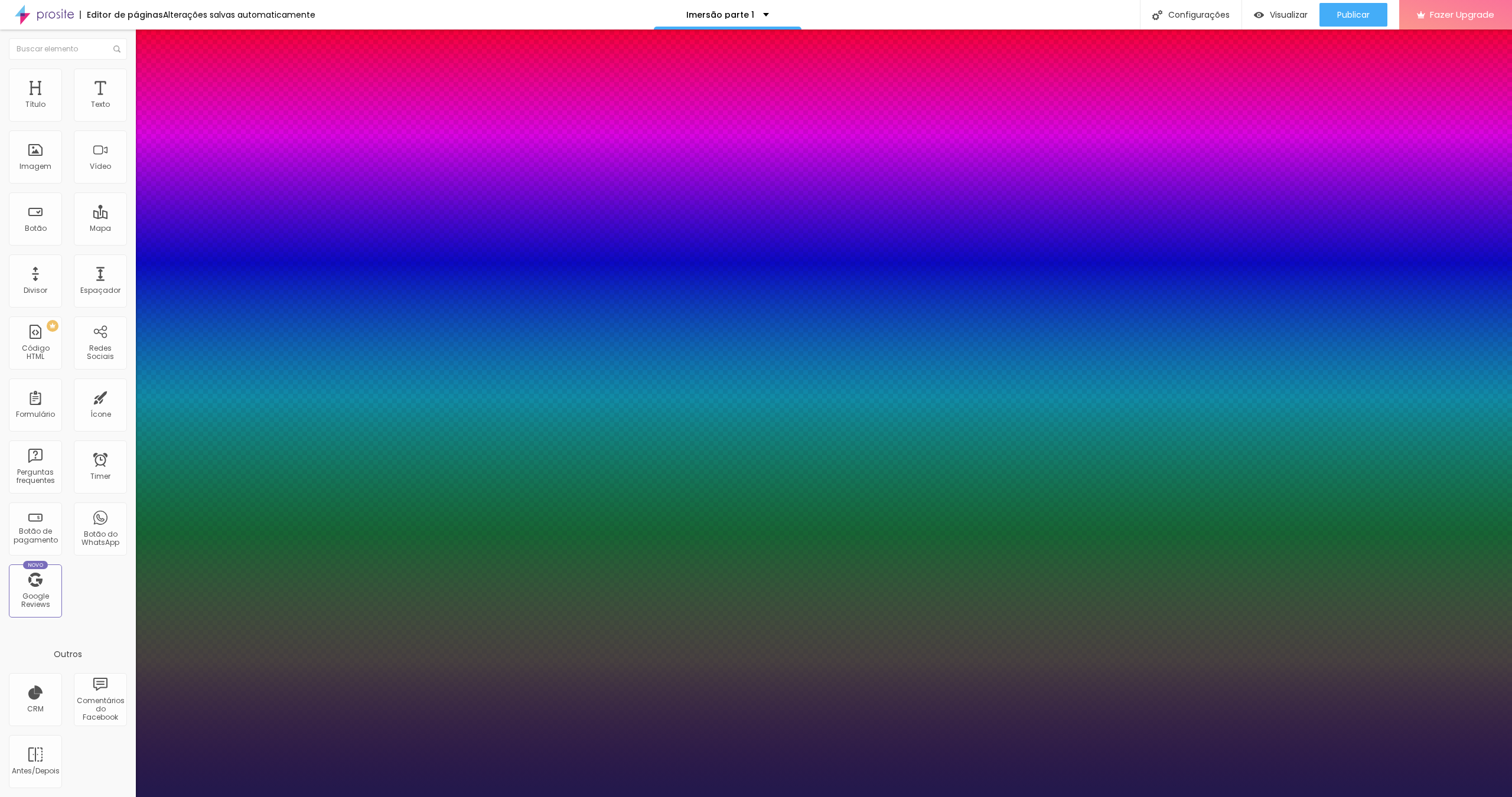
type input "24"
type input "1"
type input "25"
type input "1"
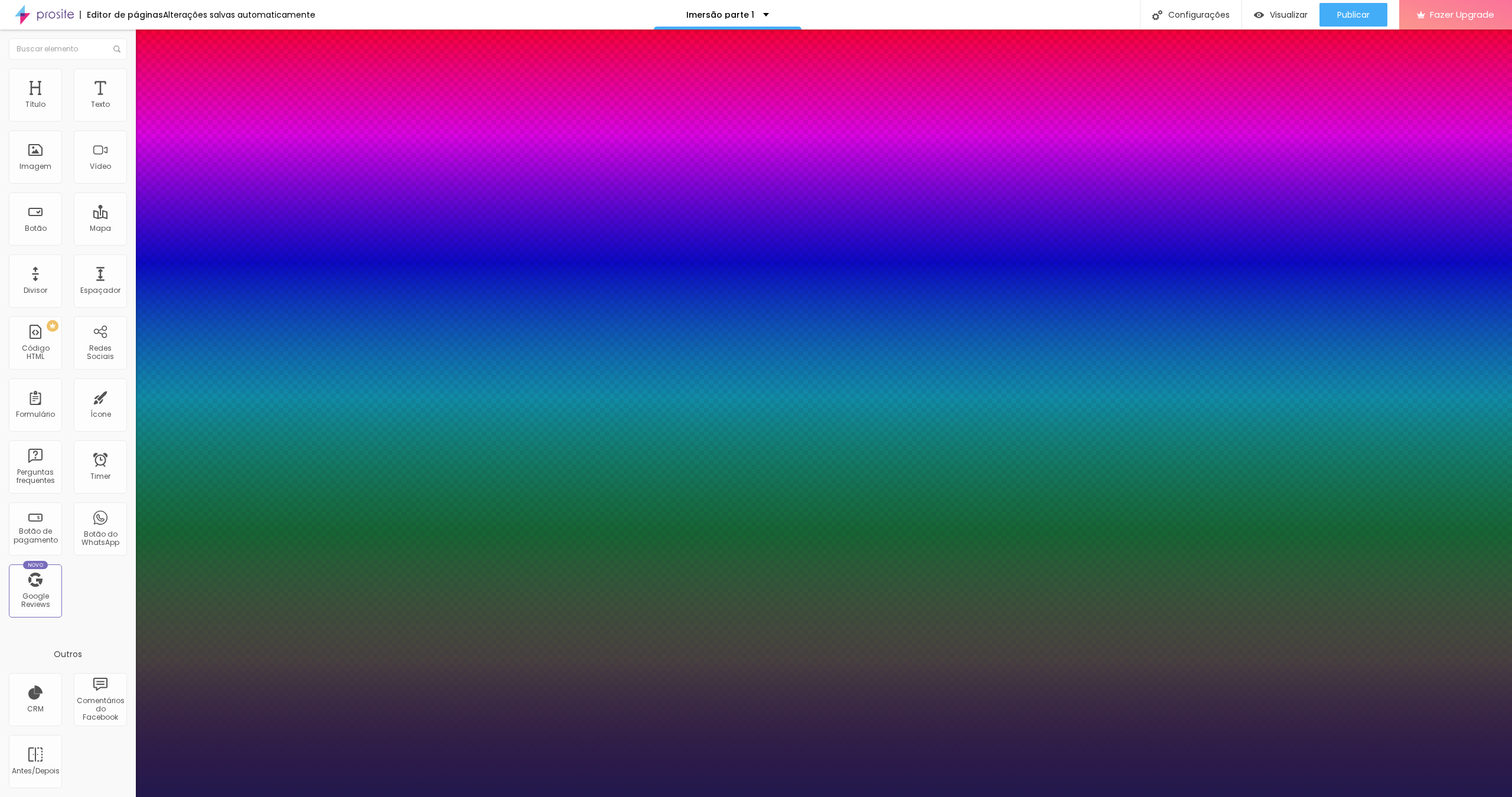
drag, startPoint x: 157, startPoint y: 329, endPoint x: 167, endPoint y: 328, distance: 10.0
type input "25"
type input "1"
click at [701, 518] on div at bounding box center [756, 797] width 1512 height 0
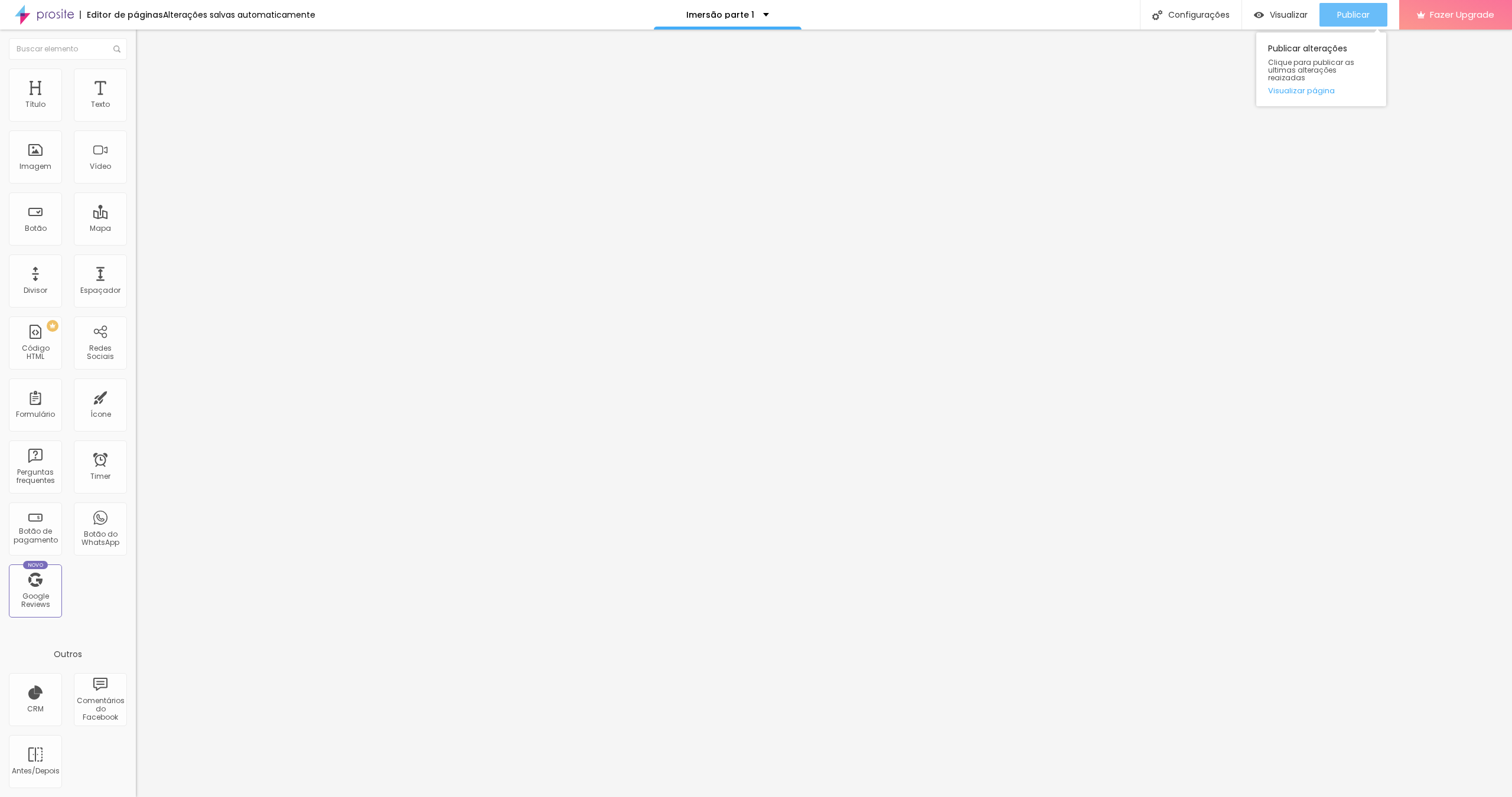
click at [889, 12] on button "Publicar" at bounding box center [1353, 15] width 68 height 23
click at [889, 11] on span "Publicar" at bounding box center [1353, 15] width 33 height 9
